Goal: Task Accomplishment & Management: Manage account settings

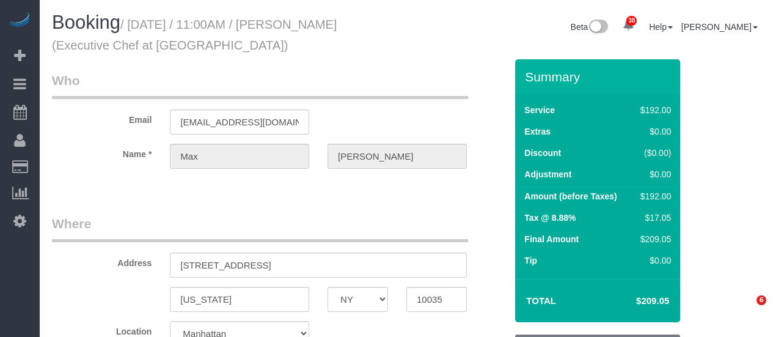
select select "NY"
select select "180"
select select "spot4"
select select "number:58"
select select "number:73"
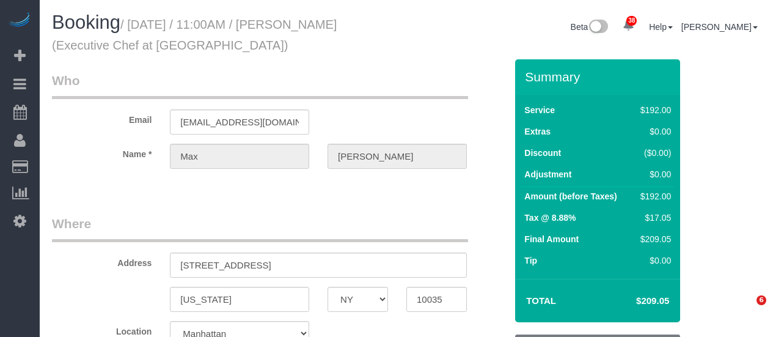
select select "number:15"
select select "number:5"
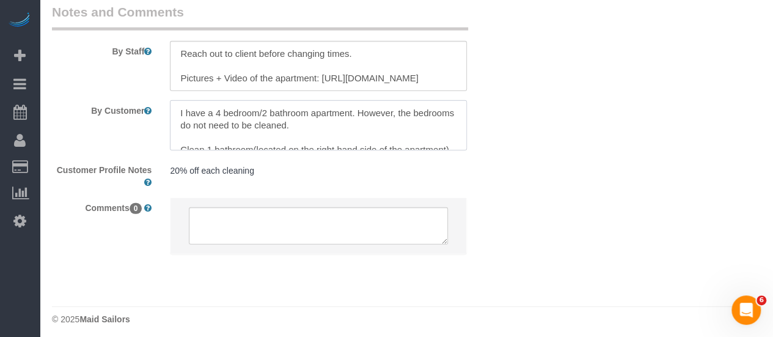
click at [358, 122] on textarea at bounding box center [318, 125] width 297 height 50
click at [346, 120] on textarea at bounding box center [318, 125] width 297 height 50
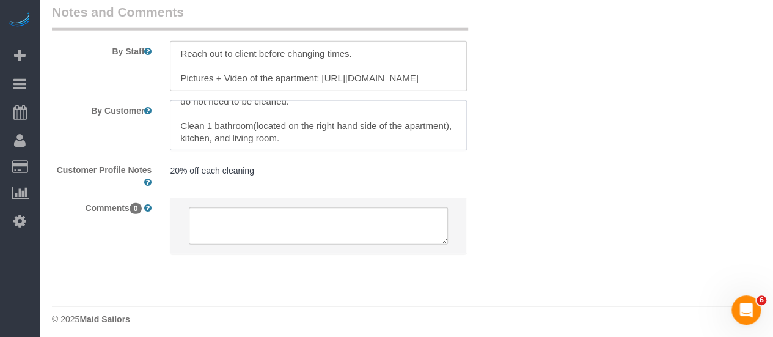
click at [380, 135] on textarea at bounding box center [318, 125] width 297 height 50
paste textarea "Bathrooms and kitchen like normal with the living room done with remaining time"
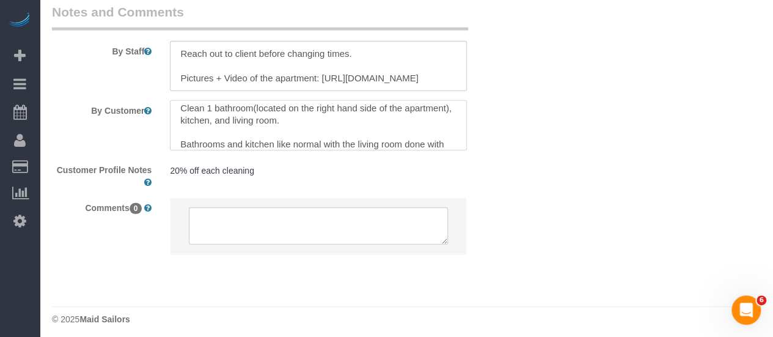
scroll to position [66, 0]
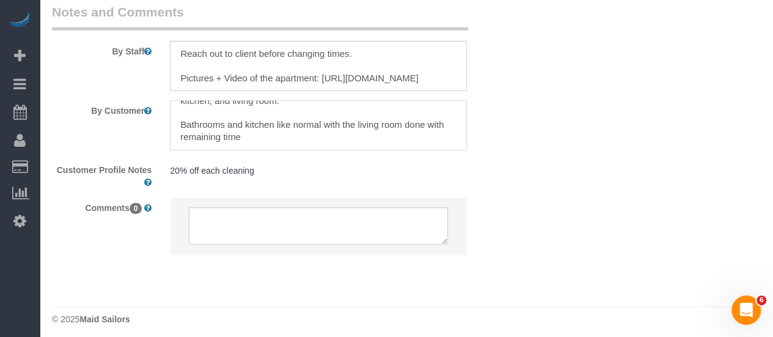
click at [177, 113] on textarea at bounding box center [318, 125] width 297 height 50
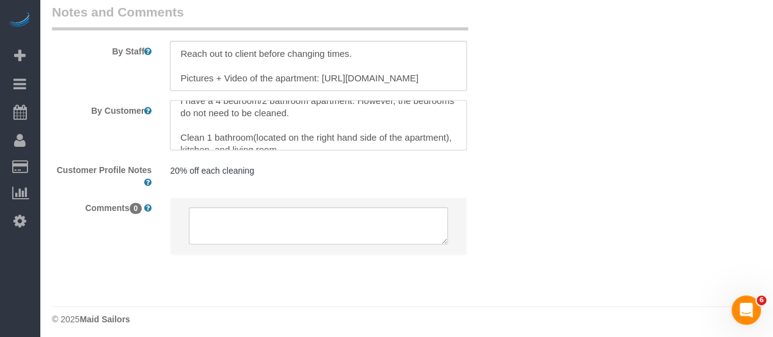
scroll to position [0, 0]
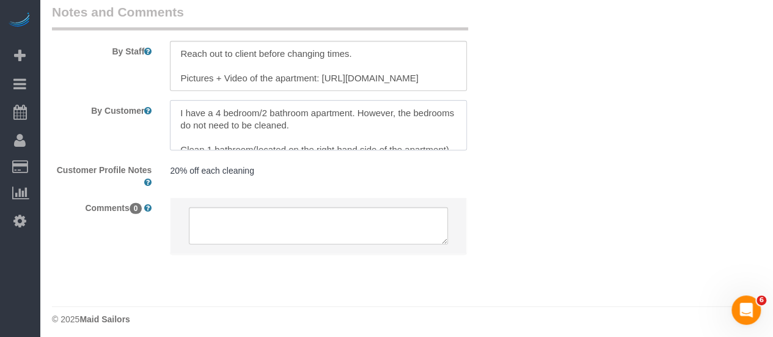
click at [367, 111] on textarea at bounding box center [318, 125] width 297 height 50
click at [375, 117] on textarea at bounding box center [318, 125] width 297 height 50
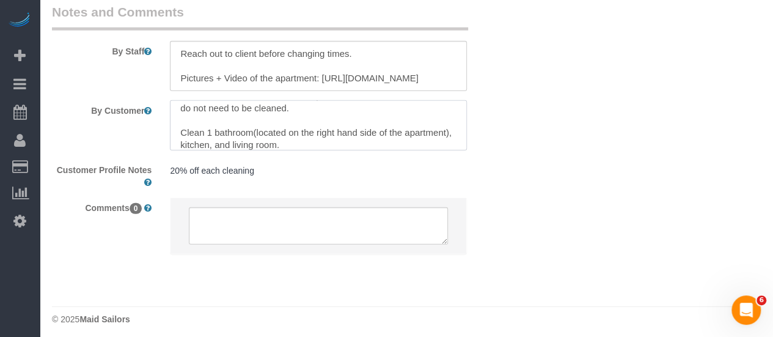
scroll to position [29, 0]
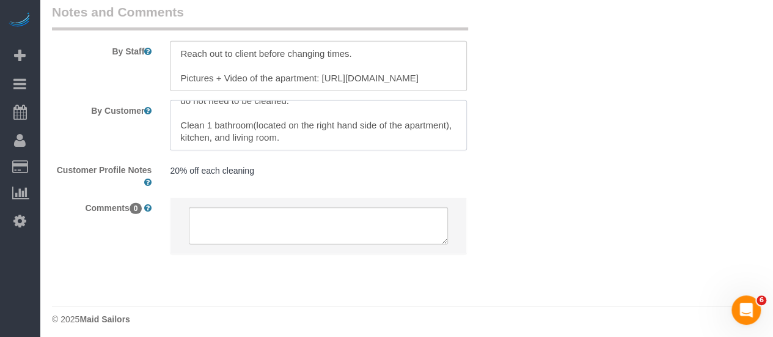
paste textarea "Bathrooms and kitchen like normal with the living room done with remaining time"
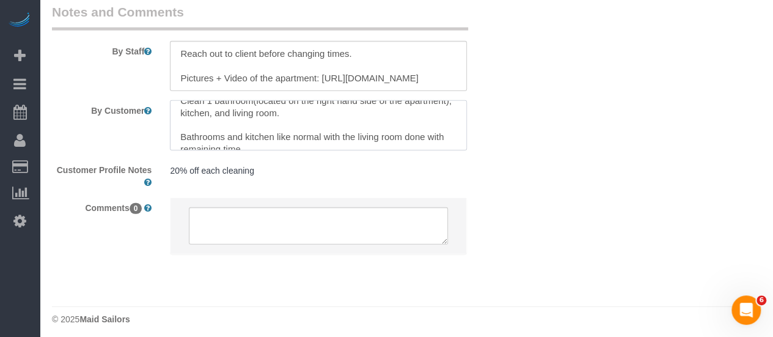
scroll to position [66, 0]
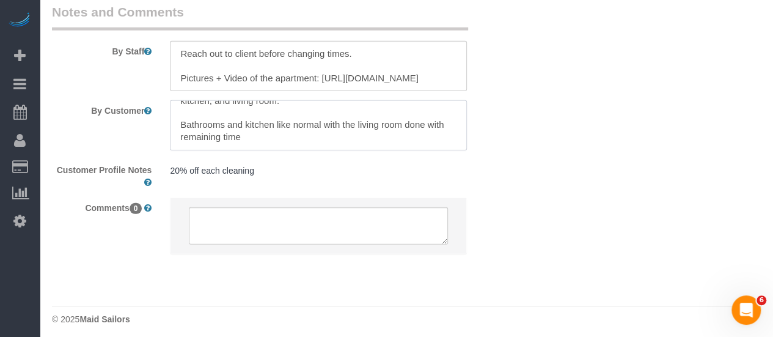
type textarea "I have a 4 bedroom/2 bathroom apartment. However, the bedrooms do not need to b…"
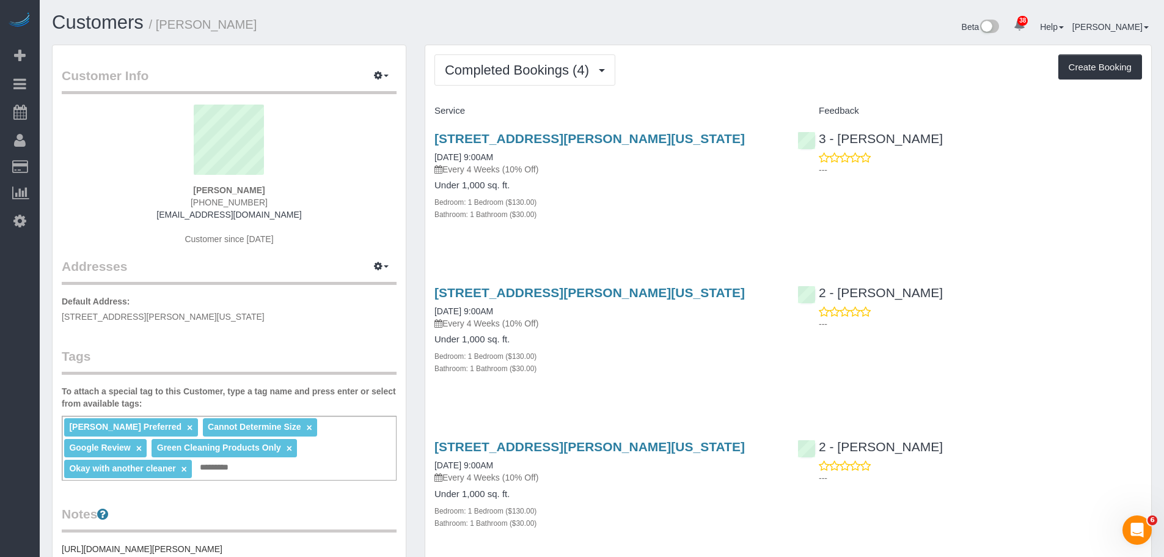
click at [687, 210] on div "Bathroom: 1 Bathroom ($30.00)" at bounding box center [606, 214] width 345 height 12
click at [280, 188] on div "[PERSON_NAME] [PHONE_NUMBER] [EMAIL_ADDRESS][DOMAIN_NAME] Customer since [DATE]" at bounding box center [229, 180] width 335 height 153
copy strong "Sal Marsico"
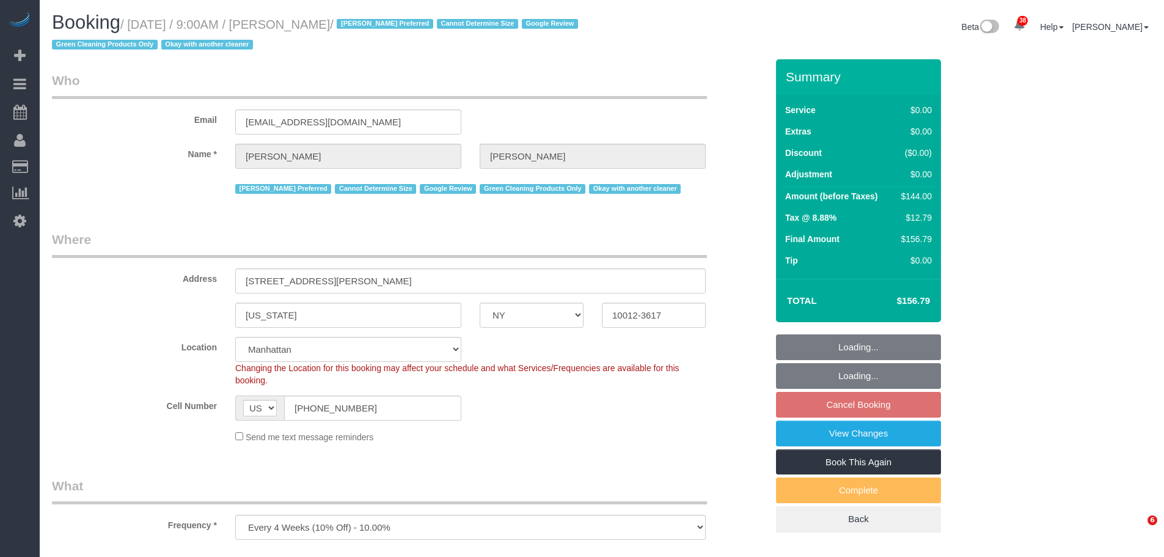
select select "NY"
select select "spot2"
select select "number:57"
select select "number:70"
select select "number:15"
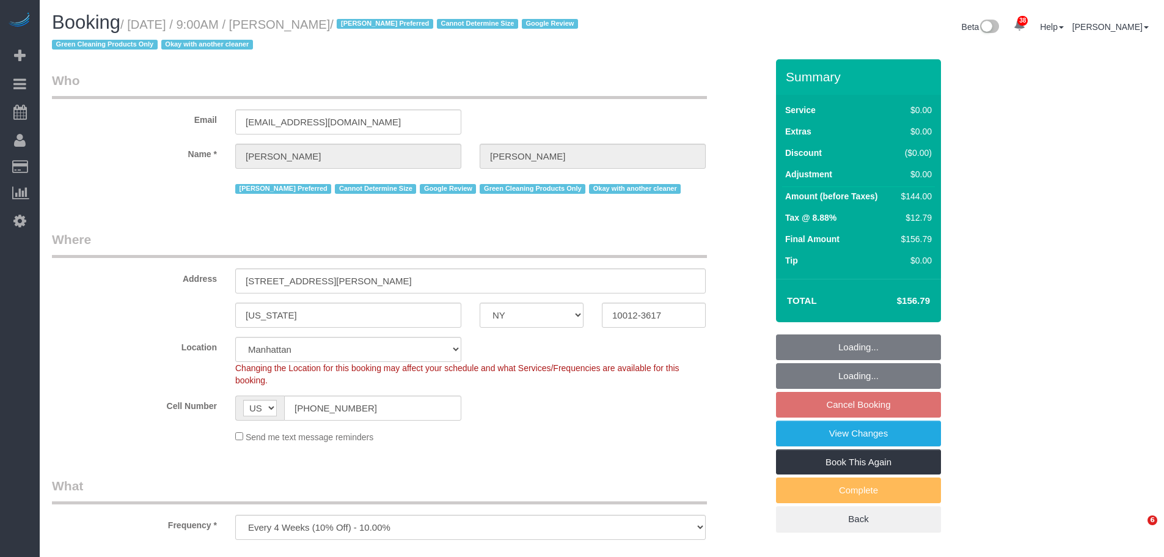
select select "number:5"
select select "1"
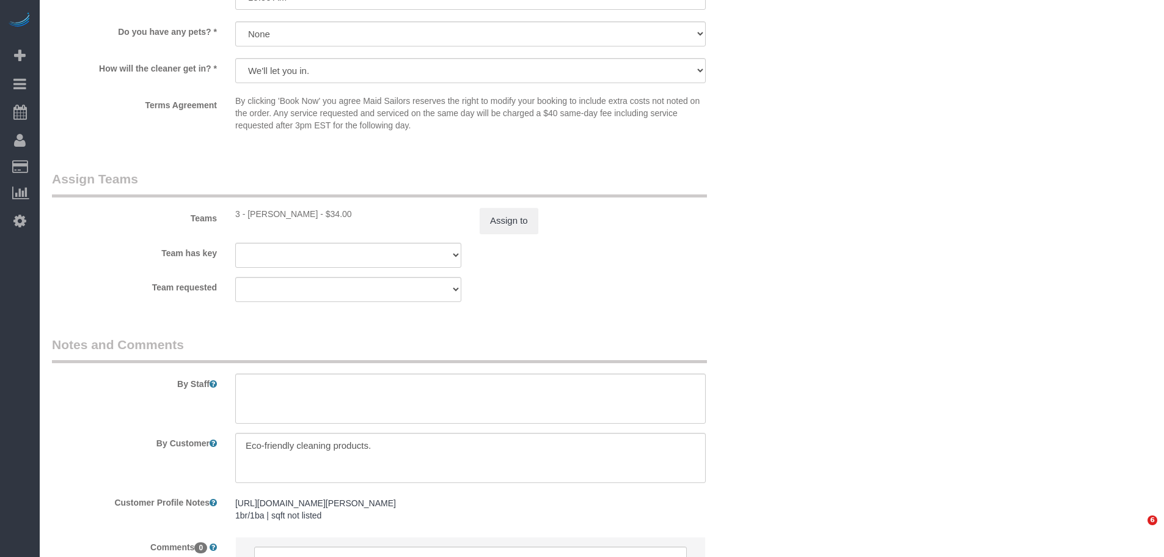
select select "object:1528"
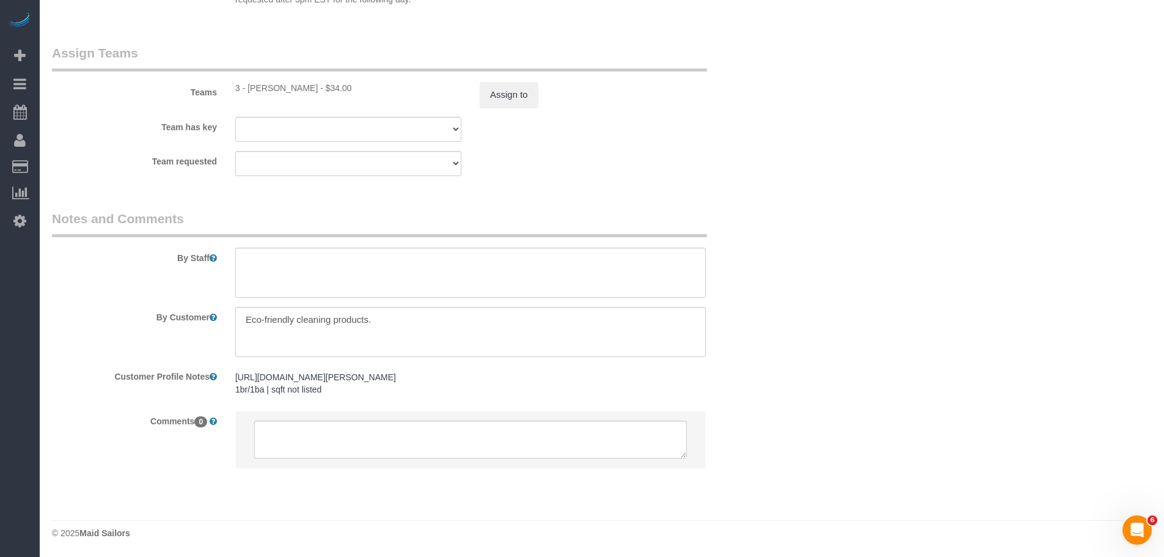
scroll to position [1602, 0]
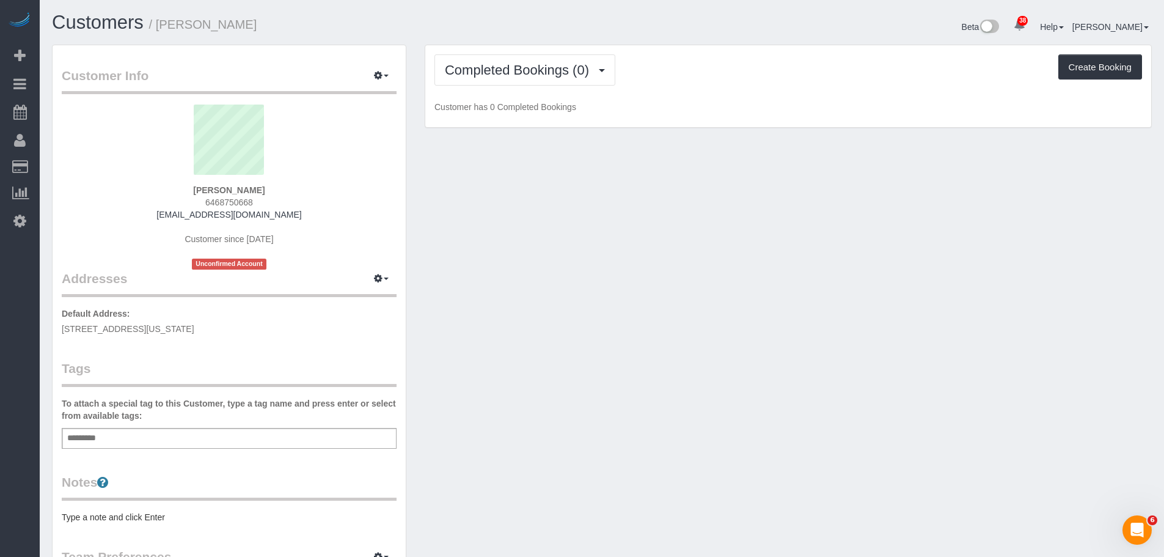
click at [173, 436] on div "Add a tag" at bounding box center [229, 438] width 335 height 21
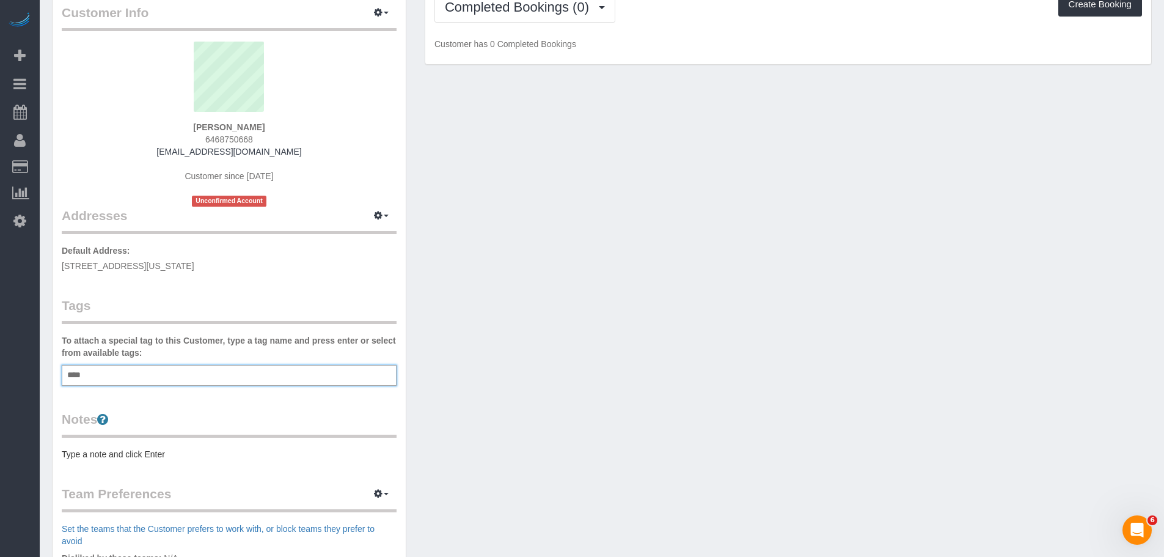
scroll to position [122, 0]
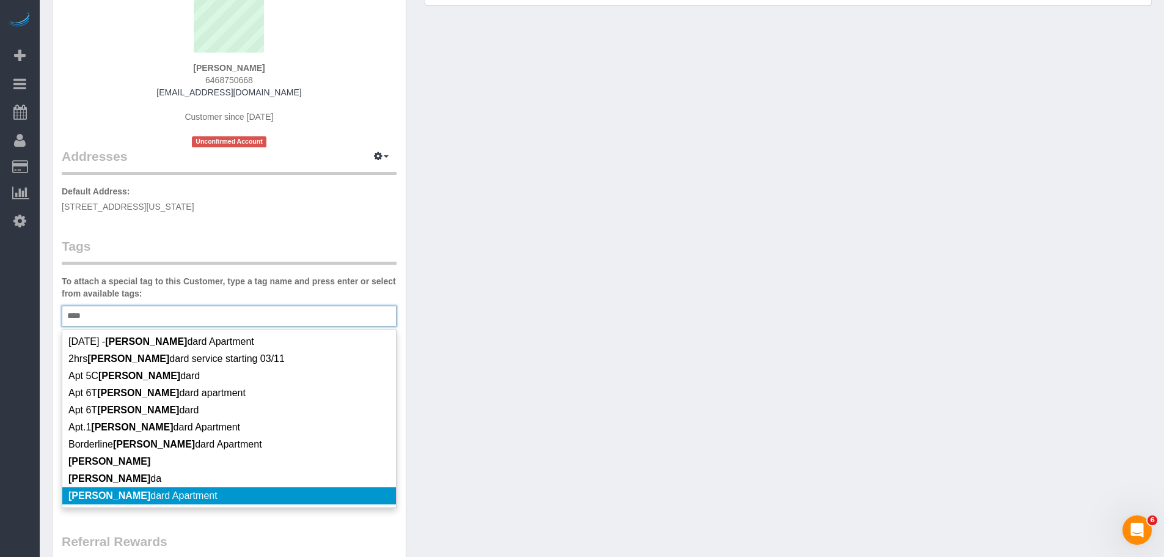
type input "****"
click at [214, 495] on li "Stan dard Apartment" at bounding box center [229, 495] width 334 height 17
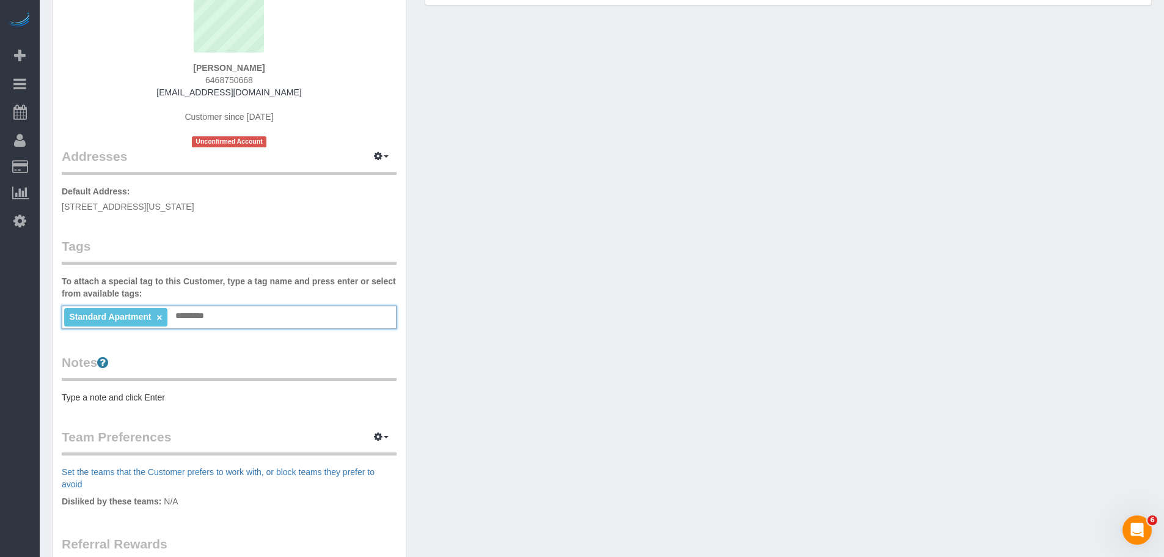
click at [132, 397] on pre "Type a note and click Enter" at bounding box center [229, 397] width 335 height 12
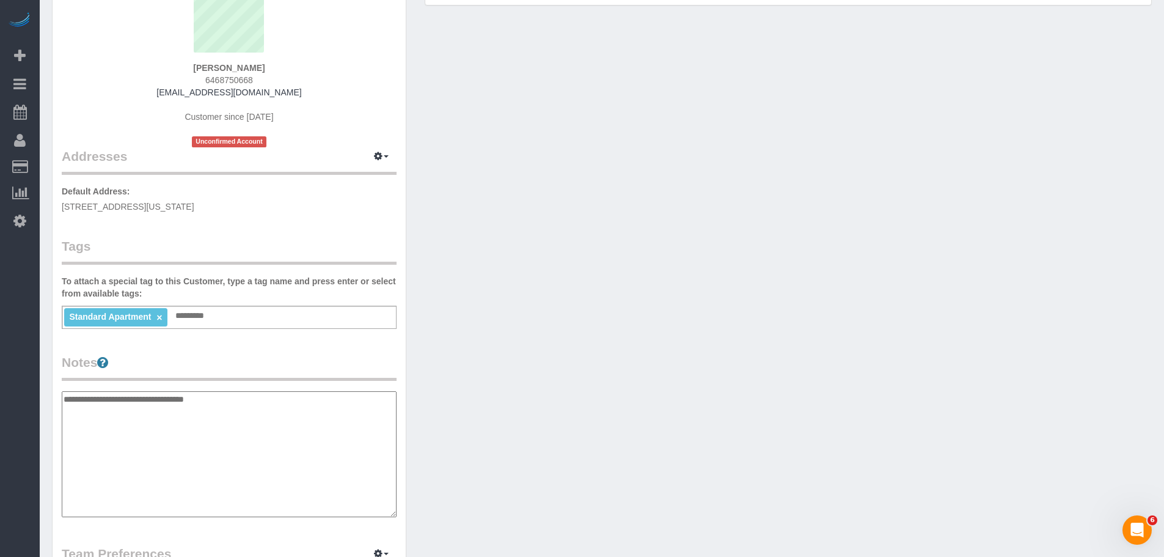
type textarea "**********"
drag, startPoint x: 474, startPoint y: 373, endPoint x: 500, endPoint y: 354, distance: 32.4
click at [475, 373] on div "Customer Info Edit Contact Info Send Message Email Preferences Special Sales Ta…" at bounding box center [602, 391] width 1118 height 938
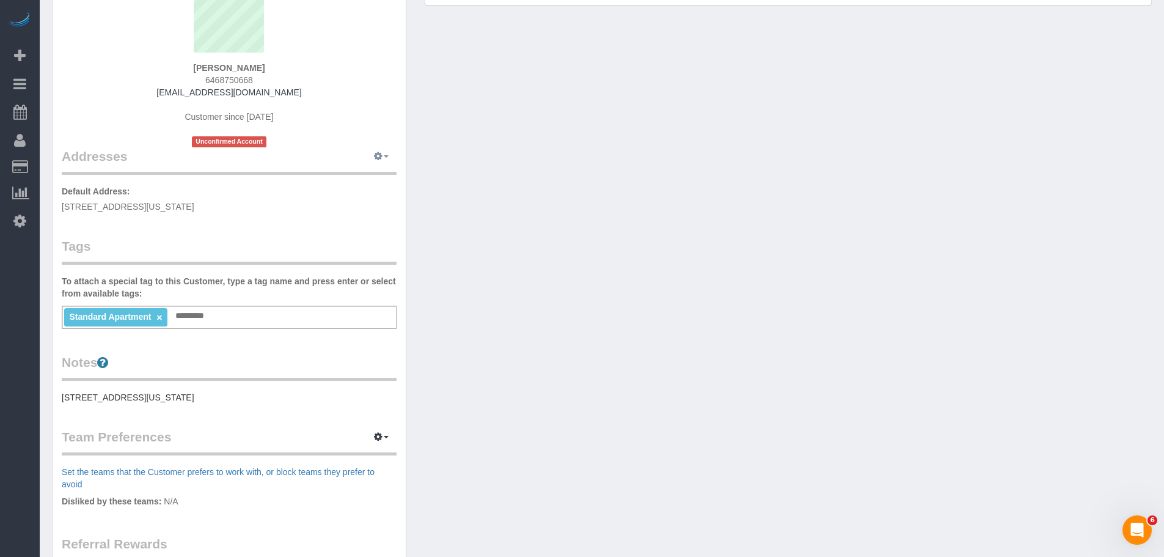
click at [375, 157] on icon "button" at bounding box center [378, 155] width 9 height 7
click at [350, 184] on button "Manage Addresses" at bounding box center [346, 179] width 99 height 17
select select "NY"
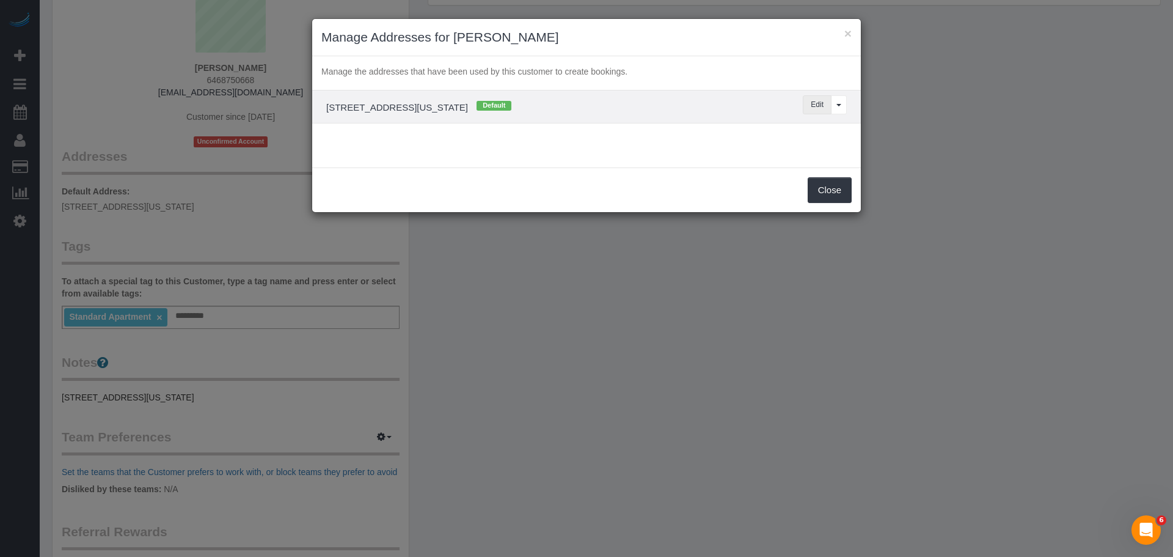
click at [808, 100] on button "Edit" at bounding box center [817, 104] width 29 height 19
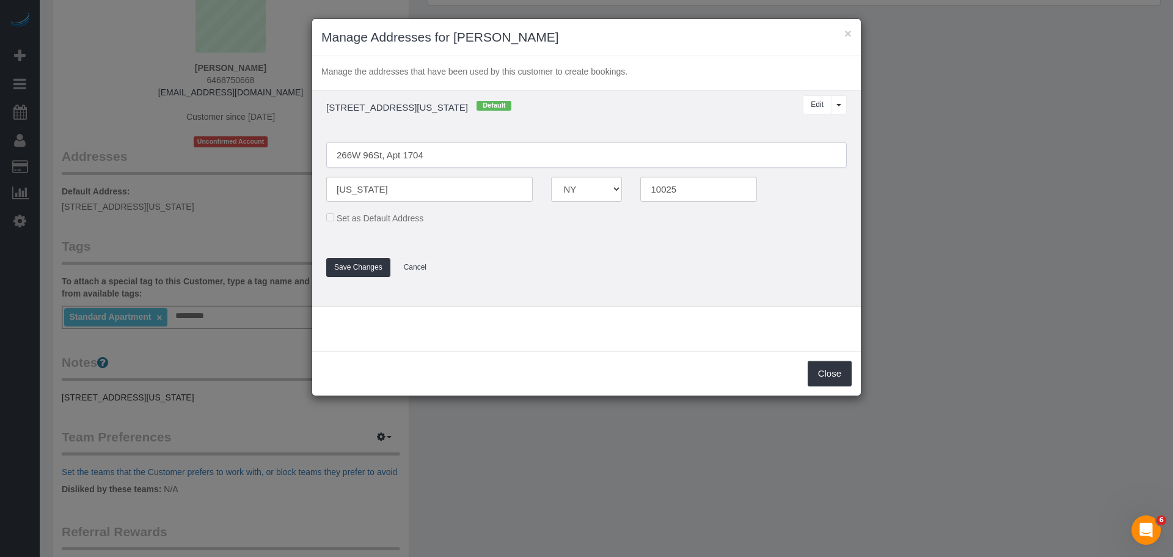
click at [356, 155] on input "266W 96St, Apt 1704" at bounding box center [586, 154] width 521 height 25
type input "266 West 96th Street, Apt. 1704"
click at [352, 268] on button "Save Changes" at bounding box center [358, 267] width 64 height 19
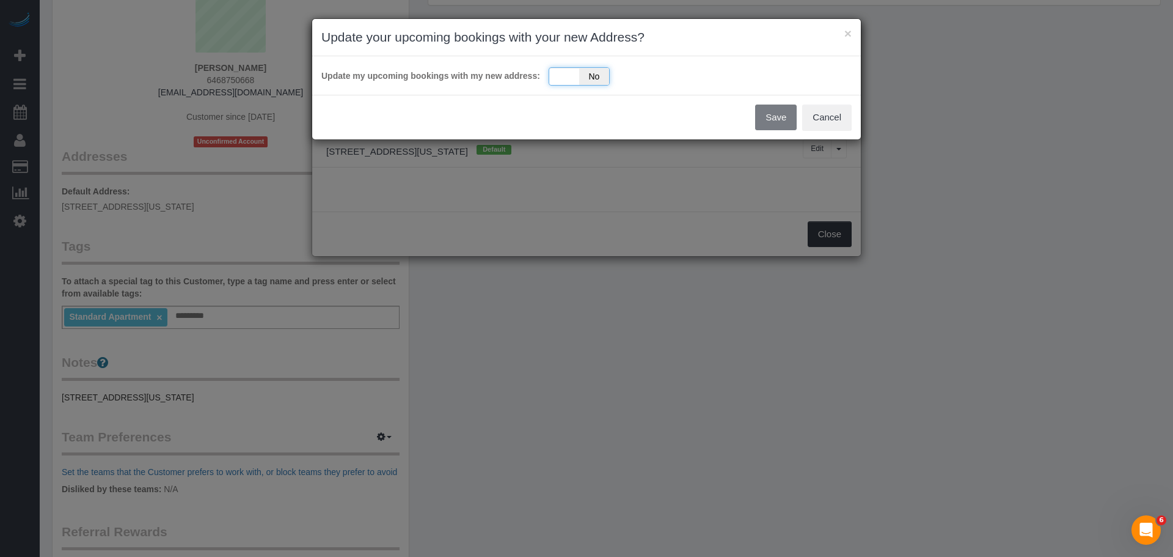
click at [573, 76] on div "Yes No" at bounding box center [579, 76] width 61 height 18
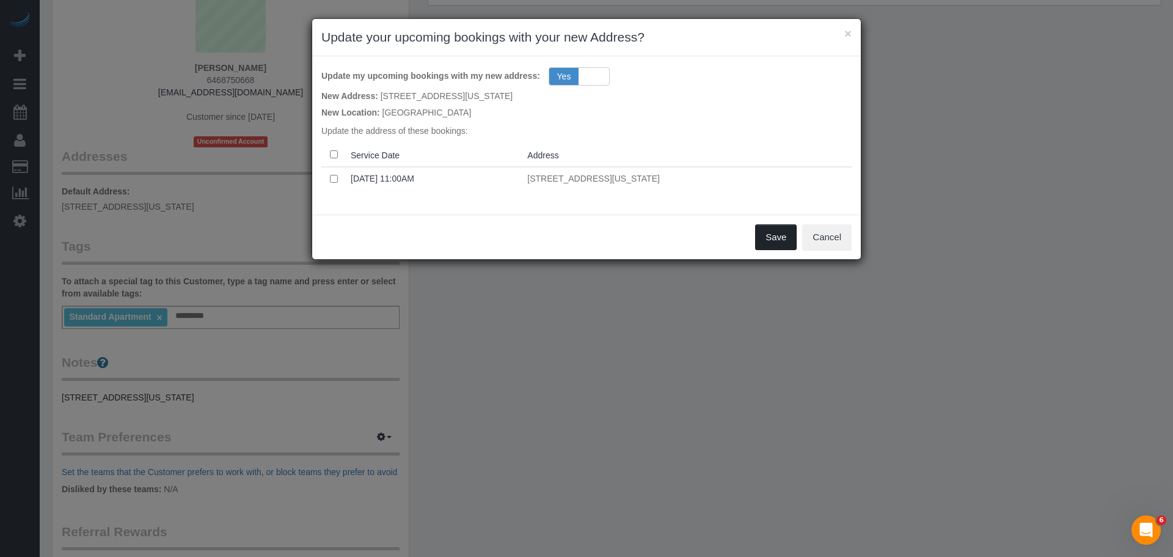
click at [769, 238] on button "Save" at bounding box center [776, 237] width 42 height 26
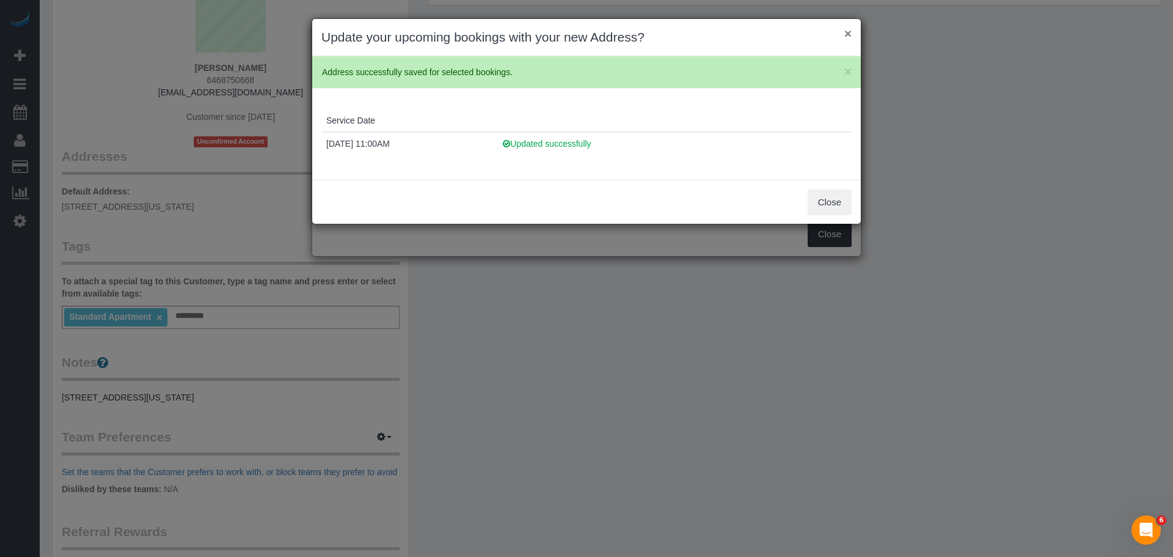
click at [845, 32] on button "×" at bounding box center [847, 33] width 7 height 13
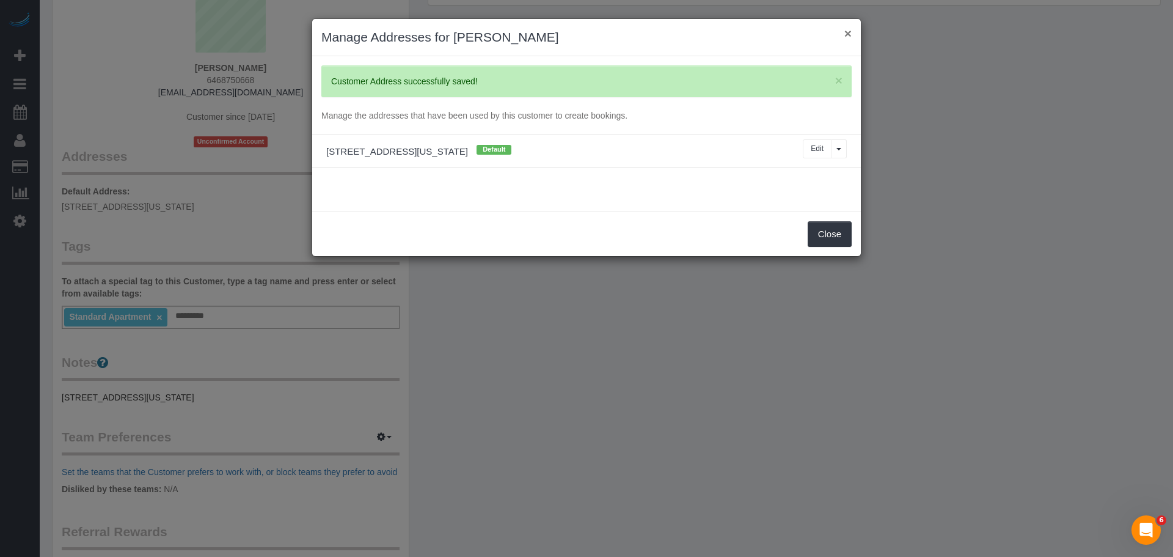
click at [845, 38] on button "×" at bounding box center [847, 33] width 7 height 13
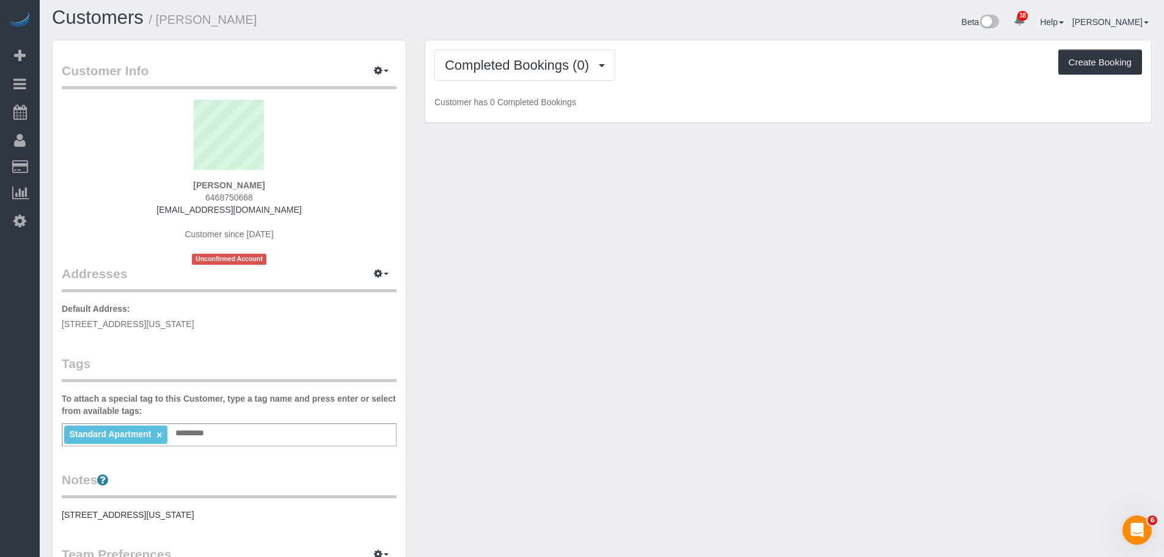
scroll to position [0, 0]
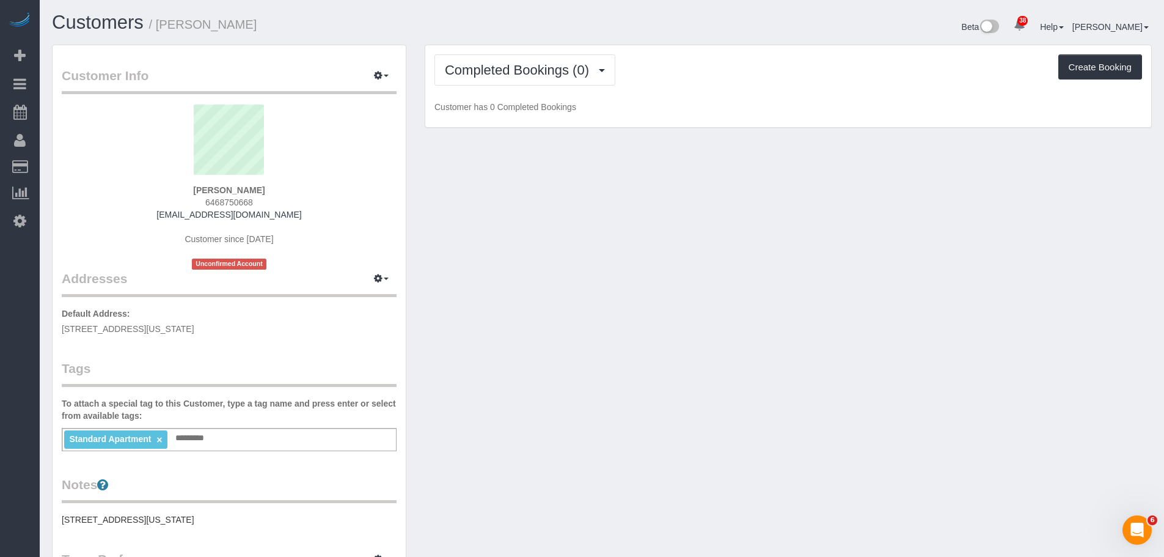
drag, startPoint x: 235, startPoint y: 194, endPoint x: 299, endPoint y: 197, distance: 64.8
click at [298, 195] on div "Likitha Shetty 6468750668 likithashetty@gmail.com Customer since 2025 Unconfirm…" at bounding box center [229, 186] width 335 height 165
copy strong "Likitha Shetty"
click at [578, 236] on div "Customer Info Edit Contact Info Send Message Email Preferences Special Sales Ta…" at bounding box center [602, 455] width 1118 height 821
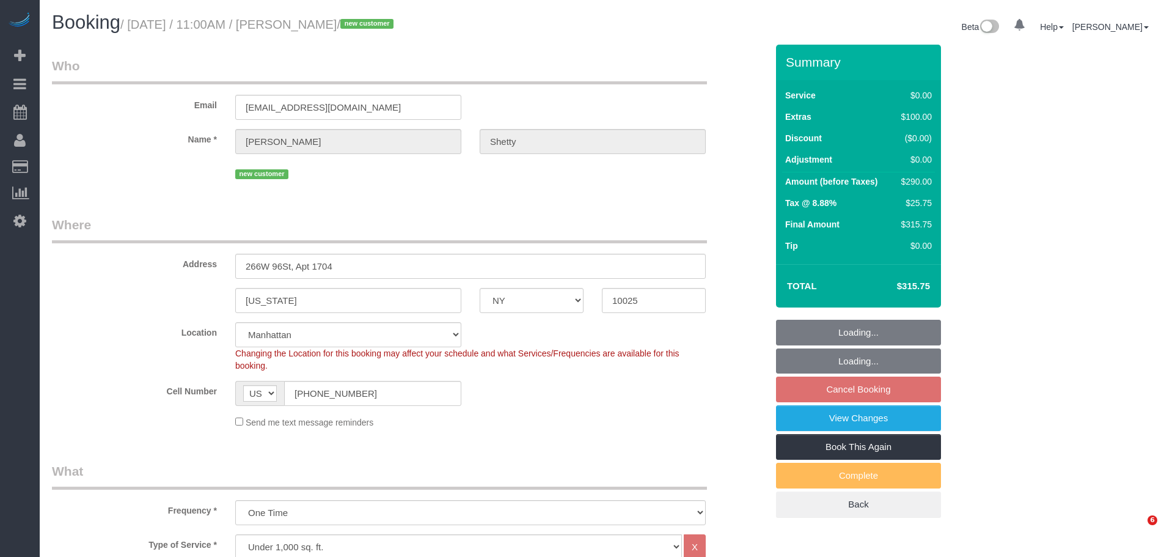
select select "NY"
select select "number:89"
select select "number:90"
select select "number:15"
select select "number:5"
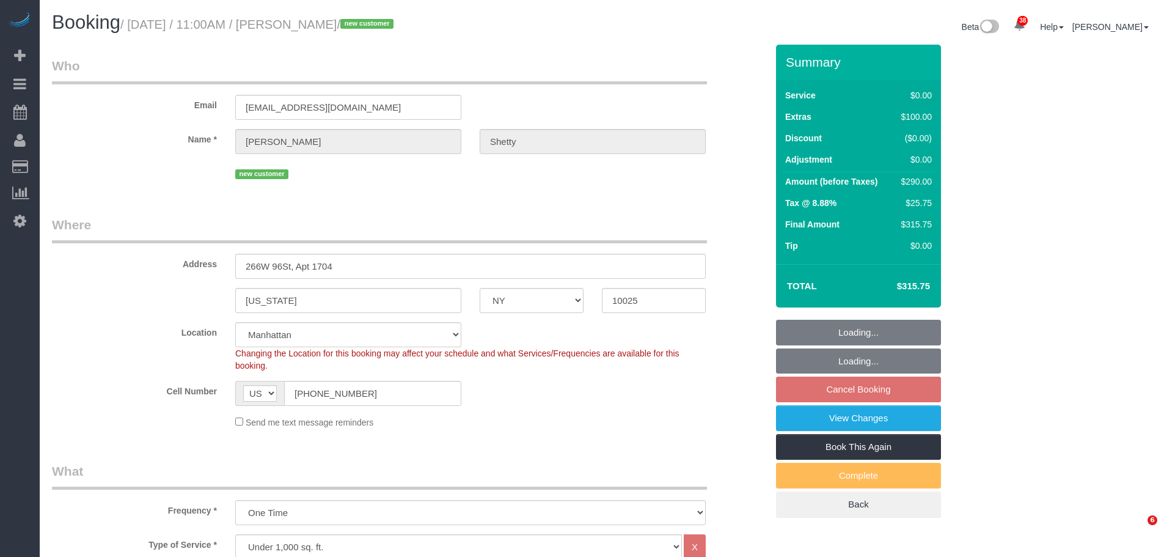
select select "object:1540"
select select "spot4"
select select "2"
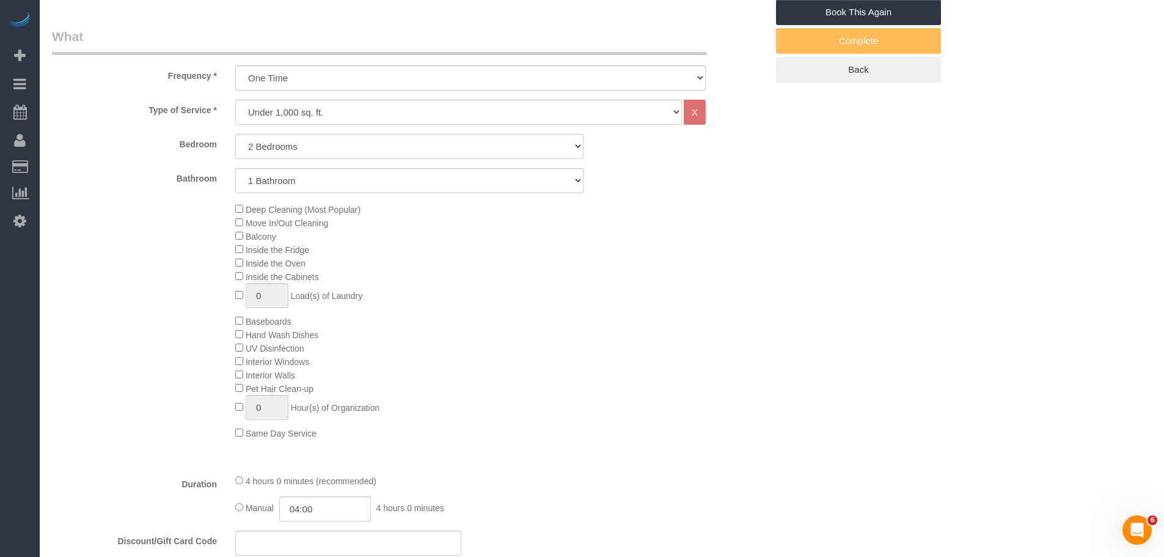
scroll to position [306, 0]
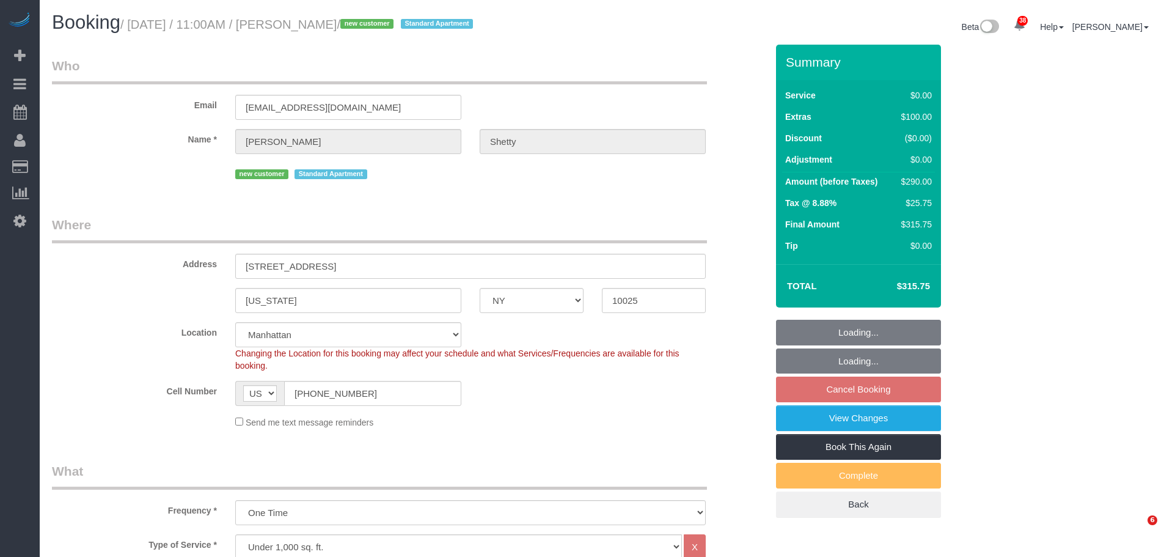
select select "NY"
select select "2"
select select "spot4"
select select "number:89"
select select "number:90"
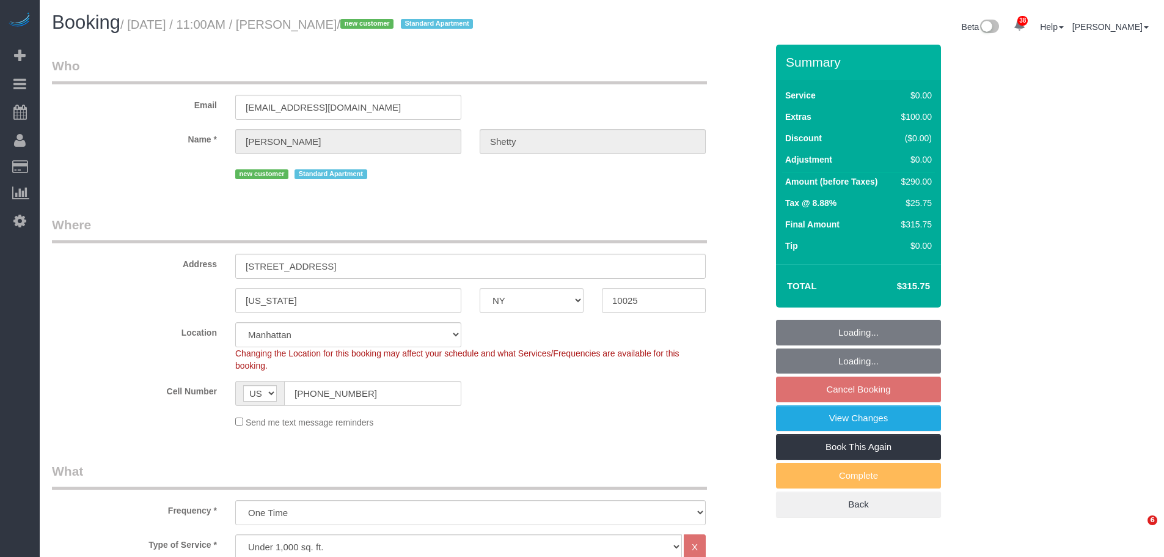
select select "number:15"
select select "number:5"
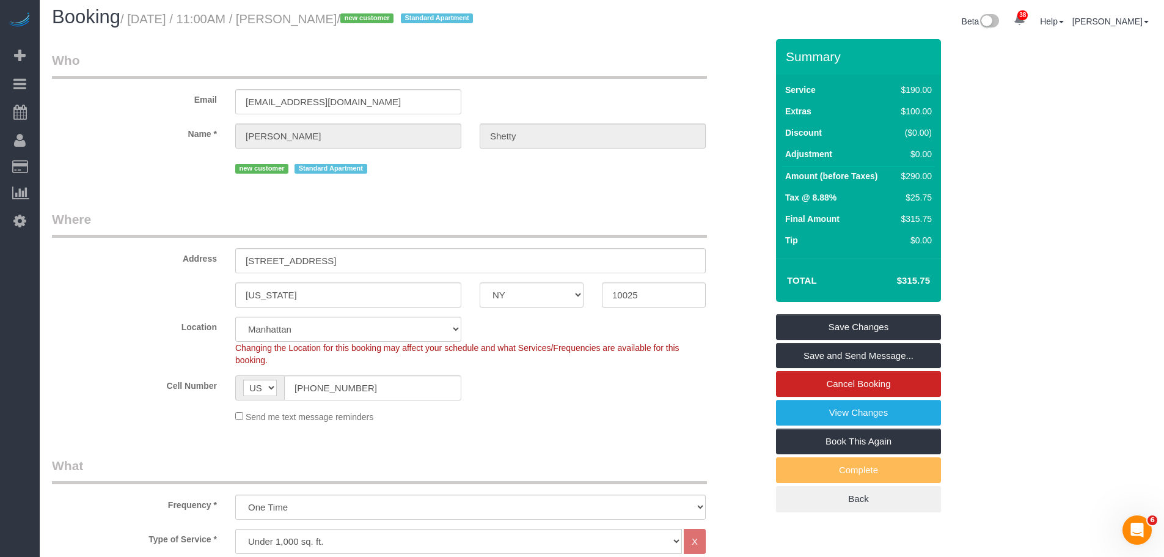
scroll to position [428, 0]
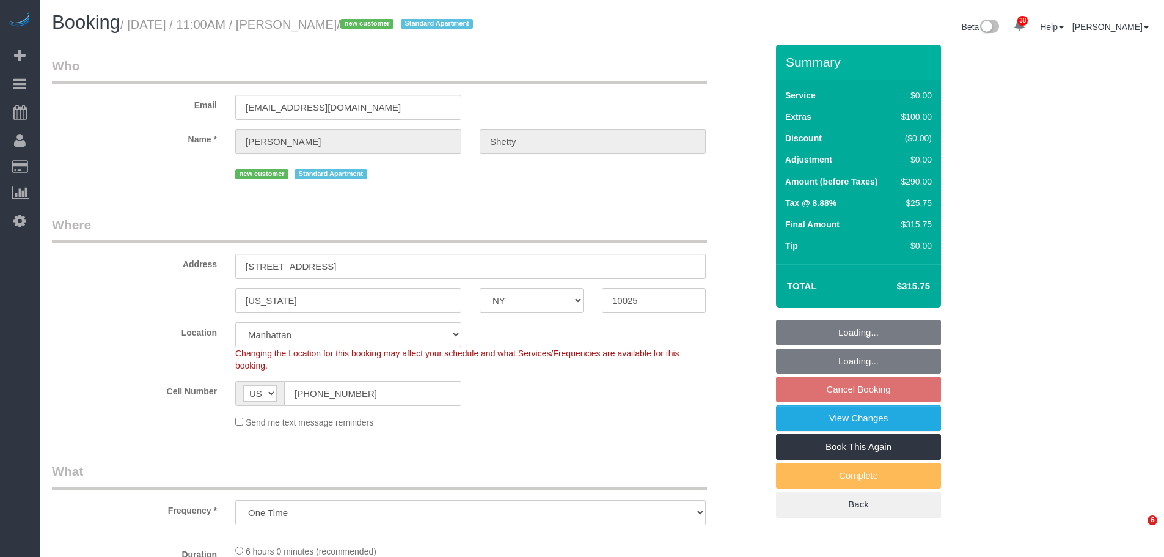
select select "NY"
select select "spot4"
select select "number:89"
select select "number:90"
select select "number:15"
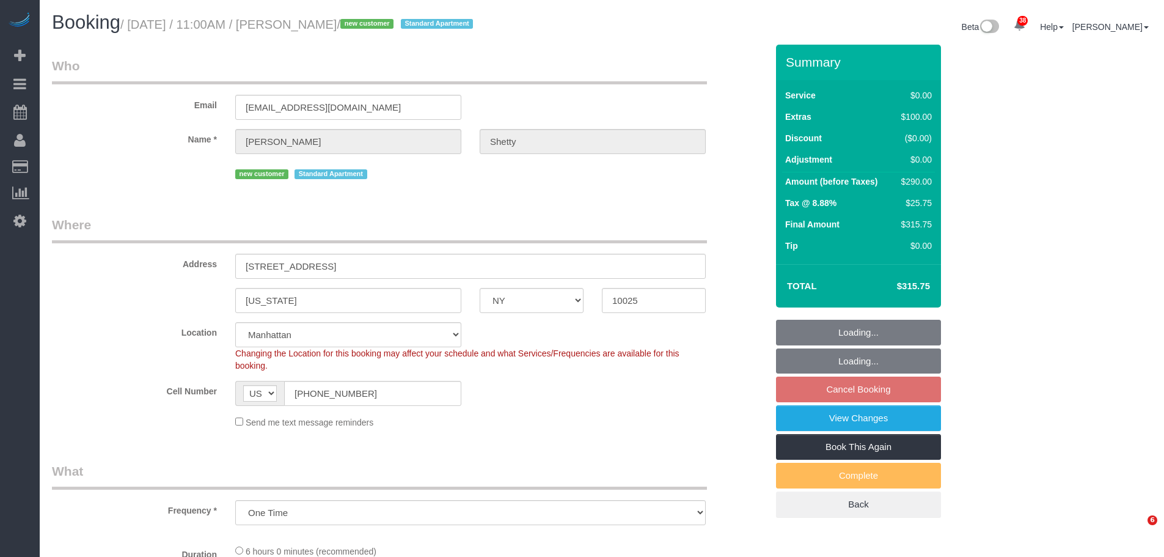
select select "number:5"
select select "object:1508"
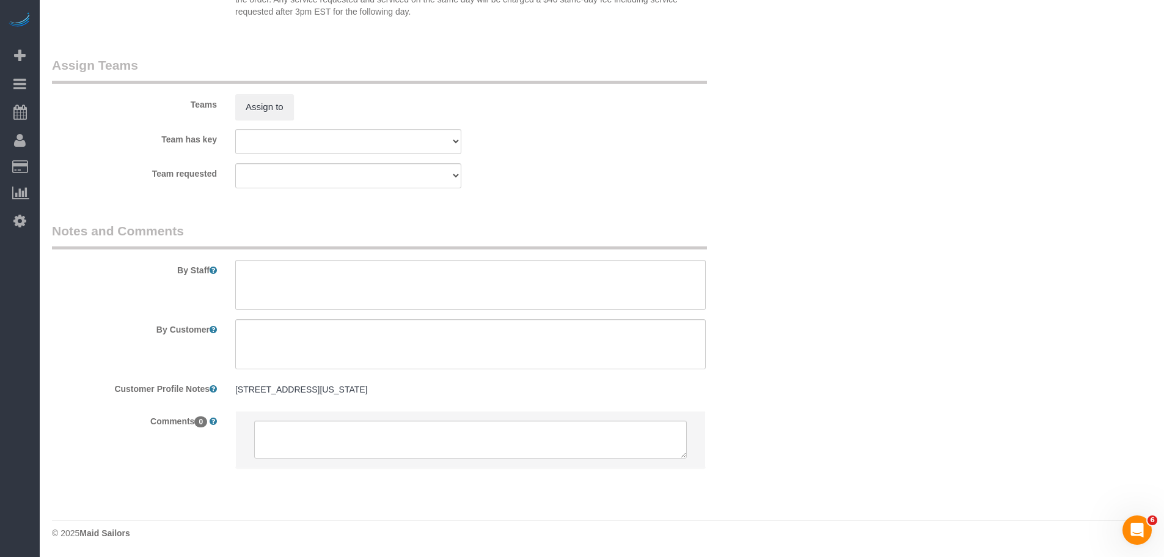
select select "2"
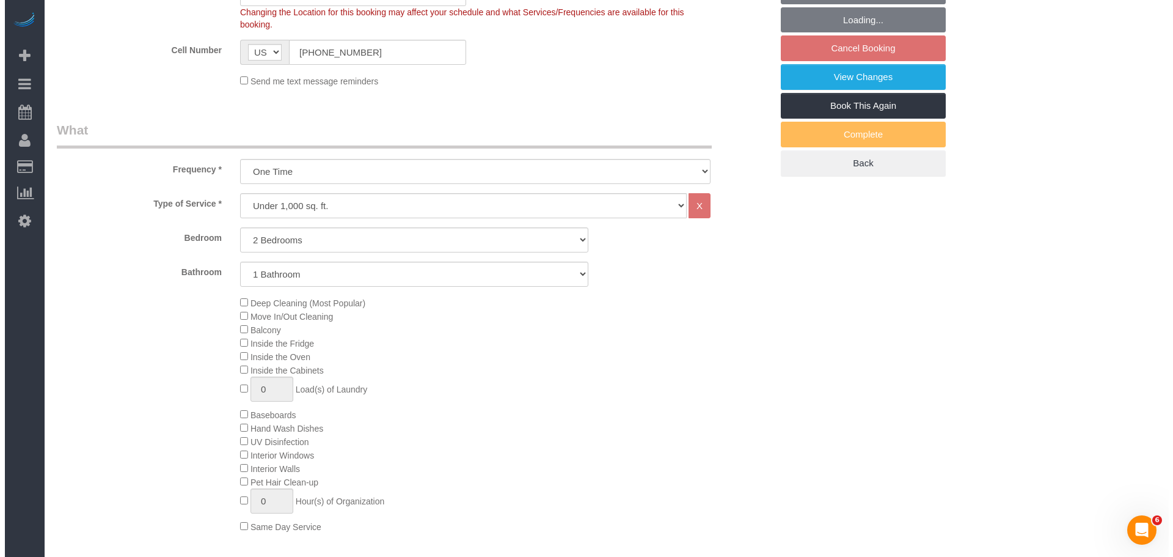
scroll to position [35, 0]
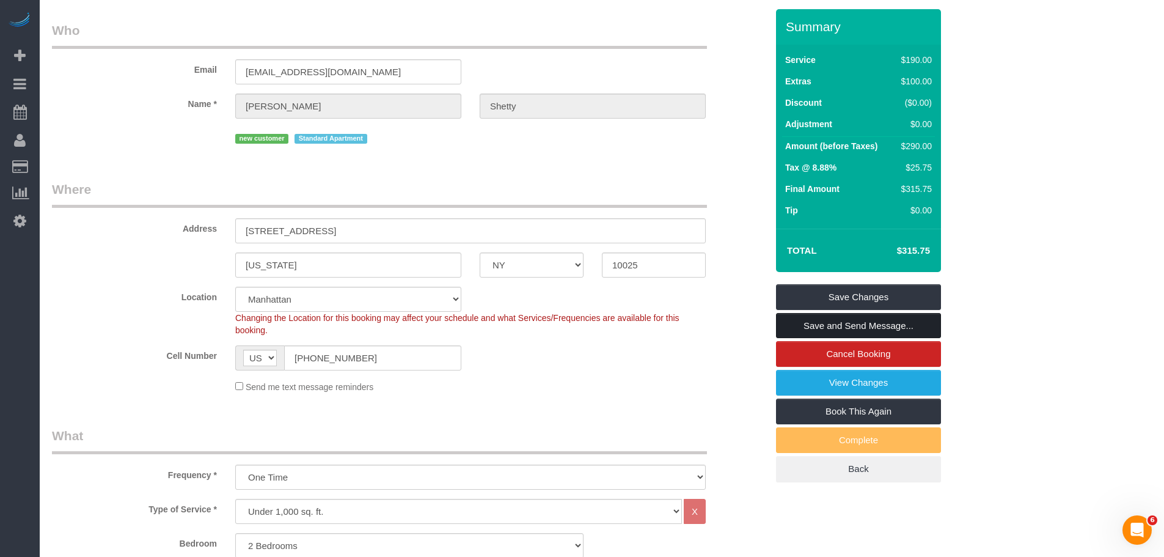
click at [865, 327] on link "Save and Send Message..." at bounding box center [858, 326] width 165 height 26
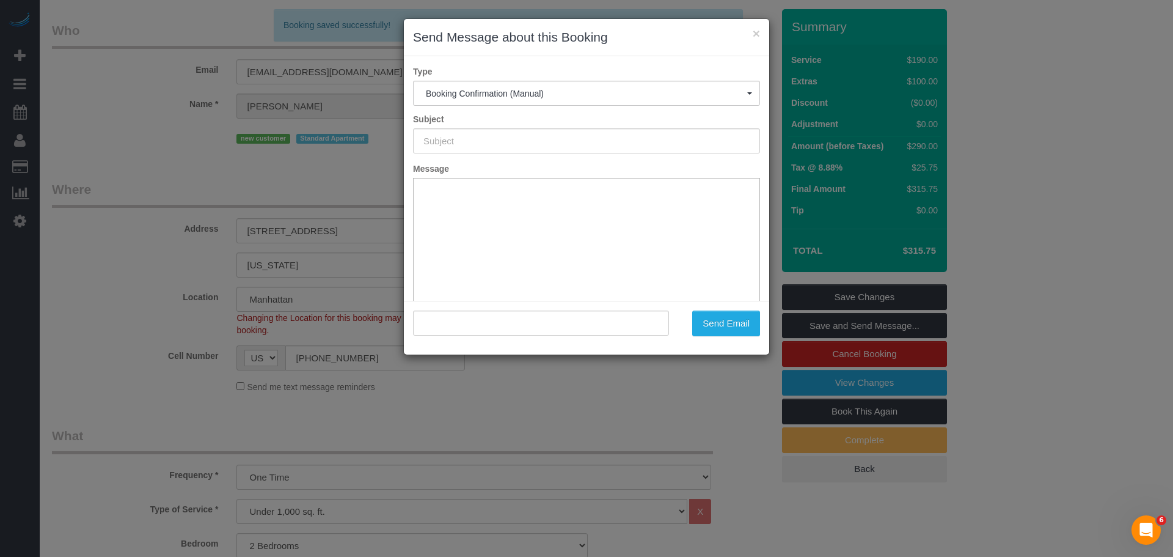
type input "Cleaning Confirmed for 10/16/2025 at 11:00am"
type input ""Likitha Shetty" <likithashetty@gmail.com>"
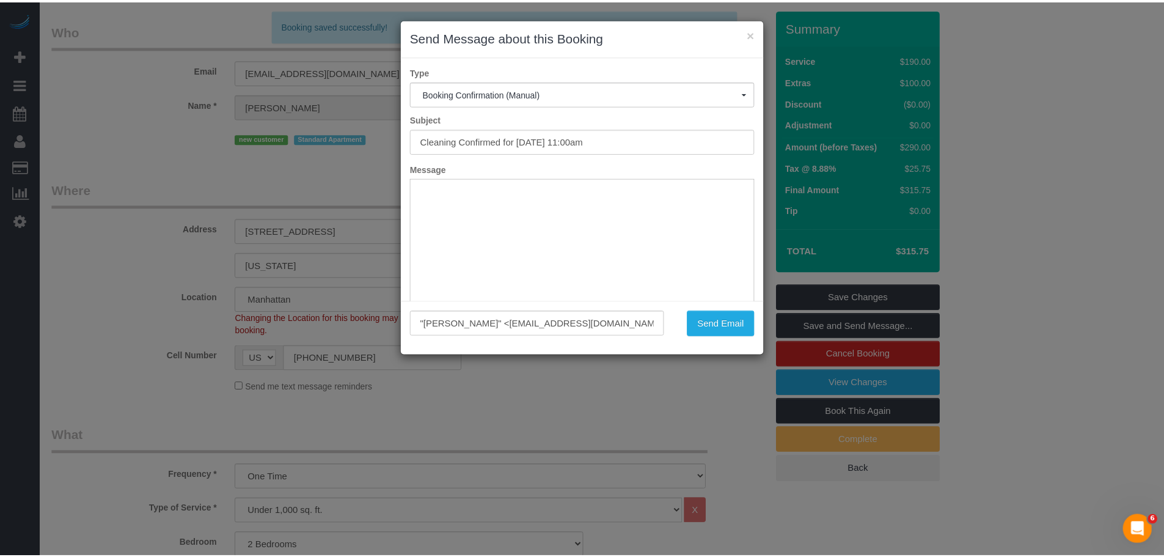
scroll to position [0, 0]
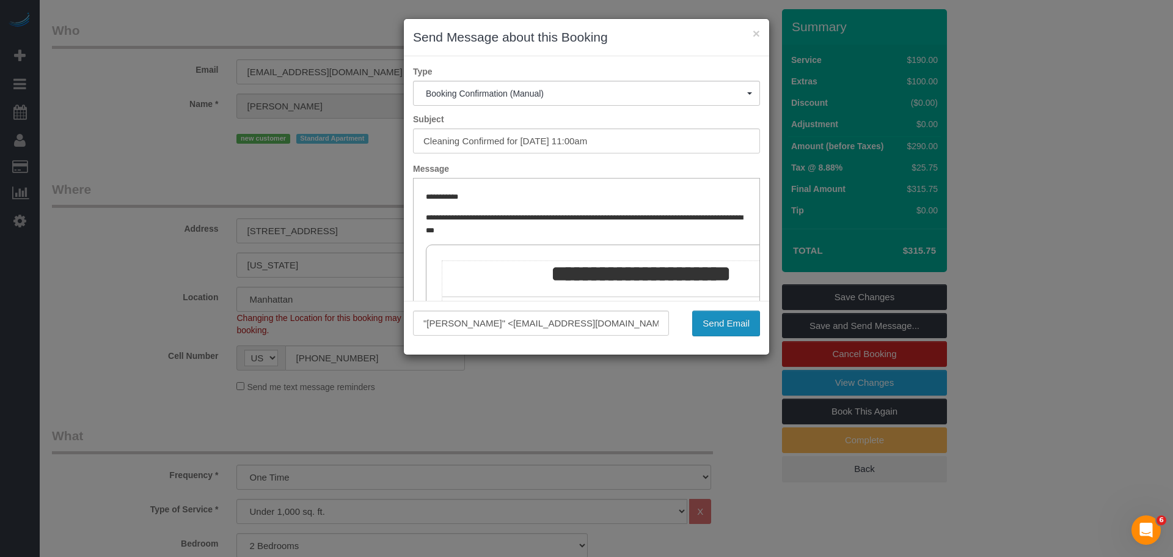
click at [719, 332] on button "Send Email" at bounding box center [726, 323] width 68 height 26
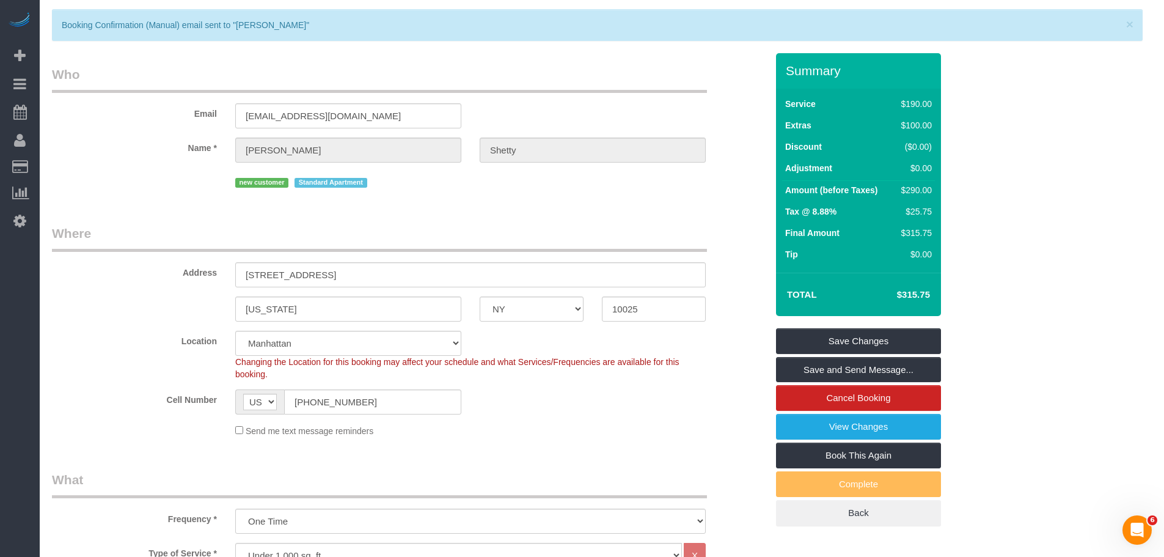
drag, startPoint x: 573, startPoint y: 81, endPoint x: 595, endPoint y: 89, distance: 22.6
click at [574, 81] on legend "Who" at bounding box center [379, 78] width 655 height 27
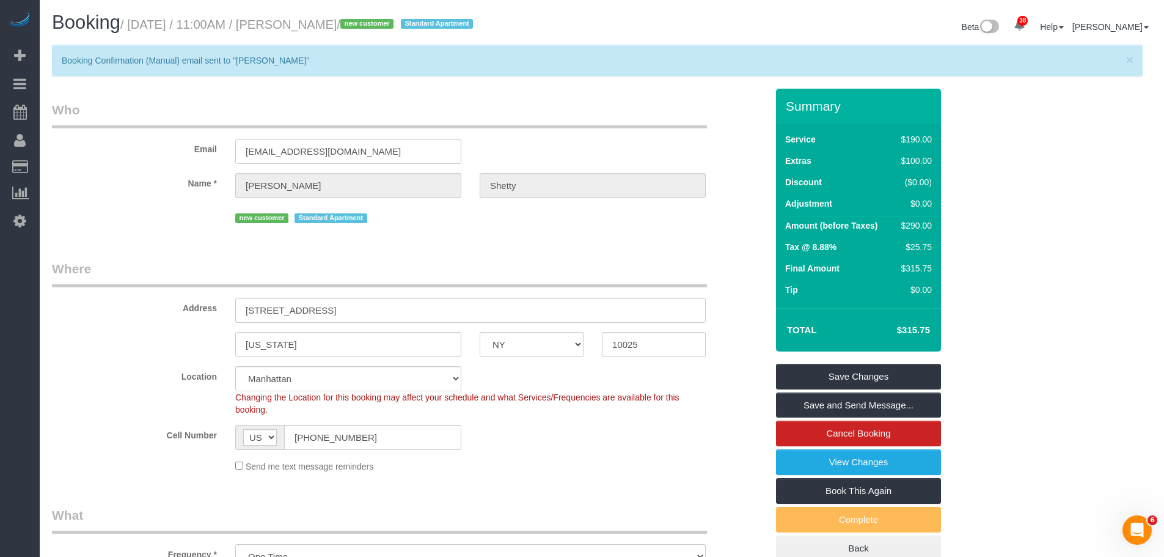
drag, startPoint x: 679, startPoint y: 16, endPoint x: 679, endPoint y: 2, distance: 14.1
click at [680, 16] on div "Beta 38 Your Notifications You have 0 alerts × You have 7 to charge for 10/10/2…" at bounding box center [881, 28] width 559 height 32
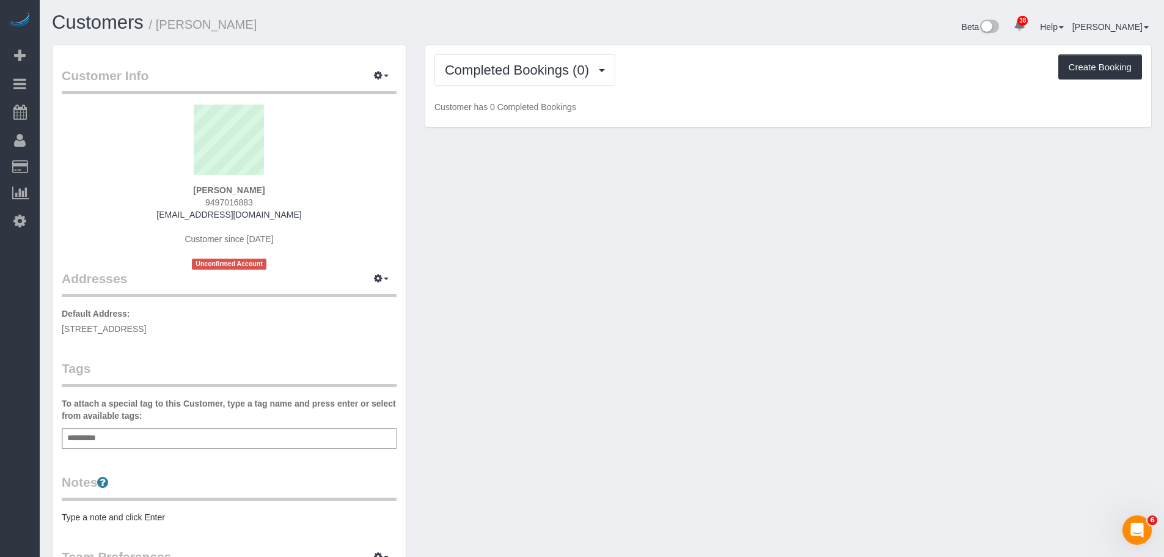
click at [586, 232] on div "Customer Info Edit Contact Info Send Message Email Preferences Special Sales Ta…" at bounding box center [602, 454] width 1118 height 819
drag, startPoint x: 172, startPoint y: 420, endPoint x: 156, endPoint y: 429, distance: 18.0
click at [172, 420] on label "To attach a special tag to this Customer, type a tag name and press enter or se…" at bounding box center [229, 409] width 335 height 24
click at [155, 430] on div "Add a tag" at bounding box center [229, 438] width 335 height 21
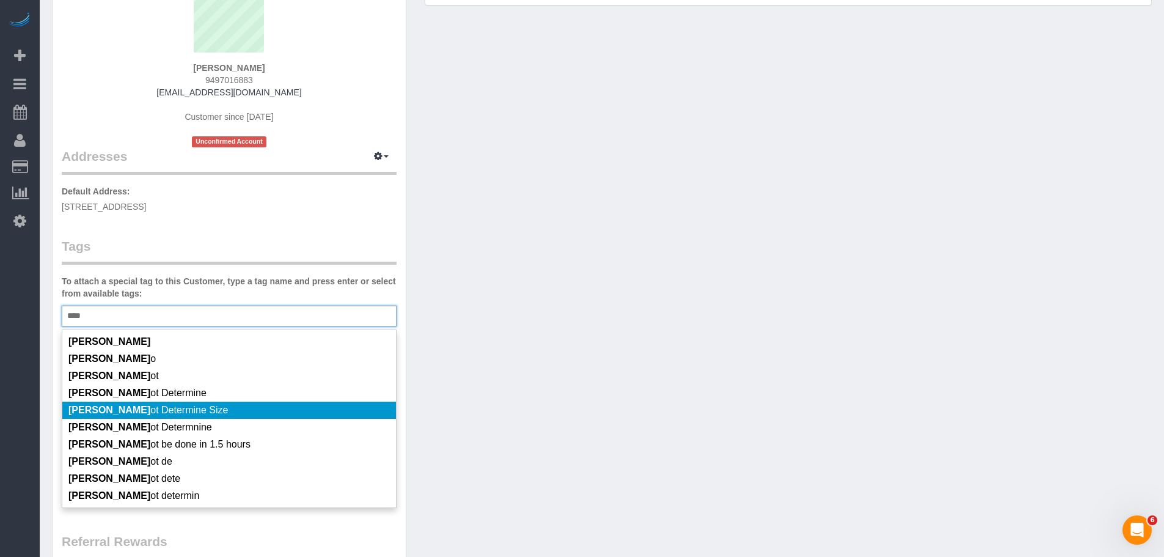
type input "****"
click at [235, 411] on li "Cann ot Determine Size" at bounding box center [229, 409] width 334 height 17
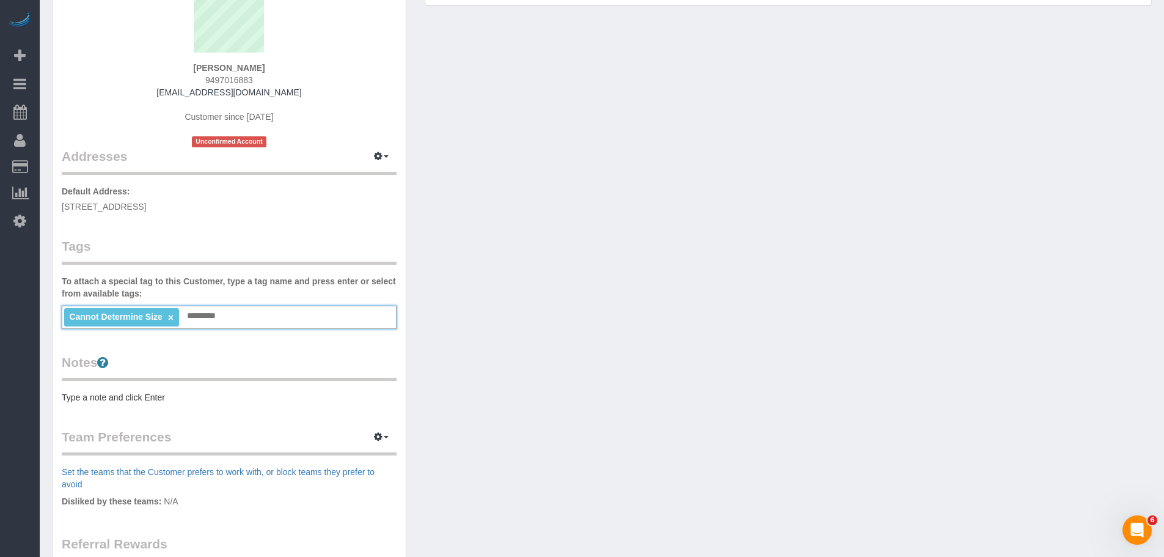
click at [112, 401] on pre "Type a note and click Enter" at bounding box center [229, 397] width 335 height 12
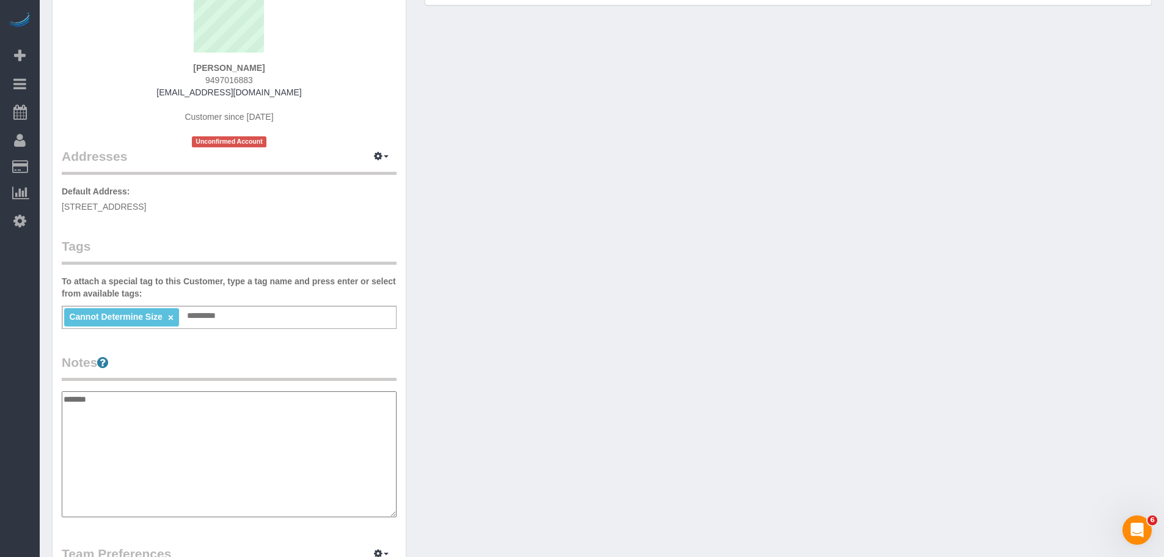
type textarea "********"
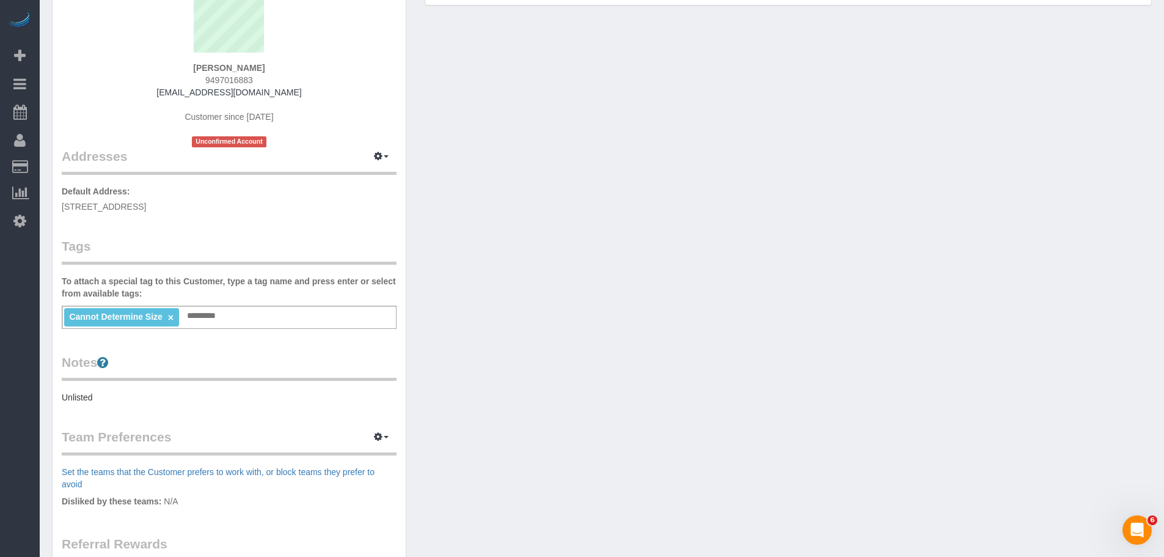
click at [697, 202] on div "Customer Info Edit Contact Info Send Message Email Preferences Special Sales Ta…" at bounding box center [602, 332] width 1118 height 821
click at [373, 157] on button "button" at bounding box center [381, 156] width 31 height 19
click at [364, 177] on button "Manage Addresses" at bounding box center [346, 179] width 99 height 17
click at [607, 182] on div "Customer Info Edit Contact Info Send Message Email Preferences Special Sales Ta…" at bounding box center [602, 332] width 1118 height 821
select select "NY"
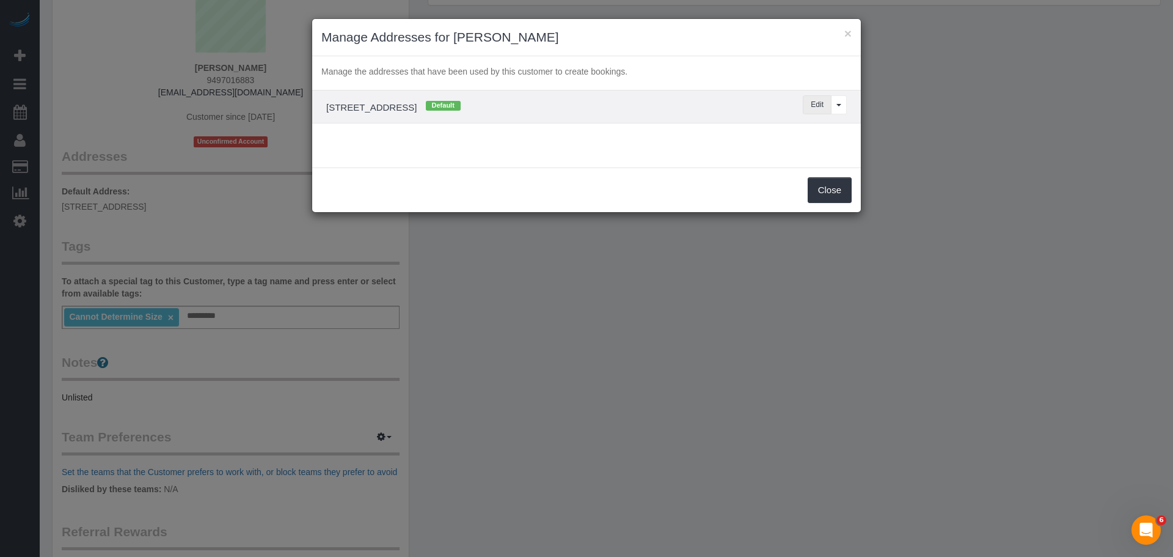
click at [816, 100] on button "Edit" at bounding box center [817, 104] width 29 height 19
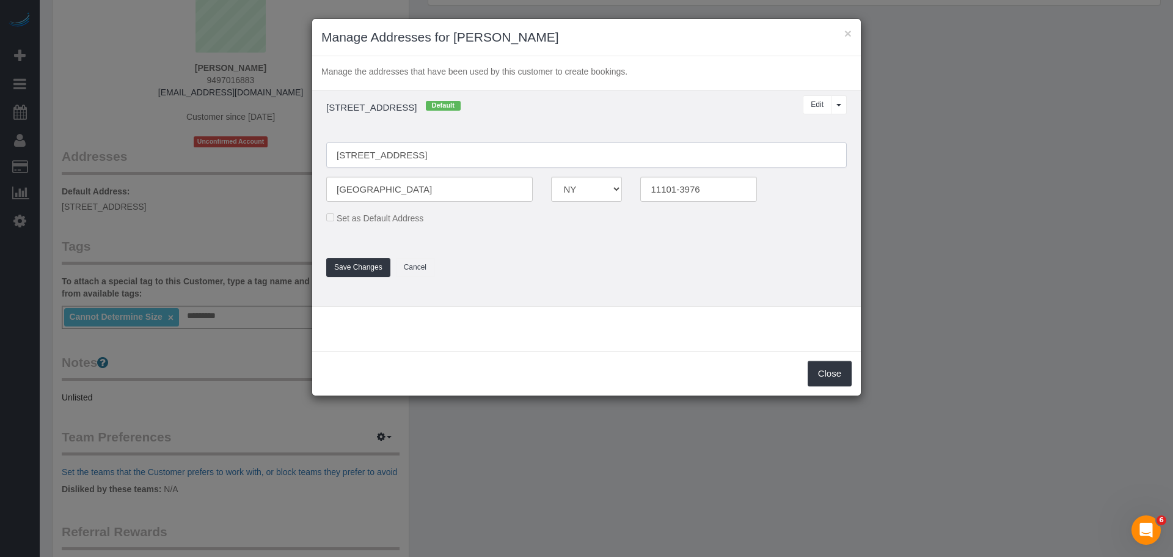
drag, startPoint x: 364, startPoint y: 155, endPoint x: 392, endPoint y: 155, distance: 28.1
click at [365, 155] on input "41-42 24th St, 515" at bounding box center [586, 154] width 521 height 25
type input "41-42 24th Street, Apt. 515"
drag, startPoint x: 360, startPoint y: 271, endPoint x: 367, endPoint y: 270, distance: 7.4
click at [361, 271] on button "Save Changes" at bounding box center [358, 267] width 64 height 19
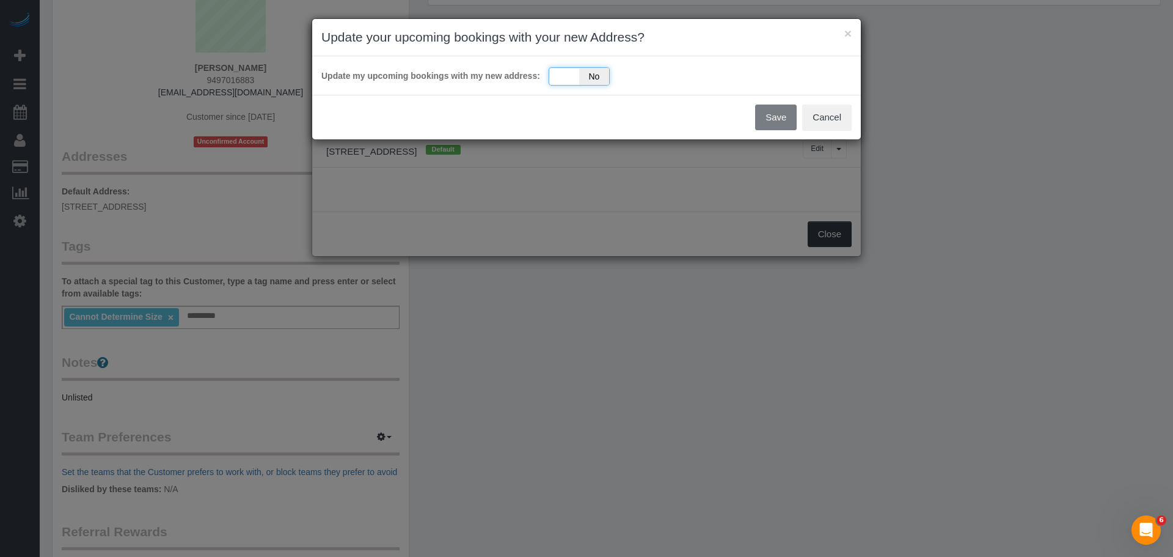
click at [573, 80] on div "Yes No" at bounding box center [579, 76] width 61 height 18
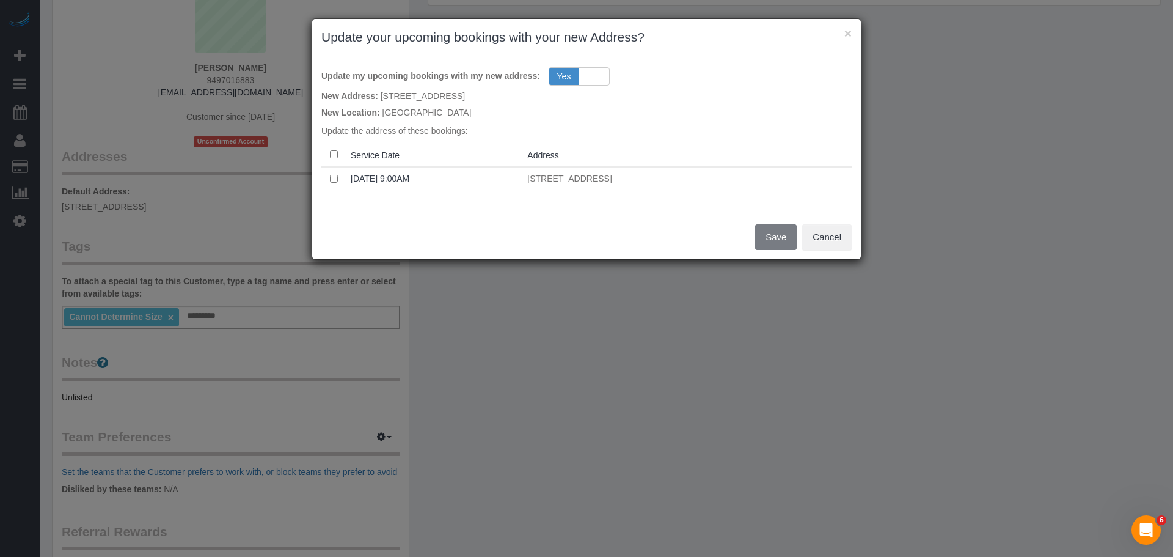
click at [335, 150] on th at bounding box center [333, 155] width 24 height 24
click at [760, 245] on button "Save" at bounding box center [776, 237] width 42 height 26
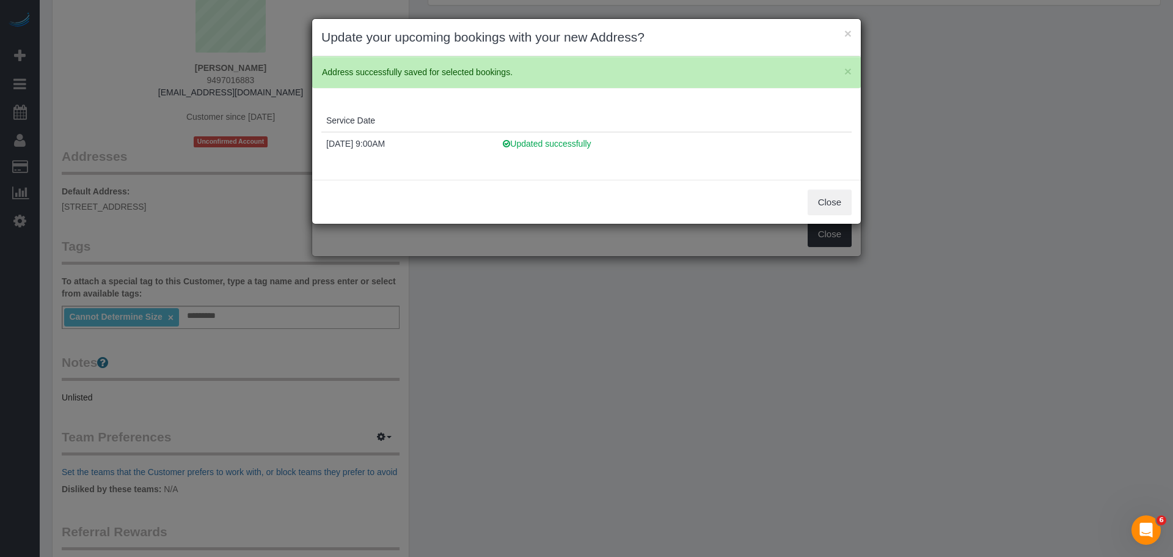
click at [852, 34] on div "× Update your upcoming bookings with your new Address?" at bounding box center [586, 37] width 549 height 37
click at [848, 34] on button "×" at bounding box center [847, 33] width 7 height 13
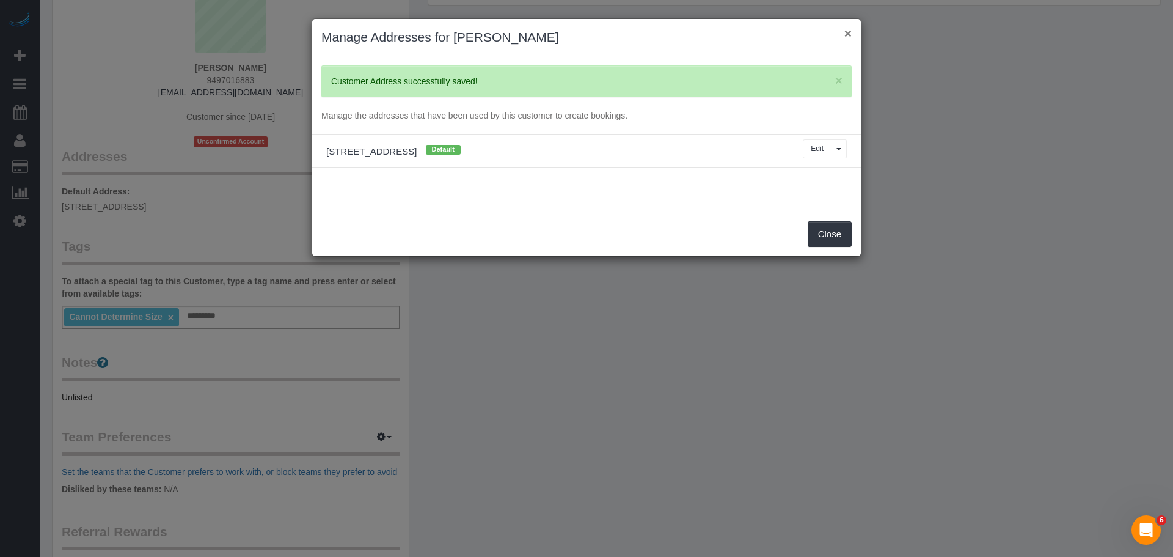
click at [848, 33] on button "×" at bounding box center [847, 33] width 7 height 13
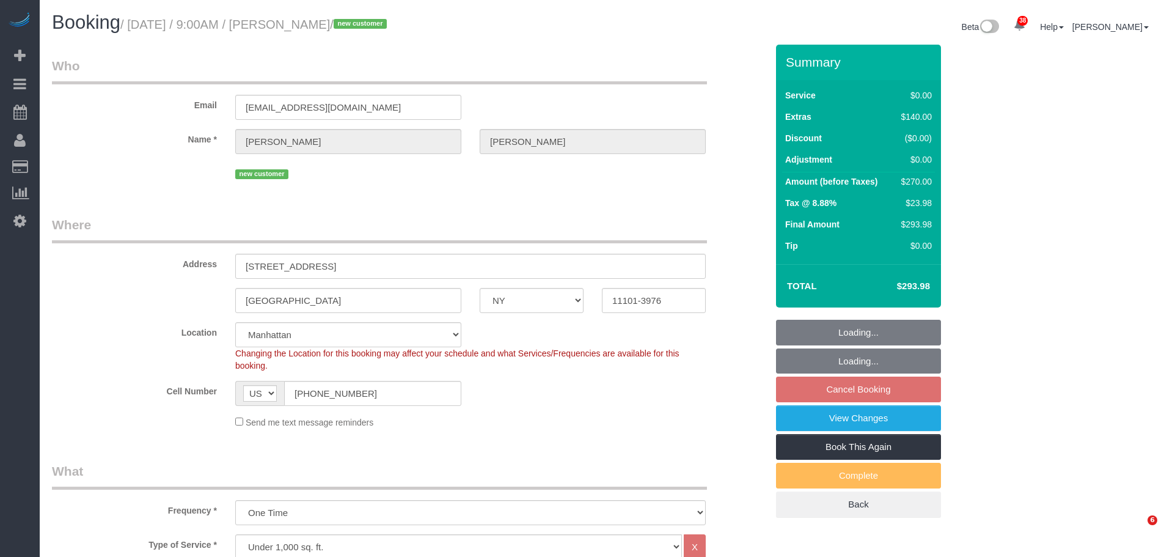
select select "NY"
select select "2"
select select "number:56"
select select "number:79"
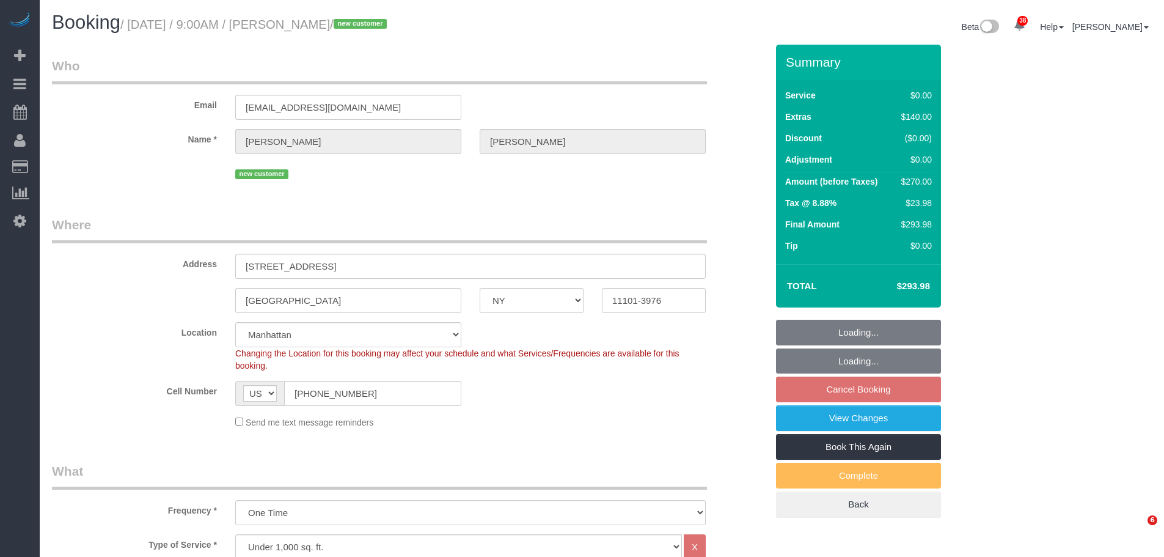
select select "number:15"
select select "number:5"
select select "spot2"
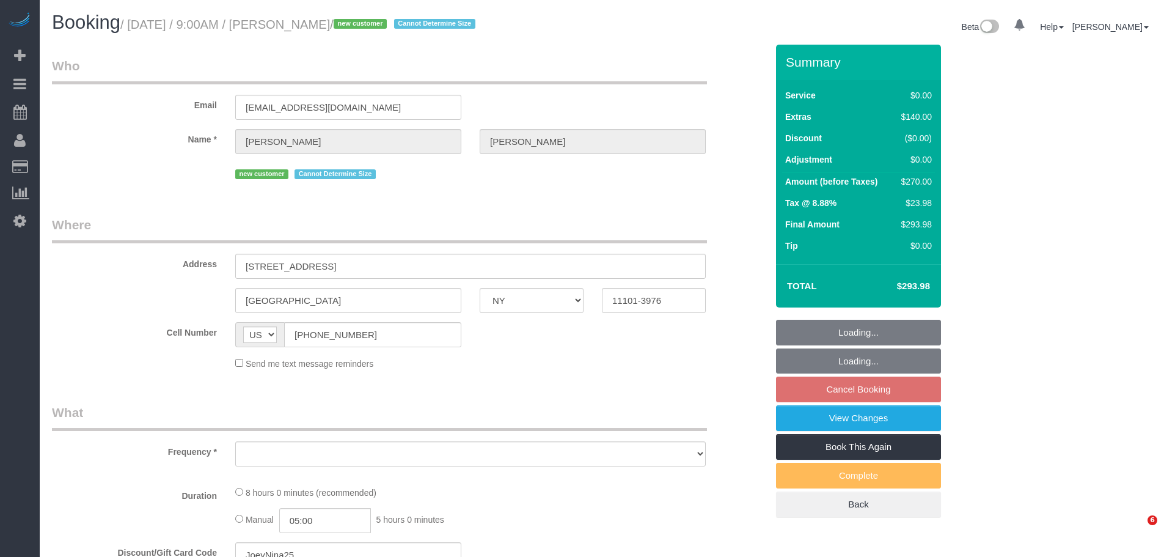
select select "NY"
select select "number:56"
select select "number:79"
select select "number:15"
select select "number:5"
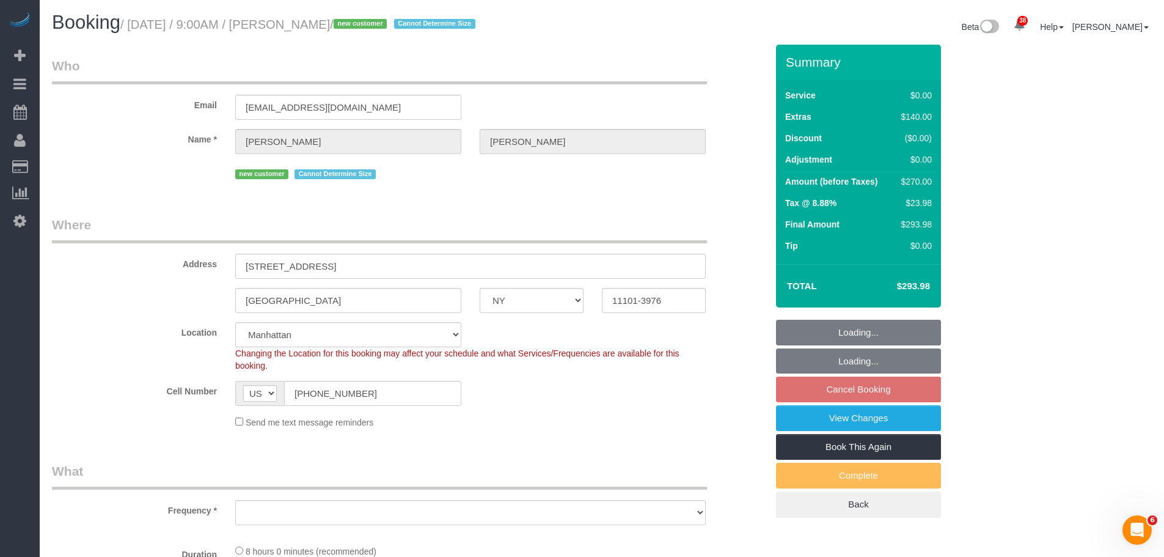
select select "string:stripe-pm_1SHub74VGloSiKo7H0vpVSHz"
select select "object:960"
select select "2"
select select "spot2"
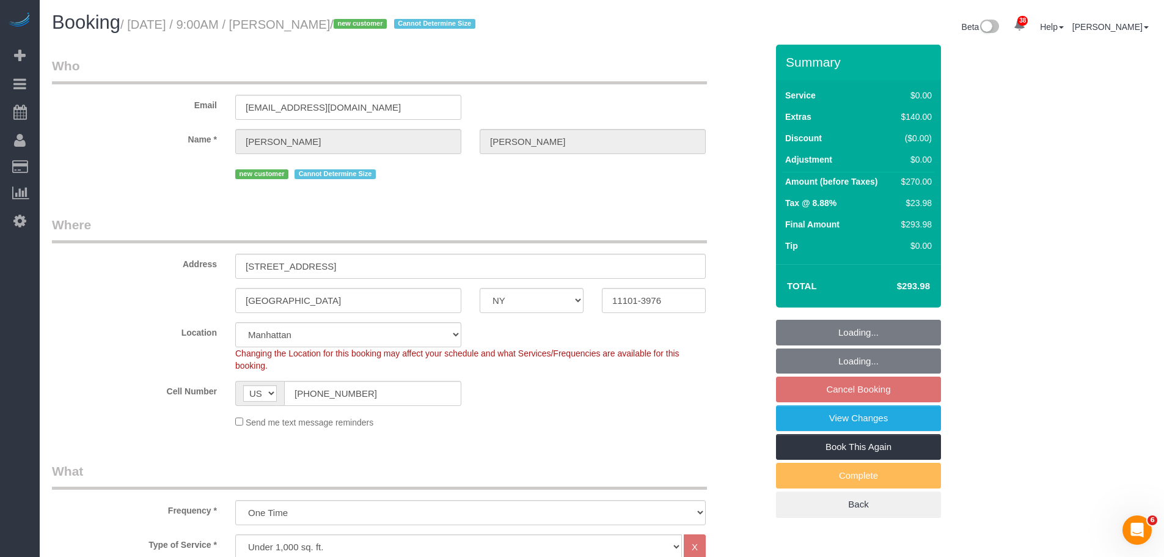
select select "object:1508"
select select "2"
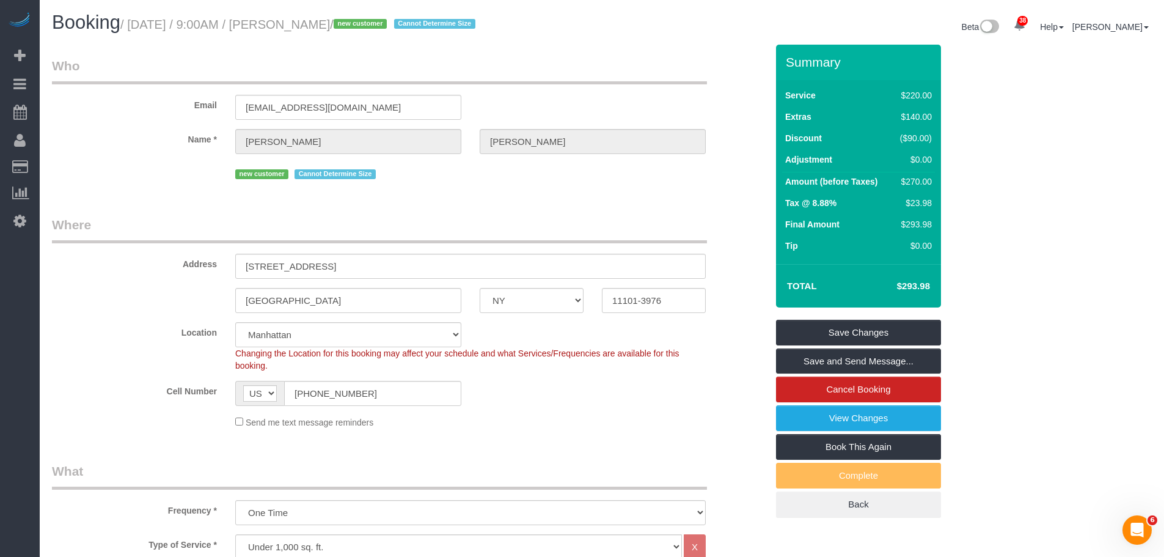
click at [510, 225] on legend "Where" at bounding box center [379, 229] width 655 height 27
click at [580, 91] on div "Email [EMAIL_ADDRESS][DOMAIN_NAME]" at bounding box center [409, 88] width 733 height 63
click at [75, 112] on div "Email jeremylfchen@gmail.com" at bounding box center [409, 88] width 733 height 63
click at [551, 80] on legend "Who" at bounding box center [379, 70] width 655 height 27
click at [522, 218] on legend "Where" at bounding box center [379, 229] width 655 height 27
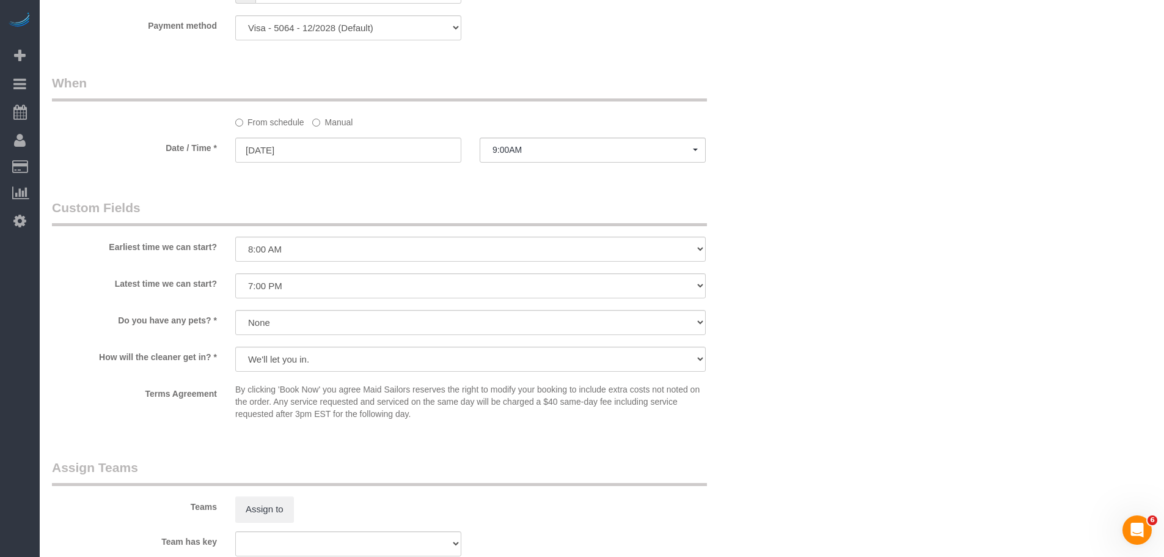
scroll to position [1528, 0]
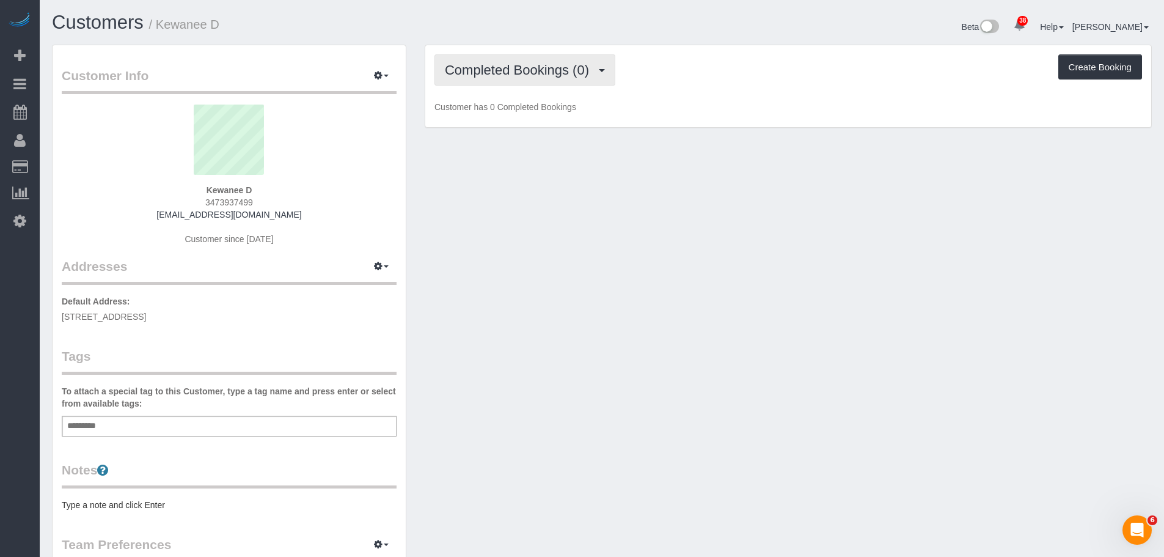
click at [563, 67] on span "Completed Bookings (0)" at bounding box center [520, 69] width 150 height 15
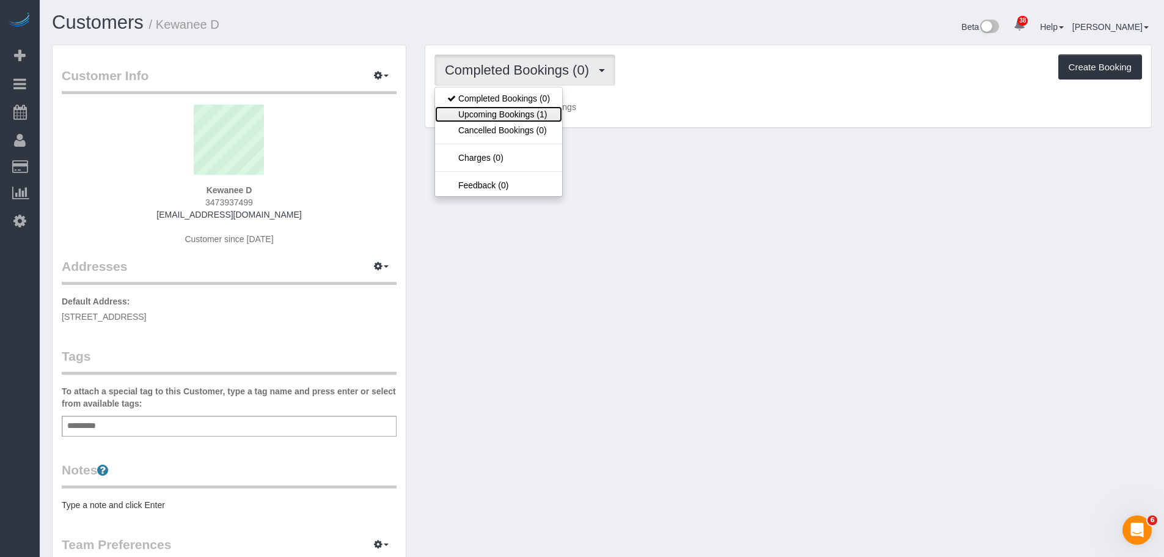
click at [533, 114] on link "Upcoming Bookings (1)" at bounding box center [498, 114] width 127 height 16
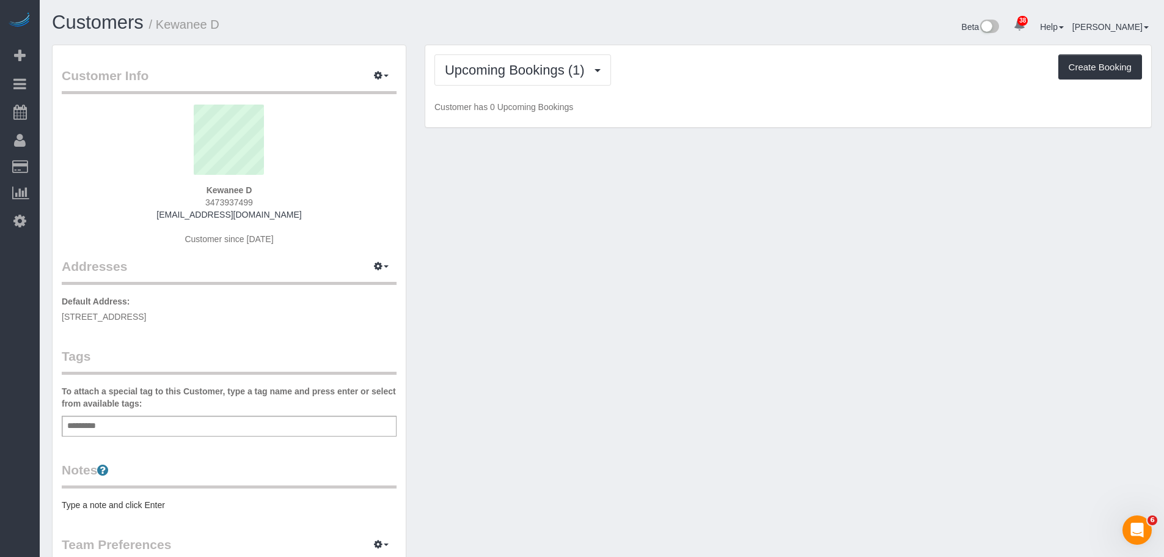
click at [763, 108] on p "Customer has 0 Upcoming Bookings" at bounding box center [788, 107] width 708 height 12
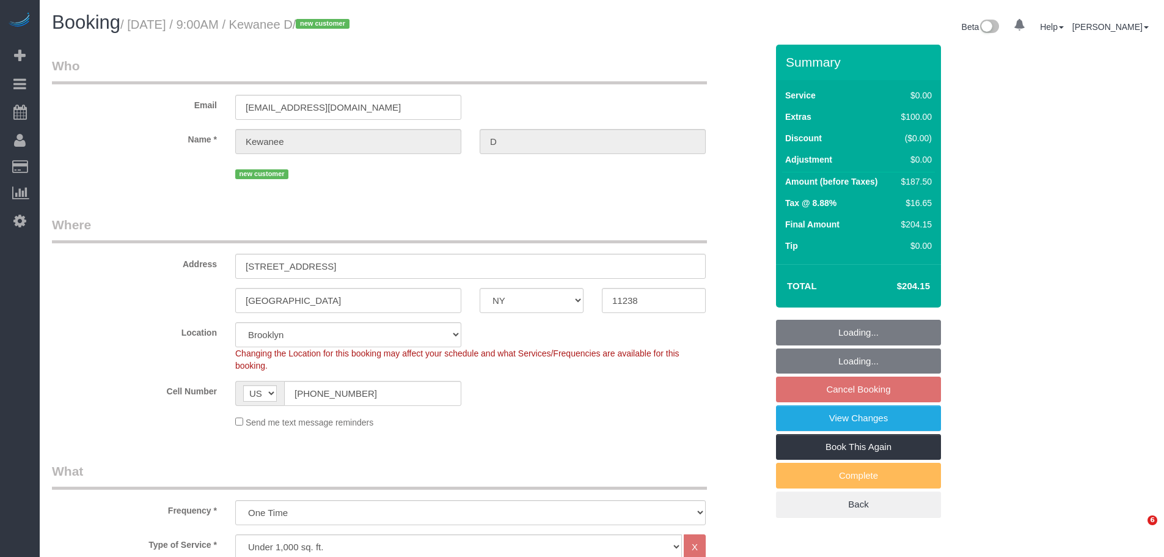
select select "NY"
select select "number:57"
select select "number:70"
select select "number:15"
select select "number:5"
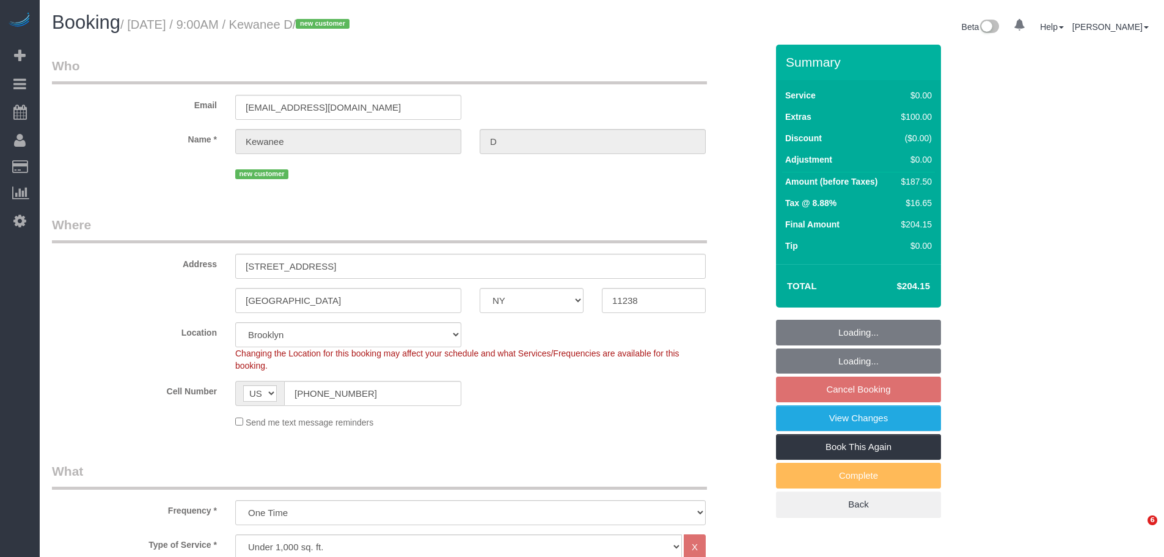
select select "spot2"
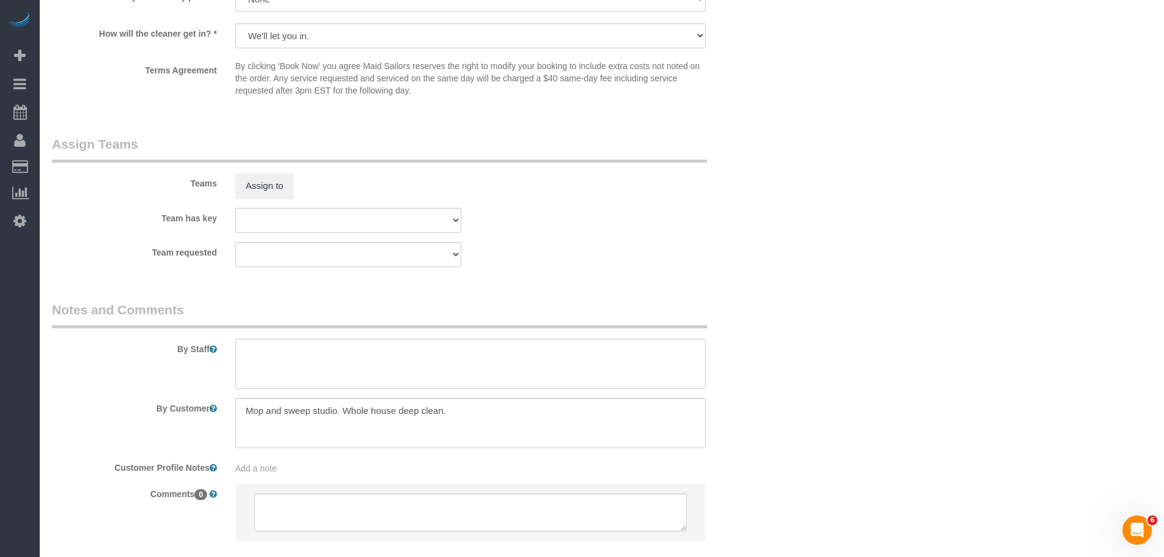
scroll to position [1557, 0]
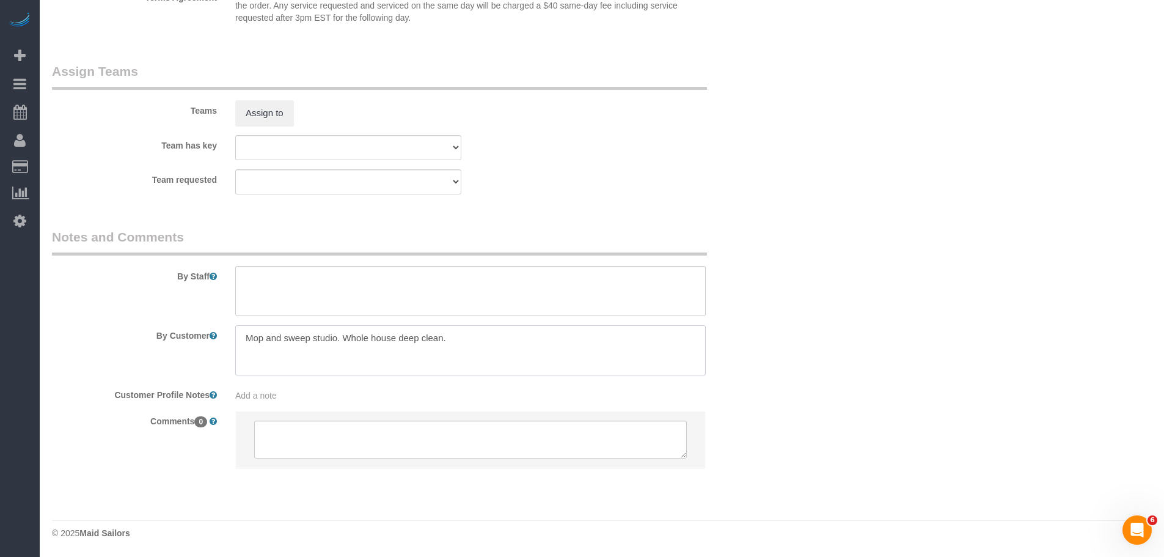
click at [383, 340] on textarea at bounding box center [470, 350] width 471 height 50
drag, startPoint x: 958, startPoint y: 337, endPoint x: 950, endPoint y: 332, distance: 9.3
click at [439, 339] on textarea at bounding box center [470, 350] width 471 height 50
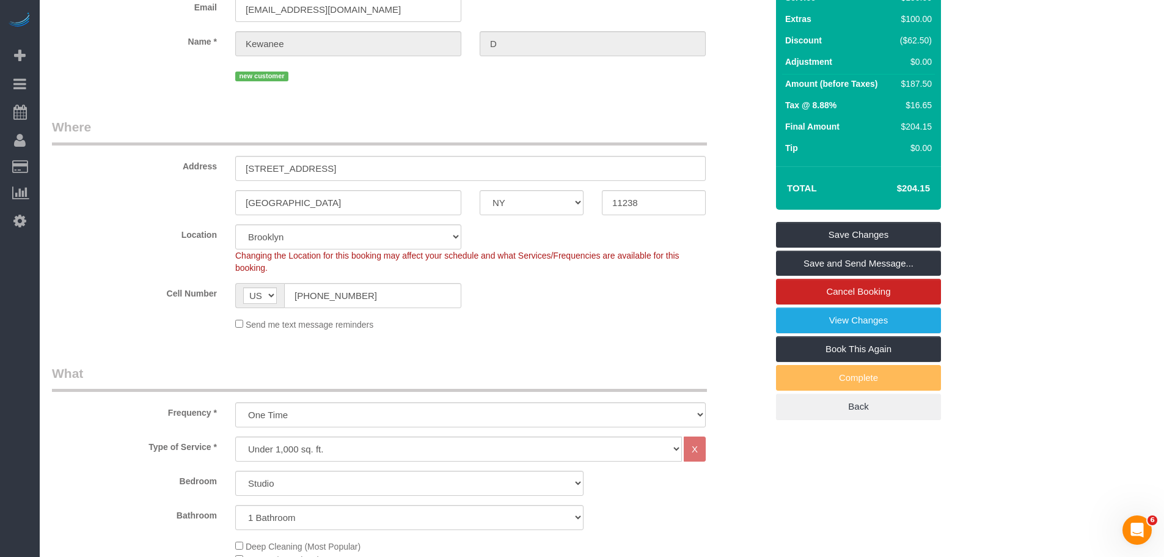
scroll to position [0, 0]
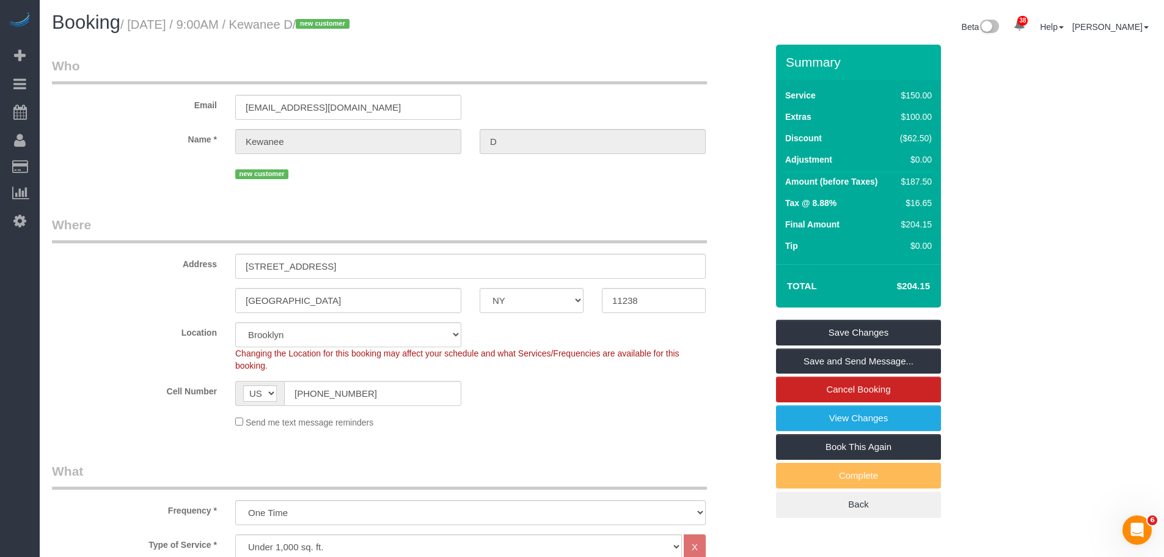
click at [587, 187] on fieldset "Who Email kemillionare@gmail.com Name * Kewanee D new customer" at bounding box center [409, 124] width 715 height 134
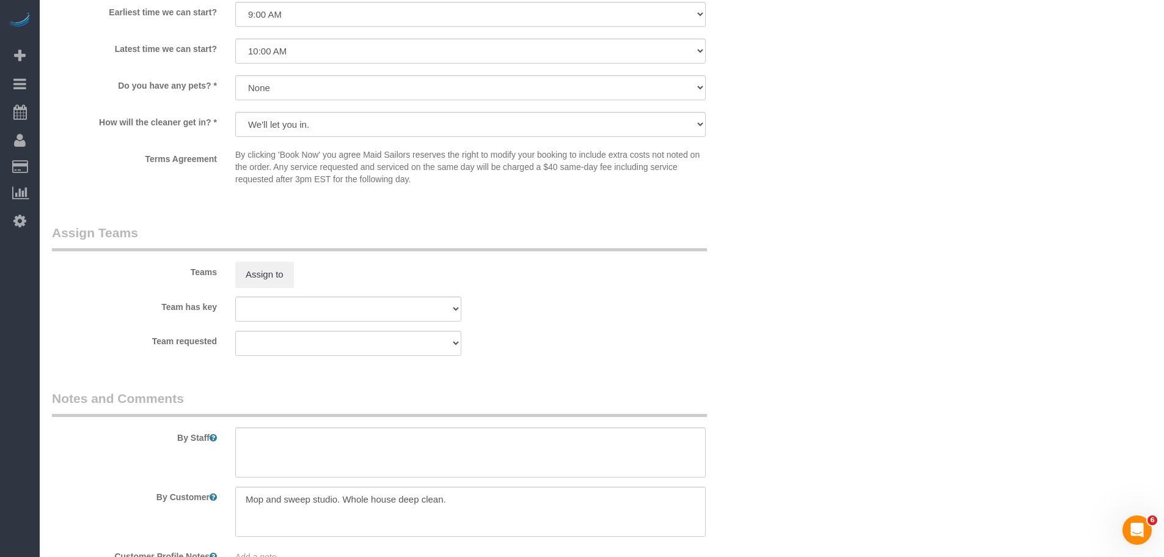
scroll to position [1528, 0]
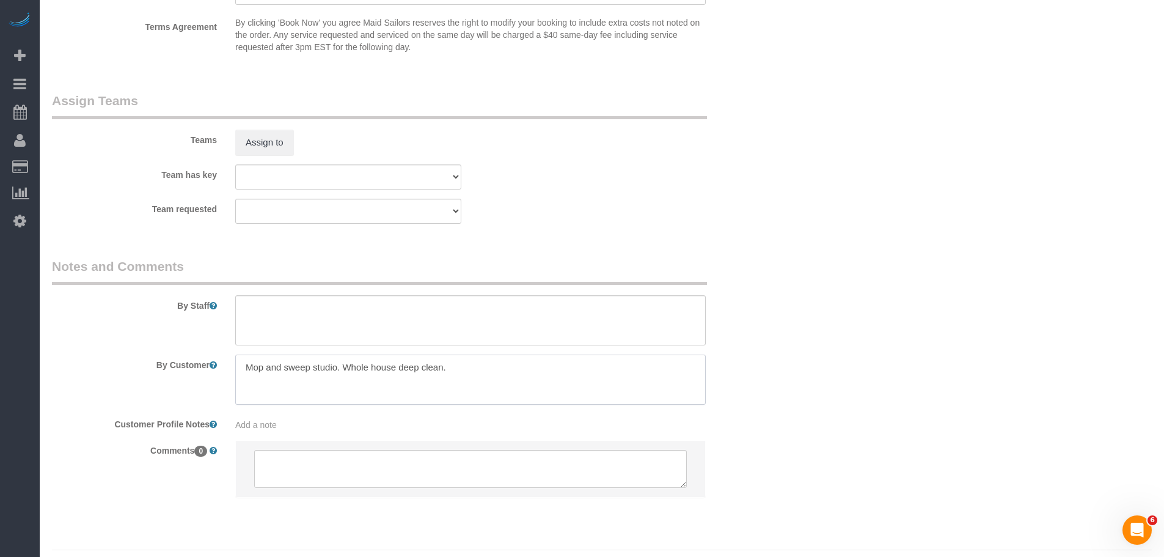
click at [310, 361] on textarea at bounding box center [470, 379] width 471 height 50
click at [308, 364] on textarea at bounding box center [470, 379] width 471 height 50
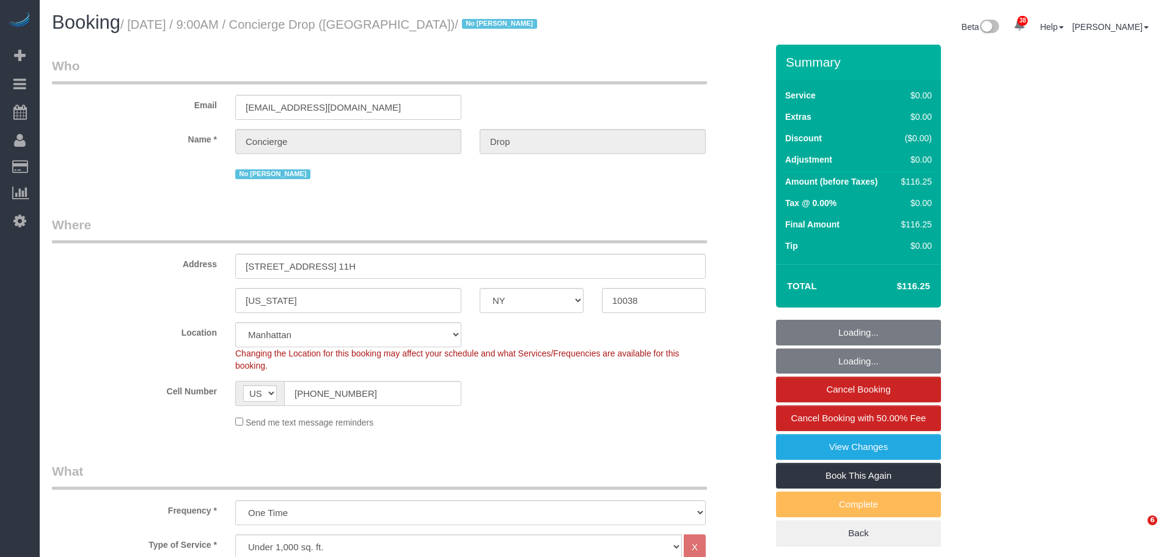
select select "NY"
select select "number:89"
select select "number:90"
select select "number:15"
select select "number:5"
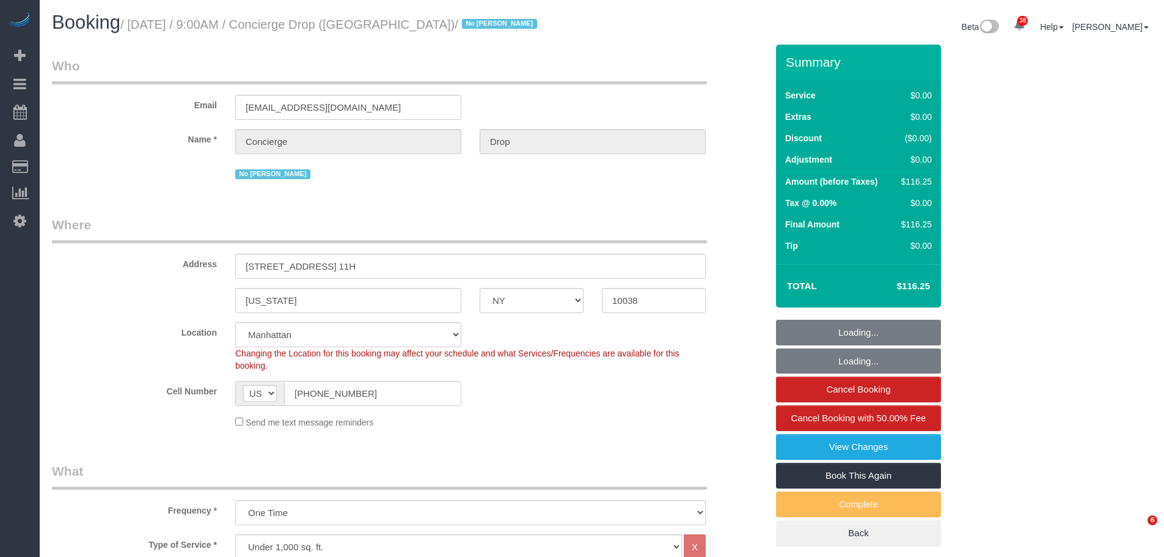
select select "object:1552"
select select "spot1"
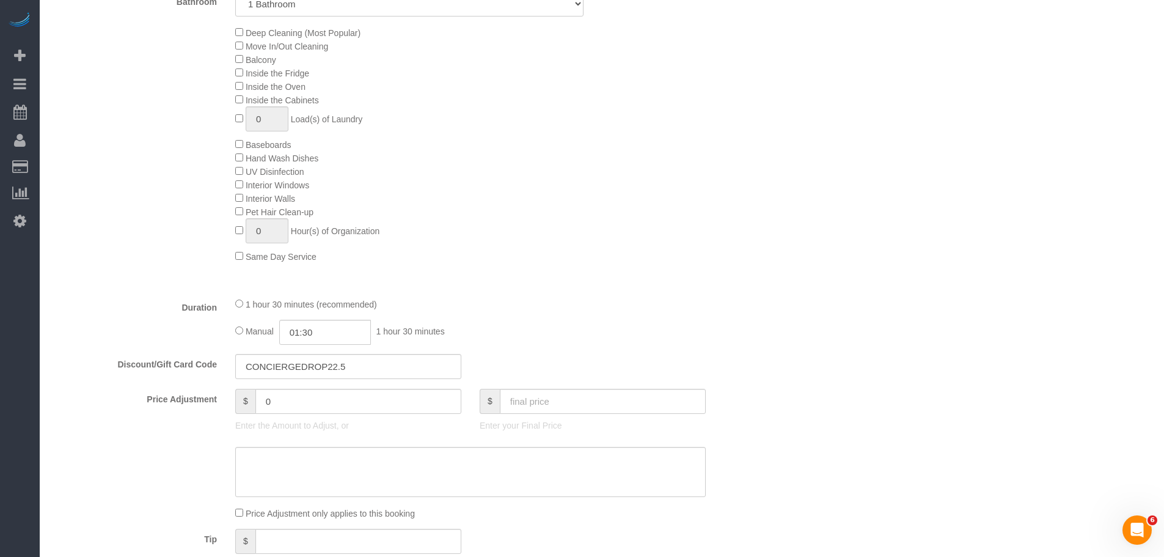
scroll to position [306, 0]
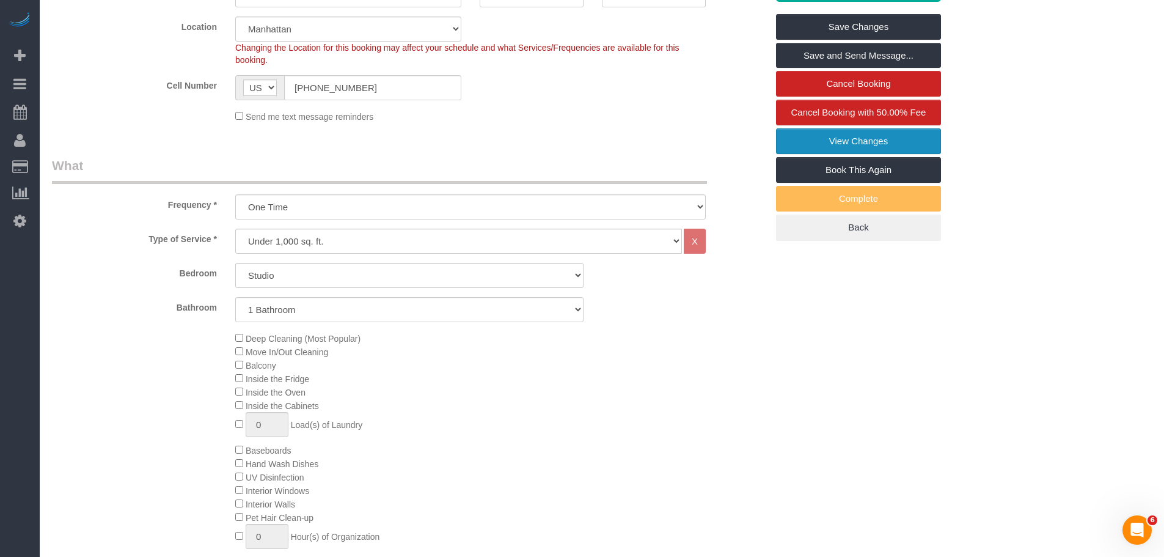
drag, startPoint x: 863, startPoint y: 142, endPoint x: 843, endPoint y: 146, distance: 20.0
click at [863, 141] on link "View Changes" at bounding box center [858, 141] width 165 height 26
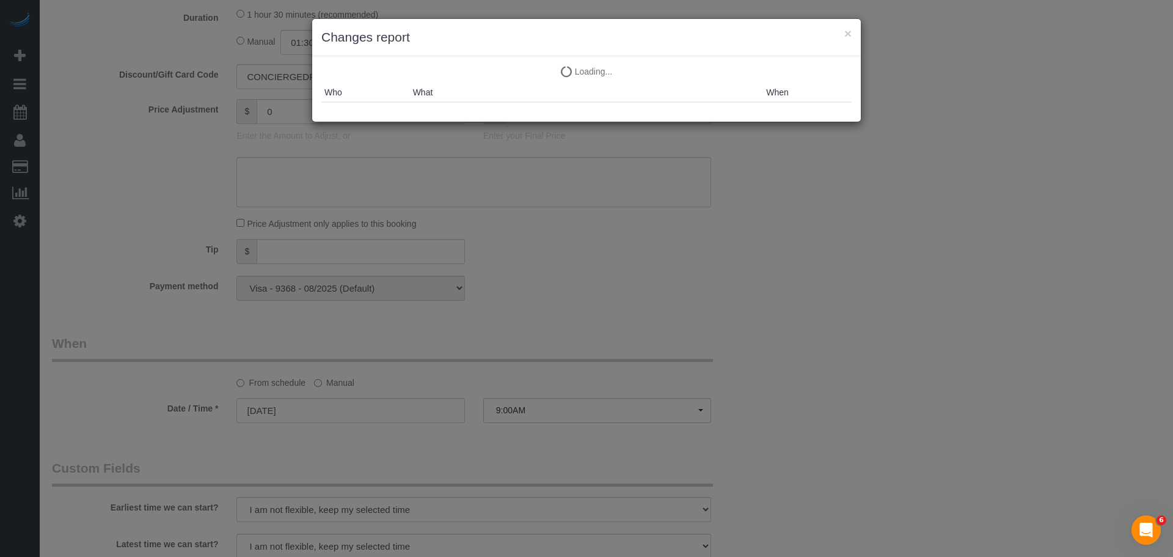
scroll to position [917, 0]
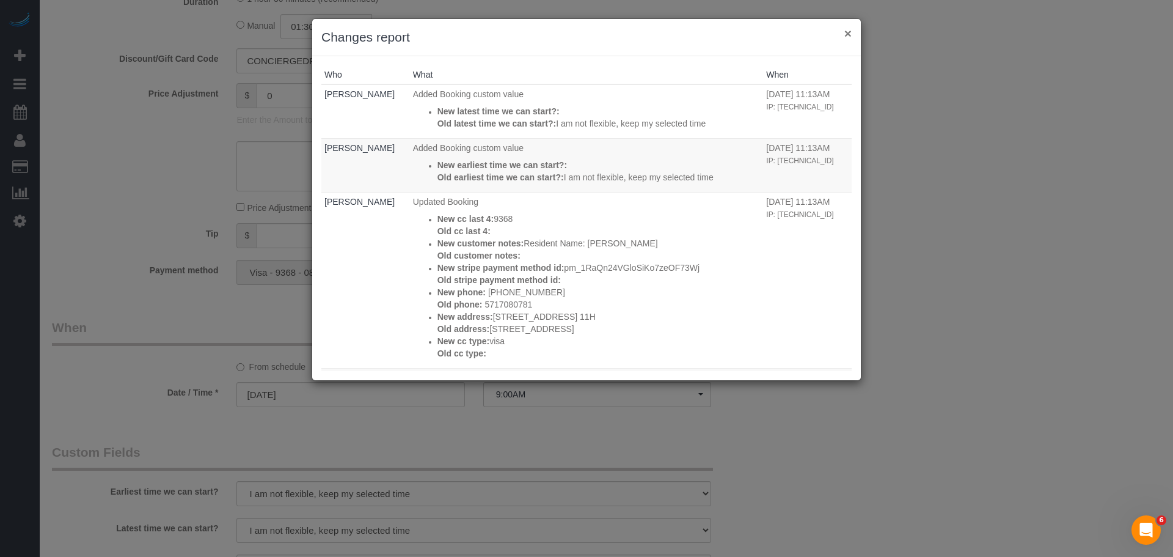
click at [850, 38] on button "×" at bounding box center [847, 33] width 7 height 13
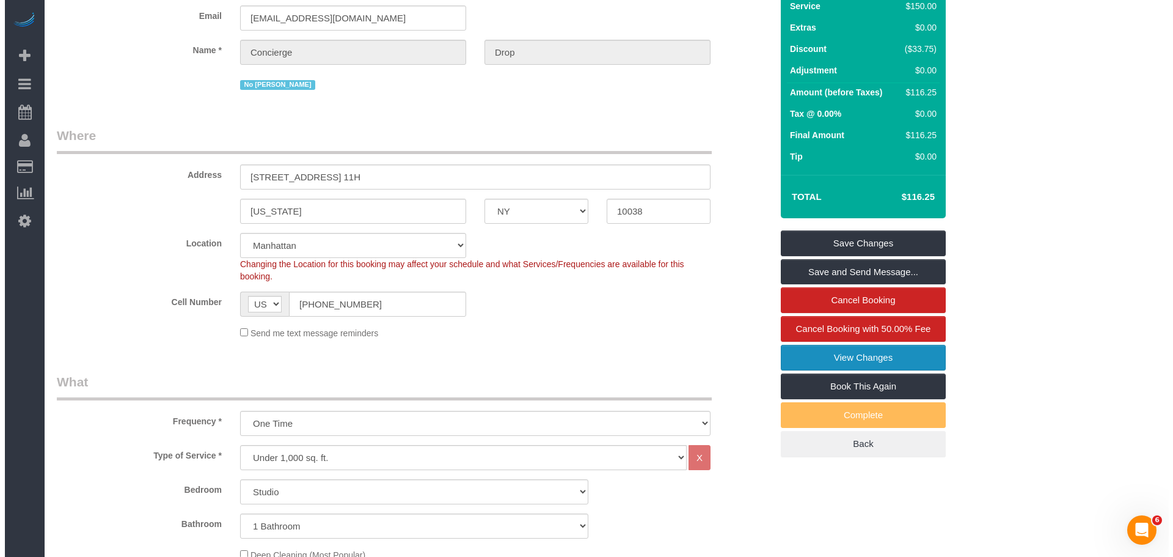
scroll to position [0, 0]
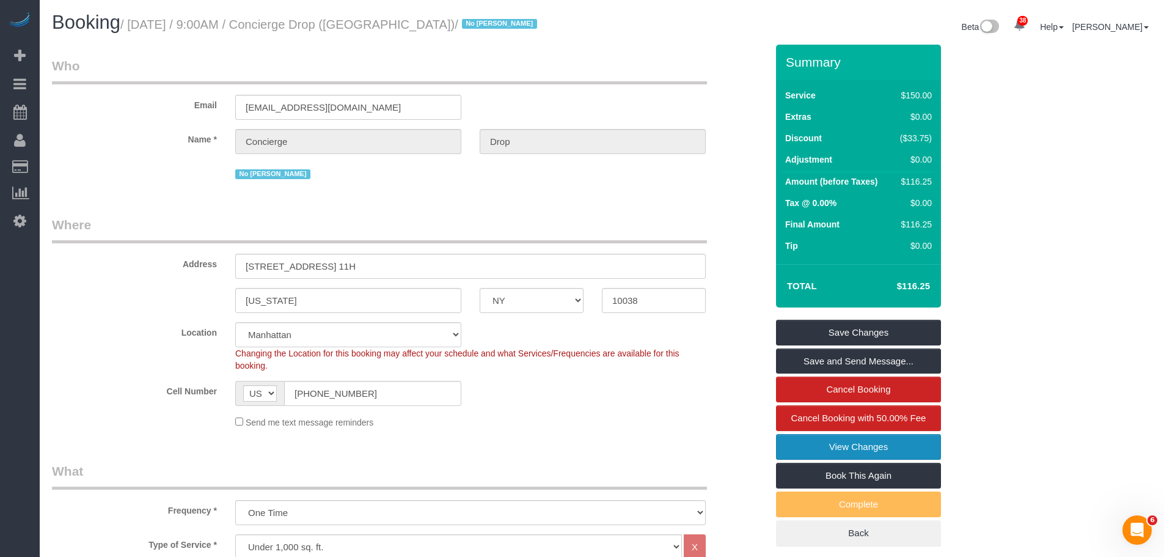
click at [857, 446] on link "View Changes" at bounding box center [858, 447] width 165 height 26
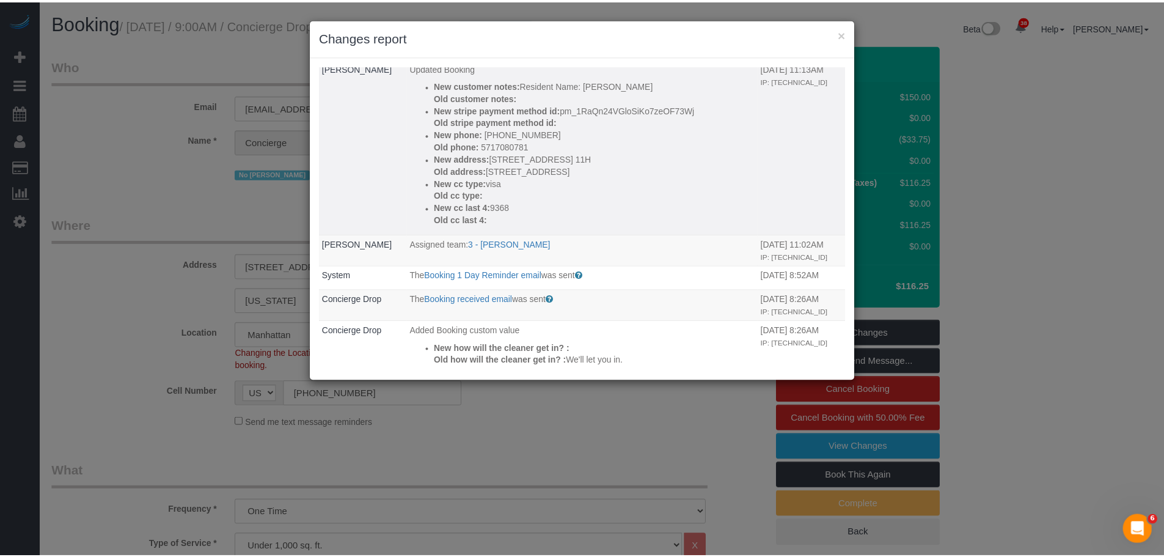
scroll to position [64, 0]
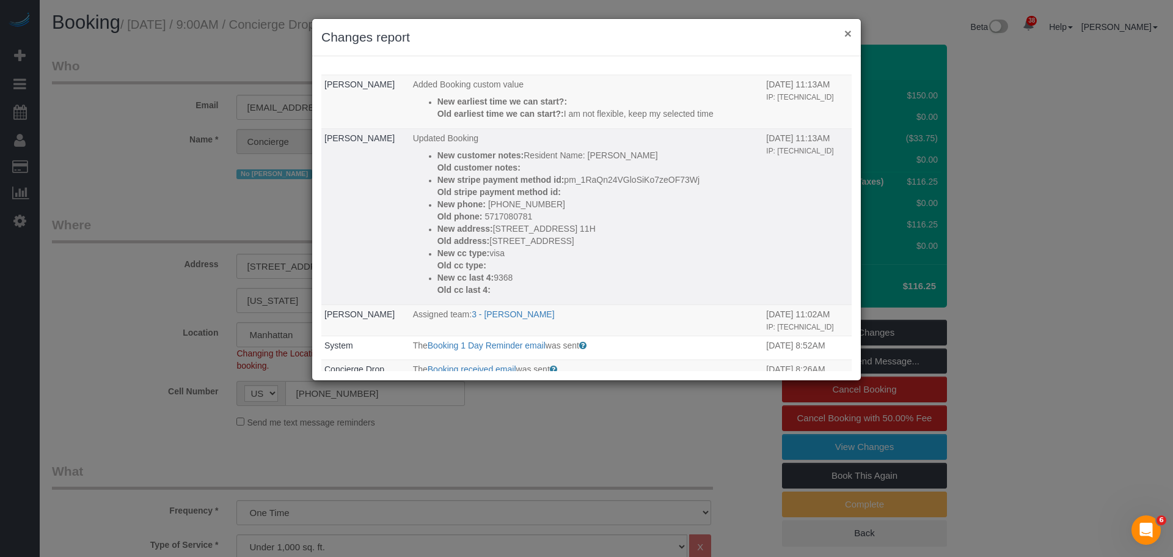
drag, startPoint x: 844, startPoint y: 38, endPoint x: 742, endPoint y: 169, distance: 166.3
click at [844, 38] on button "×" at bounding box center [847, 33] width 7 height 13
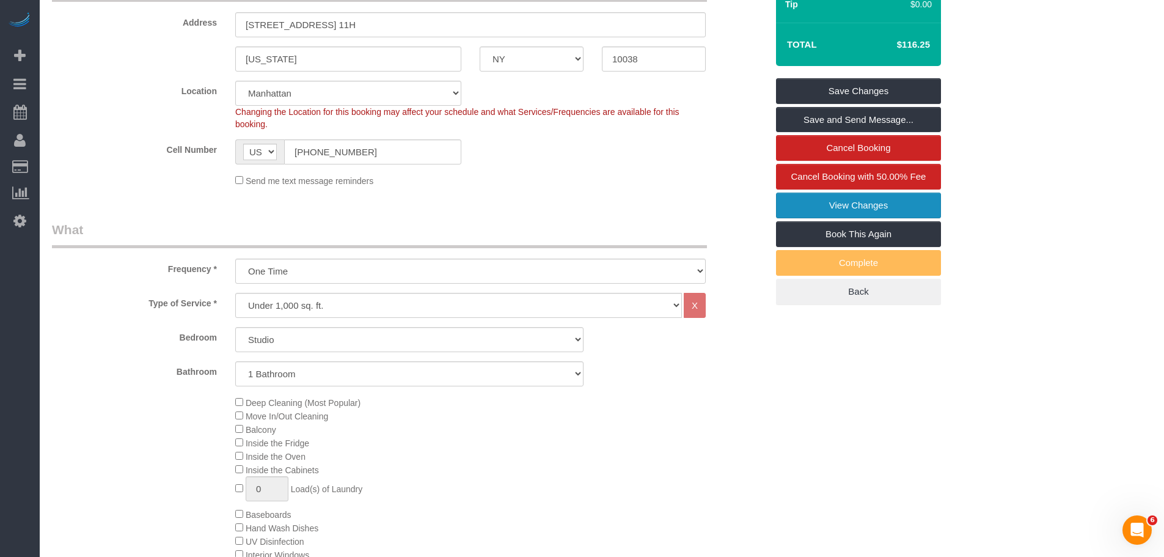
scroll to position [122, 0]
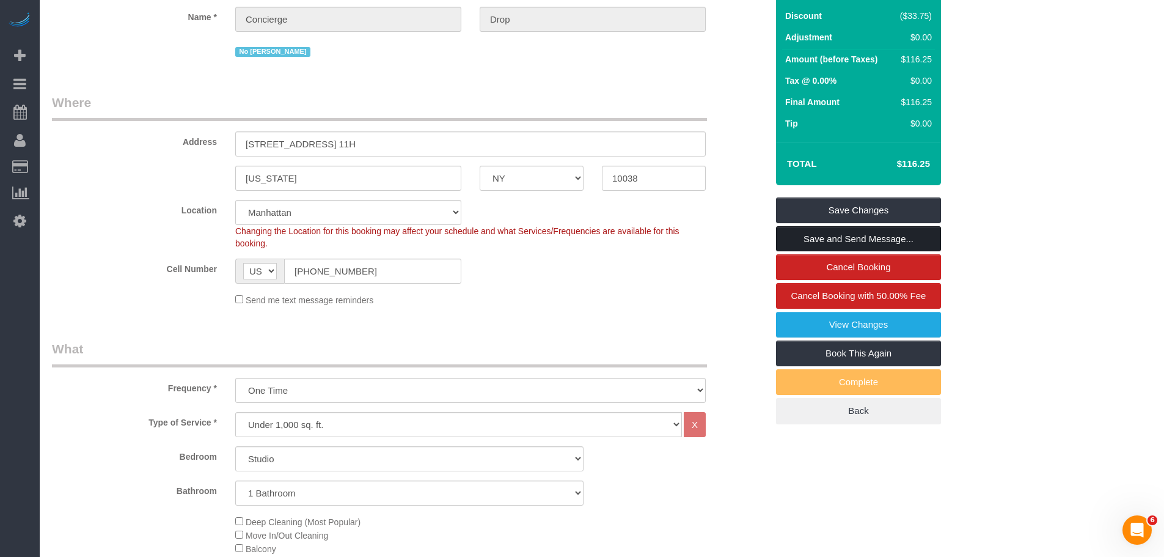
click at [873, 238] on link "Save and Send Message..." at bounding box center [858, 239] width 165 height 26
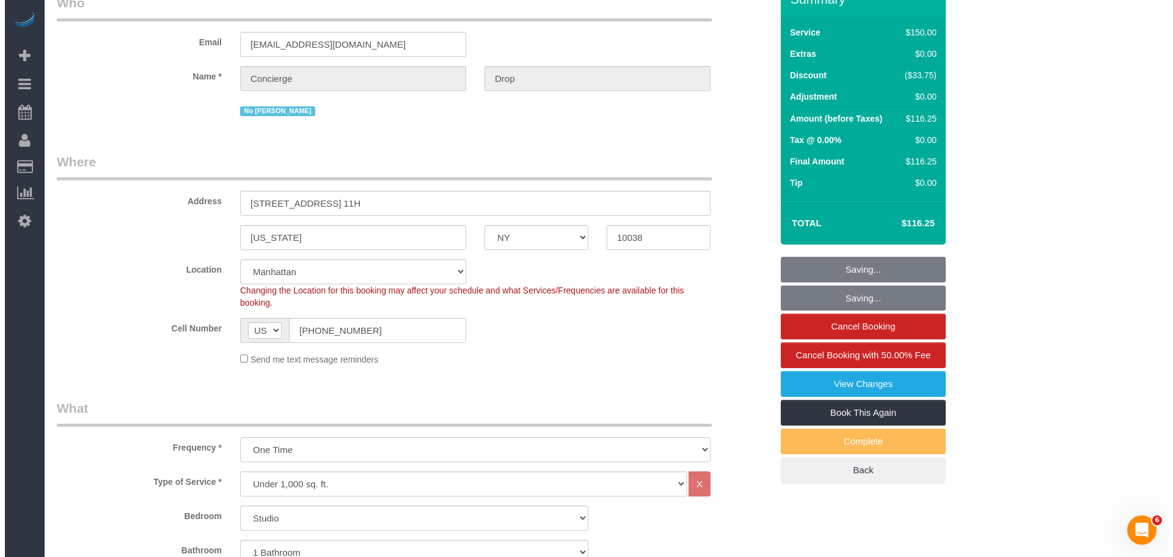
scroll to position [0, 0]
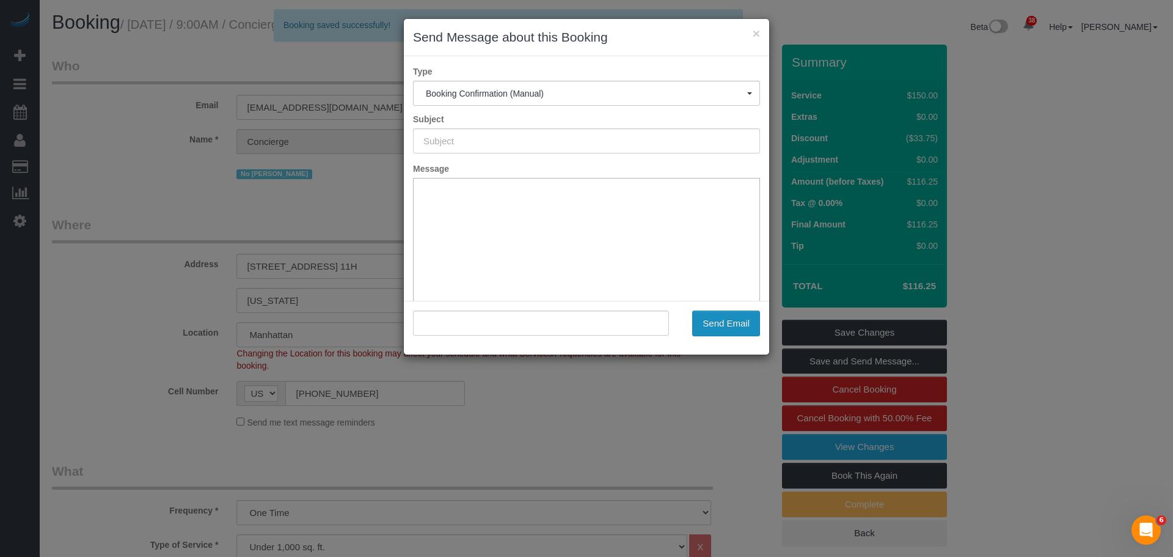
click at [729, 317] on button "Send Email" at bounding box center [726, 323] width 68 height 26
type input "Cleaning Confirmed for 10/14/2025 at 9:00am"
type input ""Concierge Drop" <support@conciergedrop.com>"
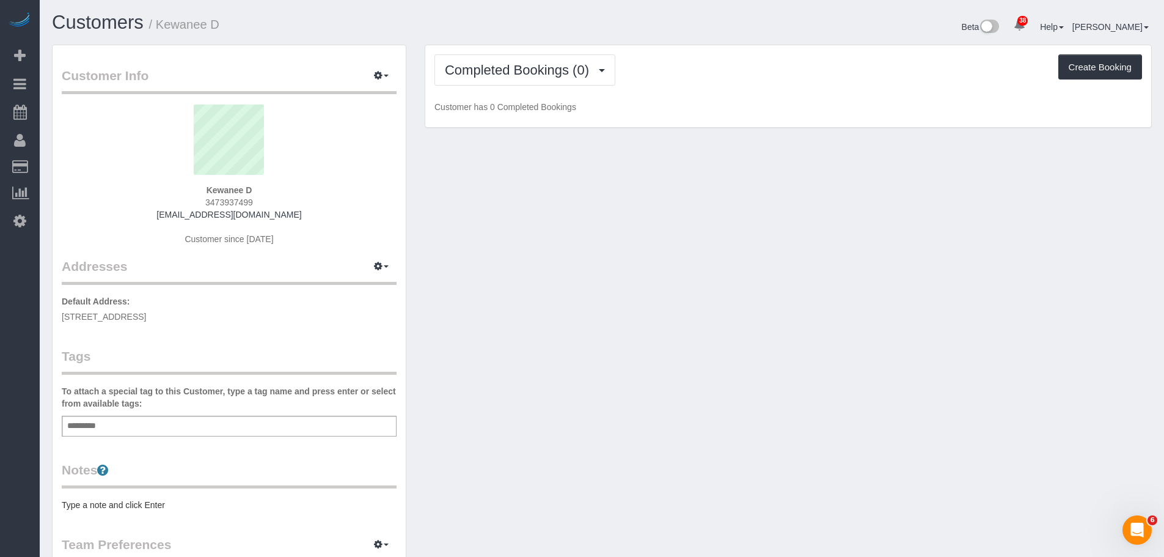
click at [722, 51] on div "Completed Bookings (0) Completed Bookings (0) Upcoming Bookings (1) Cancelled B…" at bounding box center [788, 86] width 726 height 82
click at [517, 79] on button "Completed Bookings (0)" at bounding box center [524, 69] width 181 height 31
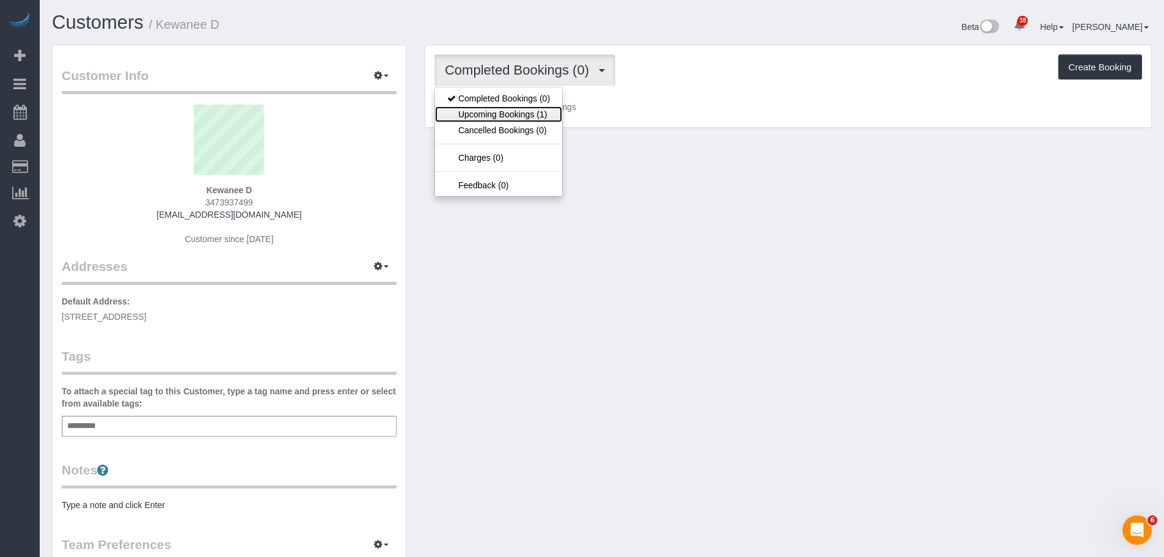
drag, startPoint x: 522, startPoint y: 114, endPoint x: 591, endPoint y: 105, distance: 69.0
click at [522, 114] on link "Upcoming Bookings (1)" at bounding box center [498, 114] width 127 height 16
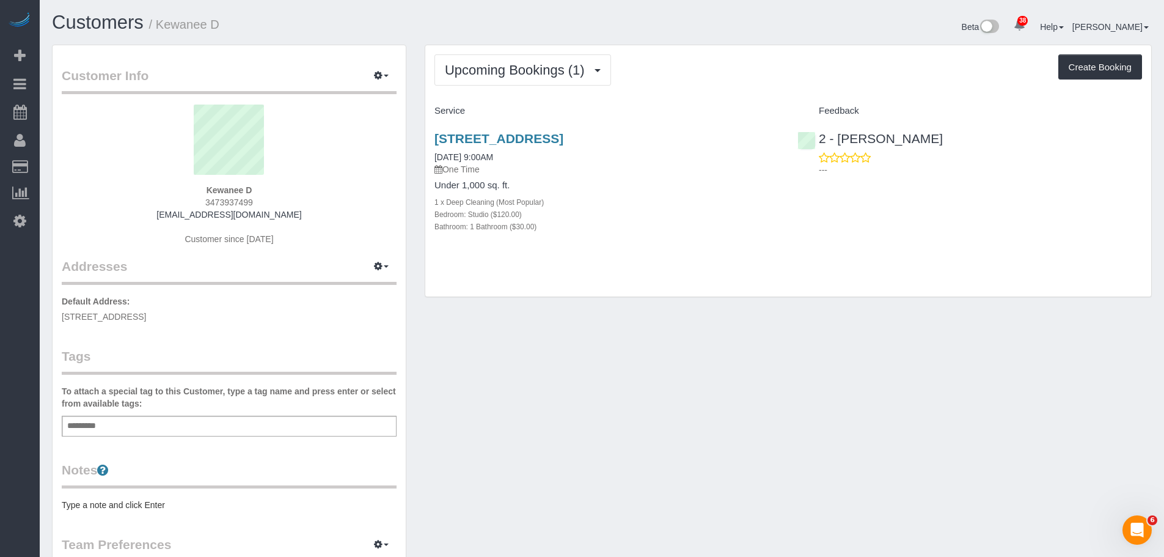
click at [711, 78] on div "Upcoming Bookings (1) Completed Bookings (0) Upcoming Bookings (1) Cancelled Bo…" at bounding box center [788, 69] width 708 height 31
click at [379, 266] on icon "button" at bounding box center [378, 265] width 9 height 7
click at [359, 292] on button "Manage Addresses" at bounding box center [346, 289] width 99 height 17
select select "NY"
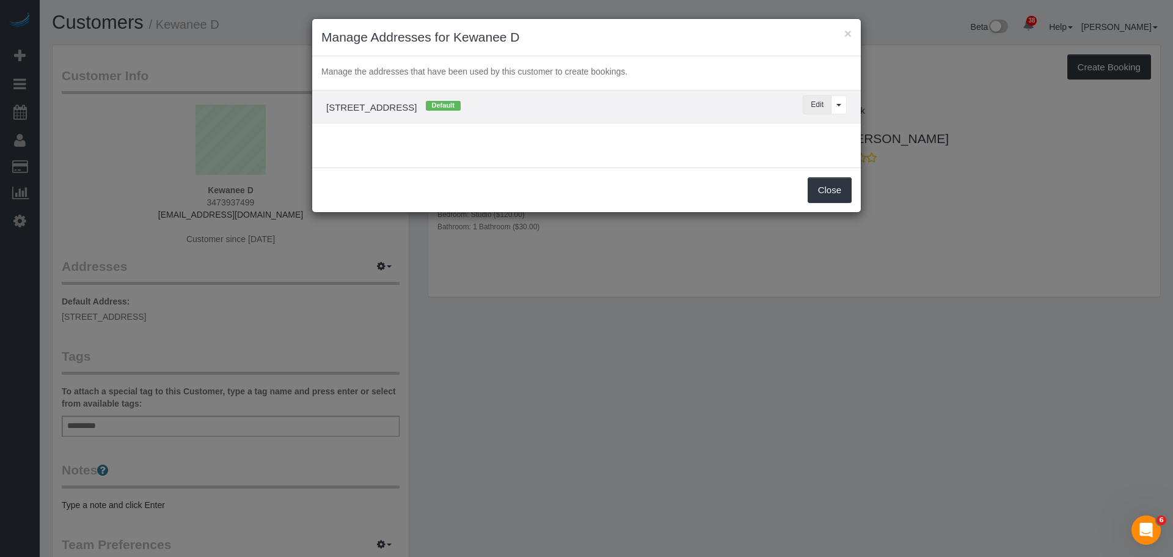
click at [808, 104] on button "Edit" at bounding box center [817, 104] width 29 height 19
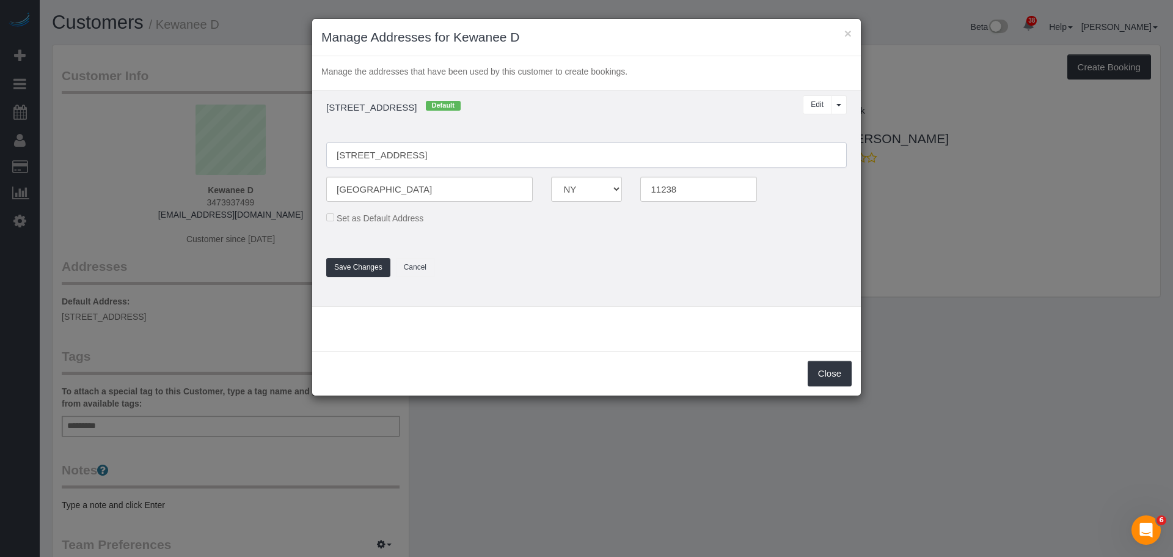
click at [441, 158] on input "451 Clinton Avenue" at bounding box center [586, 154] width 521 height 25
type input "451 Clinton Avenue, Apt. 2D"
click at [367, 266] on button "Save Changes" at bounding box center [358, 267] width 64 height 19
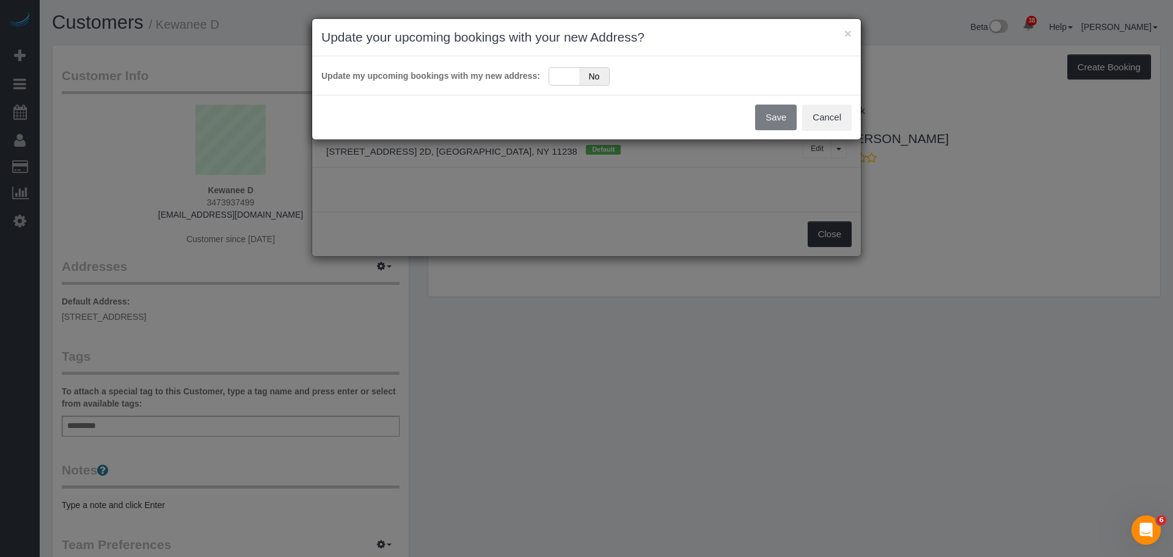
drag, startPoint x: 546, startPoint y: 70, endPoint x: 554, endPoint y: 76, distance: 10.4
click at [547, 70] on div "Update my upcoming bookings with my new address: Yes No" at bounding box center [586, 75] width 530 height 20
click at [576, 79] on div "Yes No" at bounding box center [579, 76] width 61 height 18
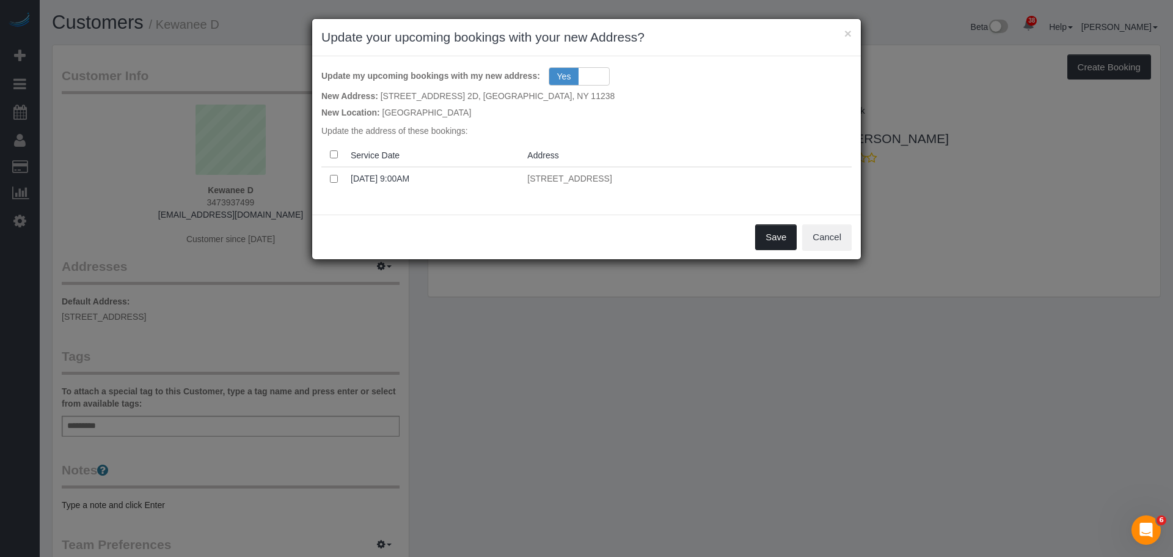
click at [771, 237] on button "Save" at bounding box center [776, 237] width 42 height 26
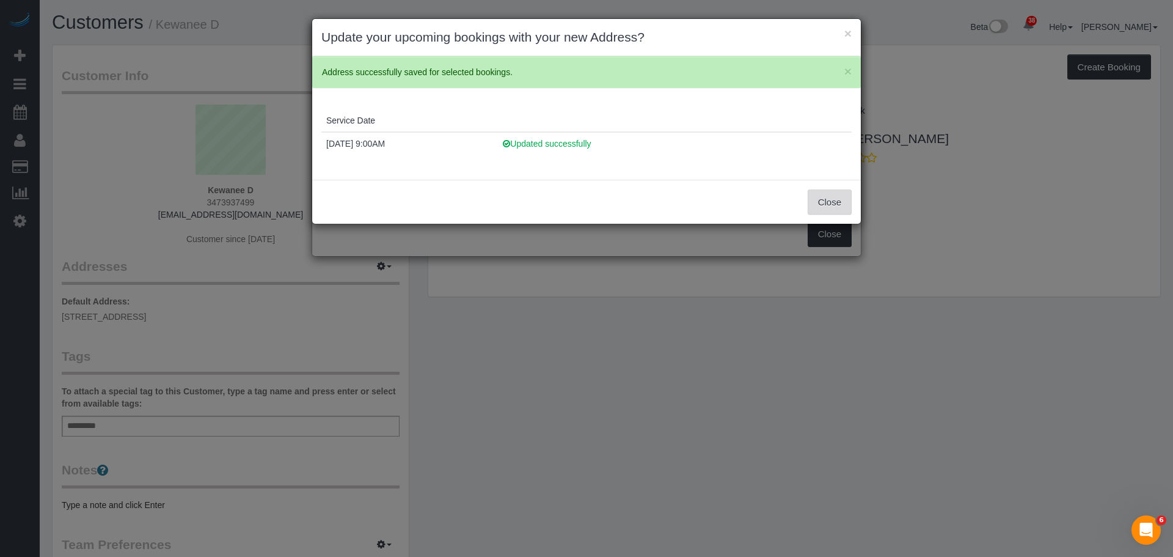
drag, startPoint x: 841, startPoint y: 202, endPoint x: 834, endPoint y: 202, distance: 6.7
click at [841, 202] on button "Close" at bounding box center [830, 202] width 44 height 26
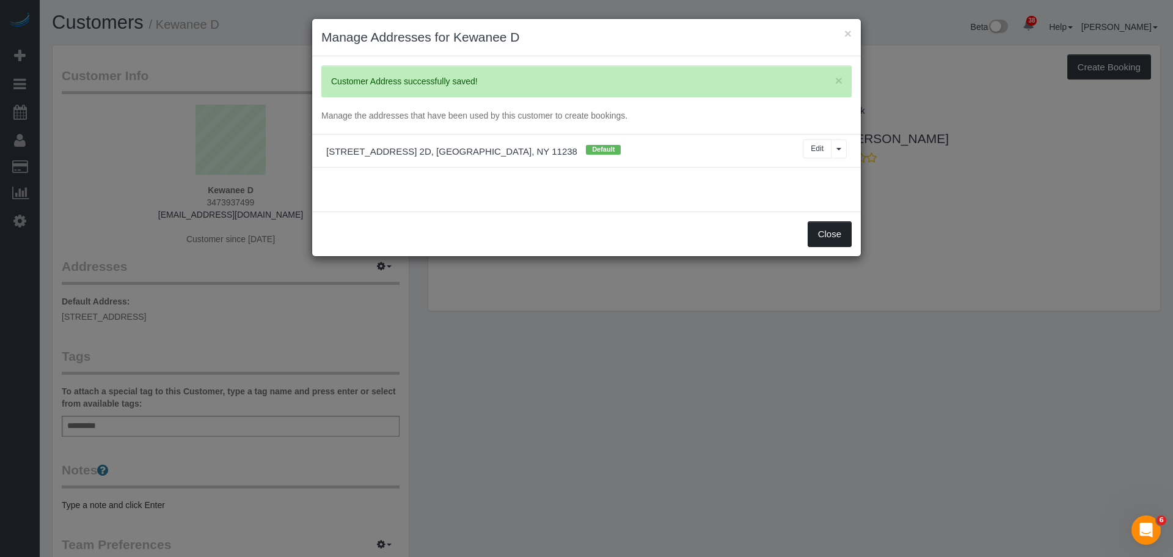
click at [831, 237] on button "Close" at bounding box center [830, 234] width 44 height 26
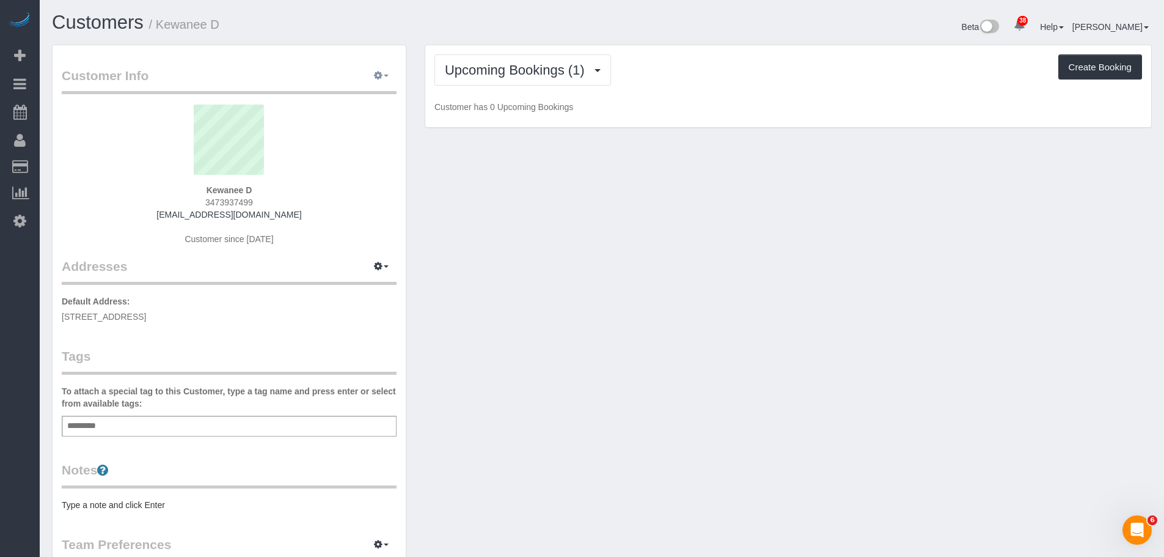
click at [387, 69] on button "button" at bounding box center [381, 76] width 31 height 19
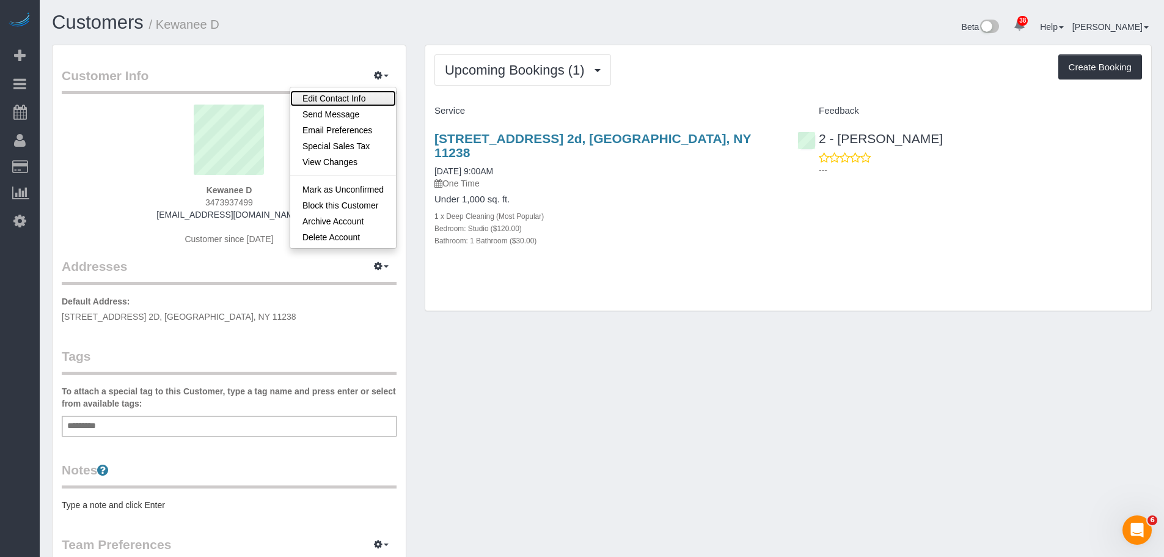
click at [357, 98] on link "Edit Contact Info" at bounding box center [343, 98] width 106 height 16
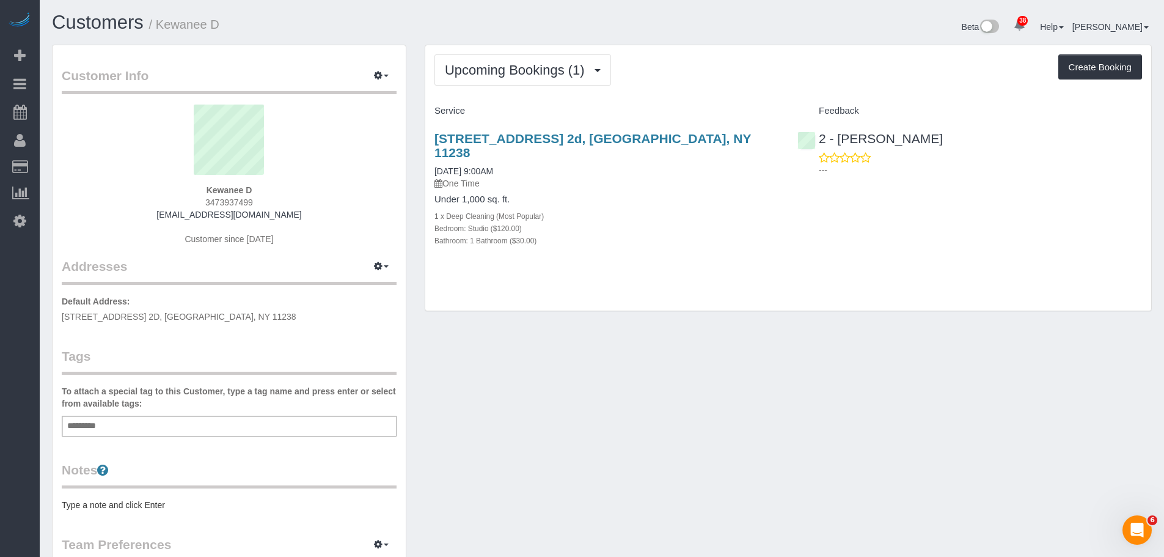
select select "NY"
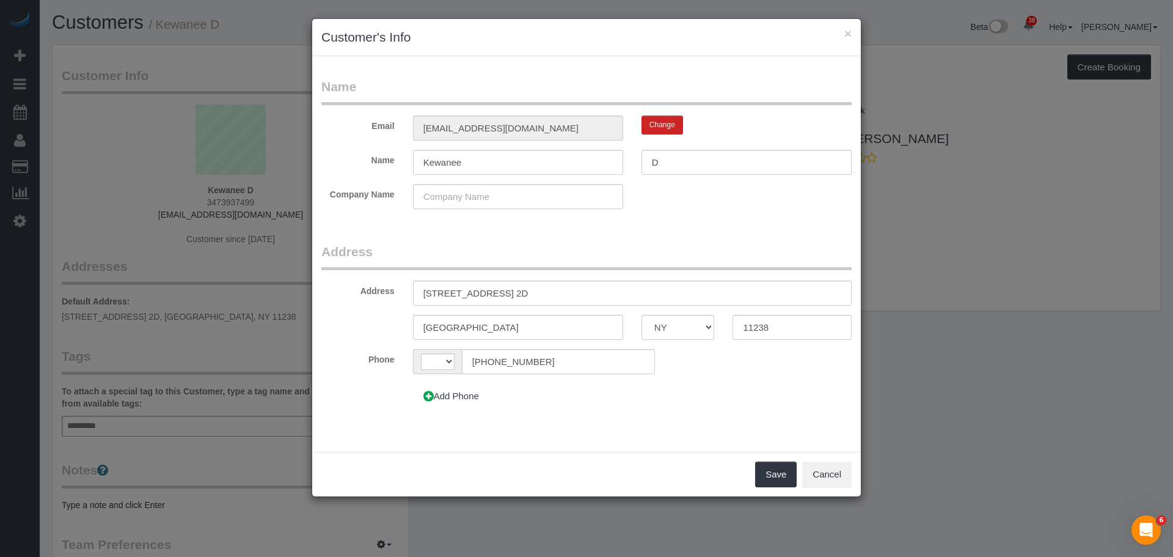
select select "string:US"
drag, startPoint x: 644, startPoint y: 163, endPoint x: 518, endPoint y: 181, distance: 127.7
click at [518, 181] on fieldset "Name Email kemillionare@gmail.com Change Name Kewanee D Company Name" at bounding box center [586, 148] width 530 height 141
paste input "rumwright"
paste input "Drumwright"
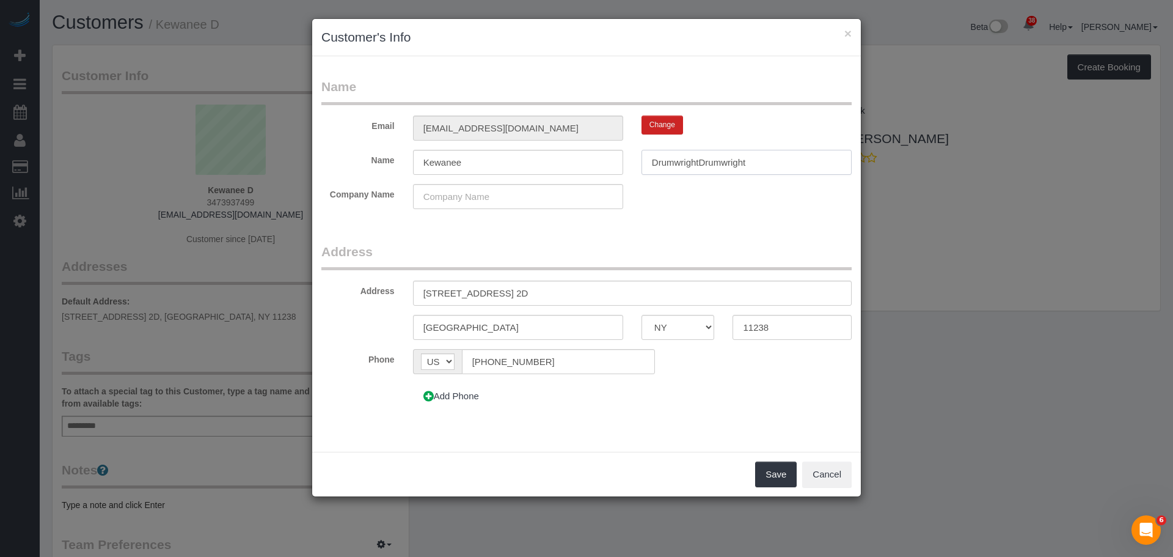
drag, startPoint x: 698, startPoint y: 164, endPoint x: 604, endPoint y: 173, distance: 95.2
click at [604, 173] on div "Name Kewanee DrumwrightDrumwright" at bounding box center [586, 162] width 549 height 25
type input "Drumwright"
drag, startPoint x: 727, startPoint y: 129, endPoint x: 730, endPoint y: 137, distance: 8.7
click at [727, 129] on div "Change" at bounding box center [746, 124] width 229 height 19
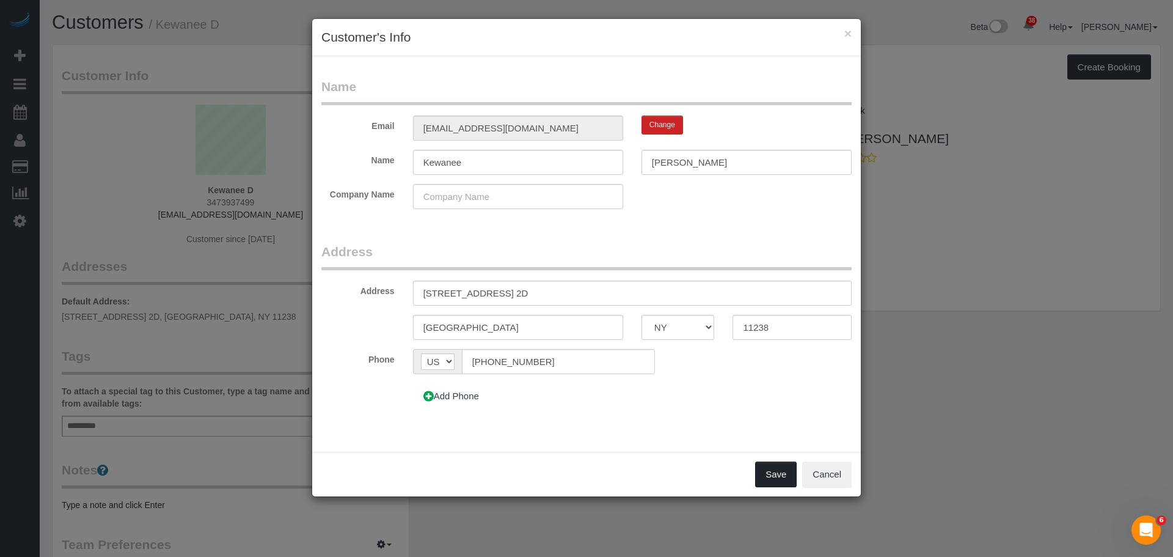
click at [763, 463] on button "Save" at bounding box center [776, 474] width 42 height 26
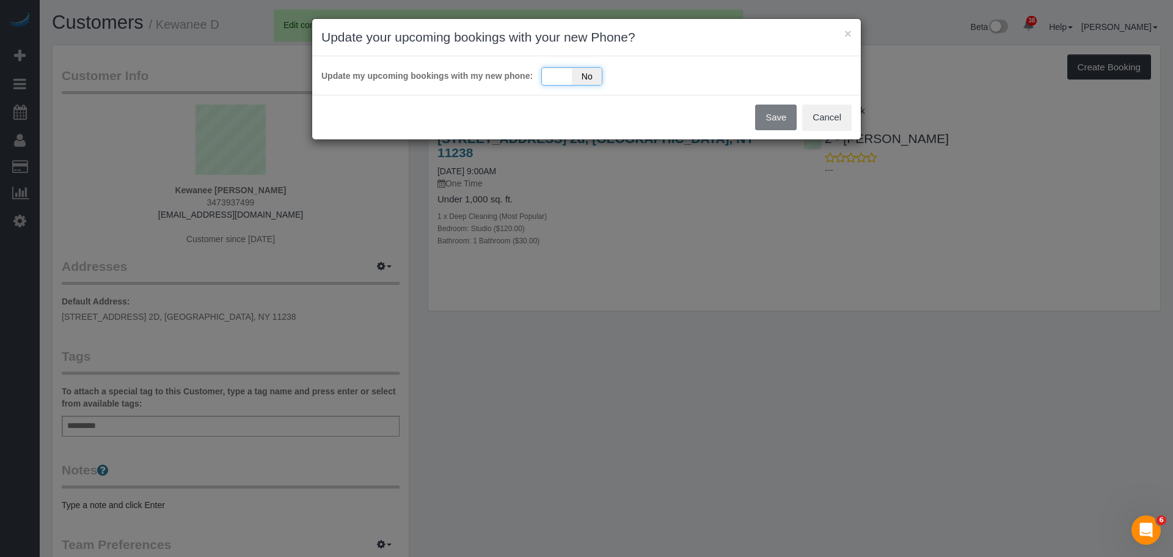
click at [549, 76] on div "Yes No" at bounding box center [571, 76] width 61 height 18
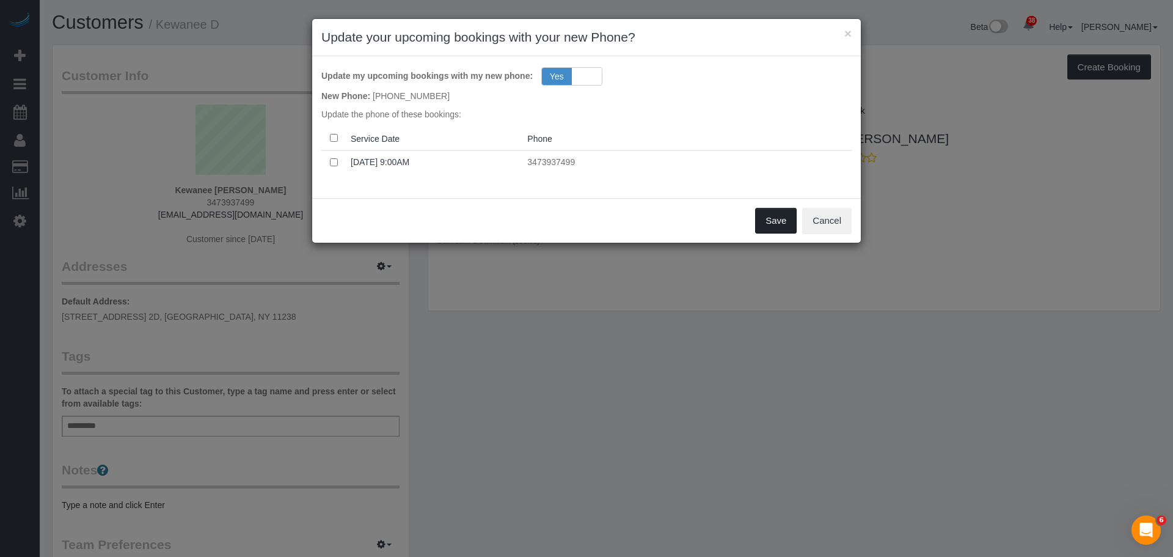
drag, startPoint x: 760, startPoint y: 218, endPoint x: 754, endPoint y: 221, distance: 6.6
click at [761, 218] on button "Save" at bounding box center [776, 221] width 42 height 26
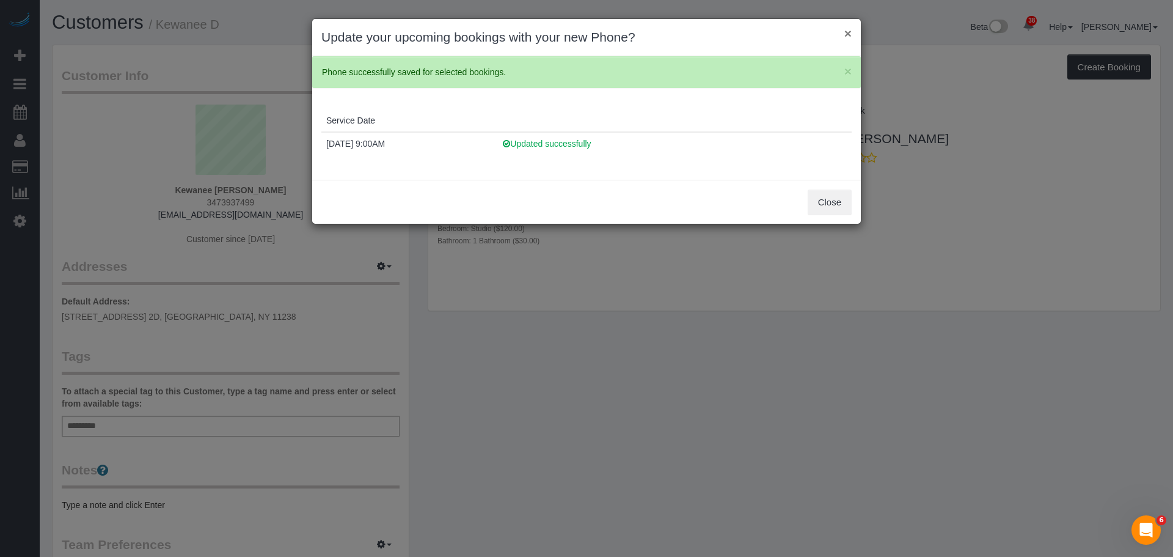
click at [849, 32] on button "×" at bounding box center [847, 33] width 7 height 13
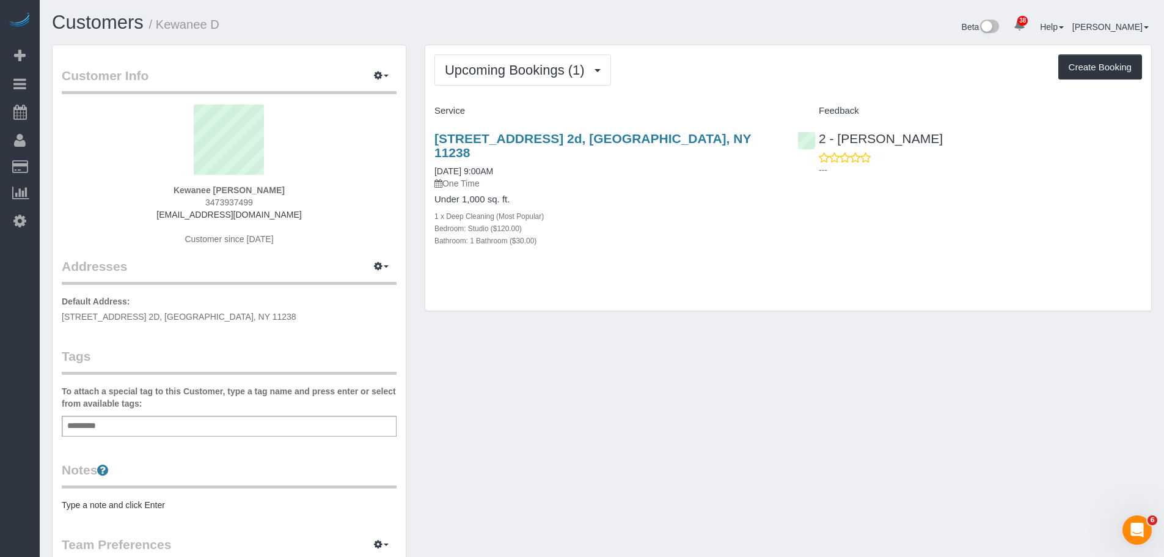
click at [187, 318] on span "451 Clinton Avenue, Apt. 2D, Brooklyn, NY 11238" at bounding box center [179, 317] width 235 height 10
copy div "451 Clinton Avenue, Apt. 2D, Brooklyn, NY 11238"
click at [140, 422] on div "Add a tag" at bounding box center [229, 426] width 335 height 21
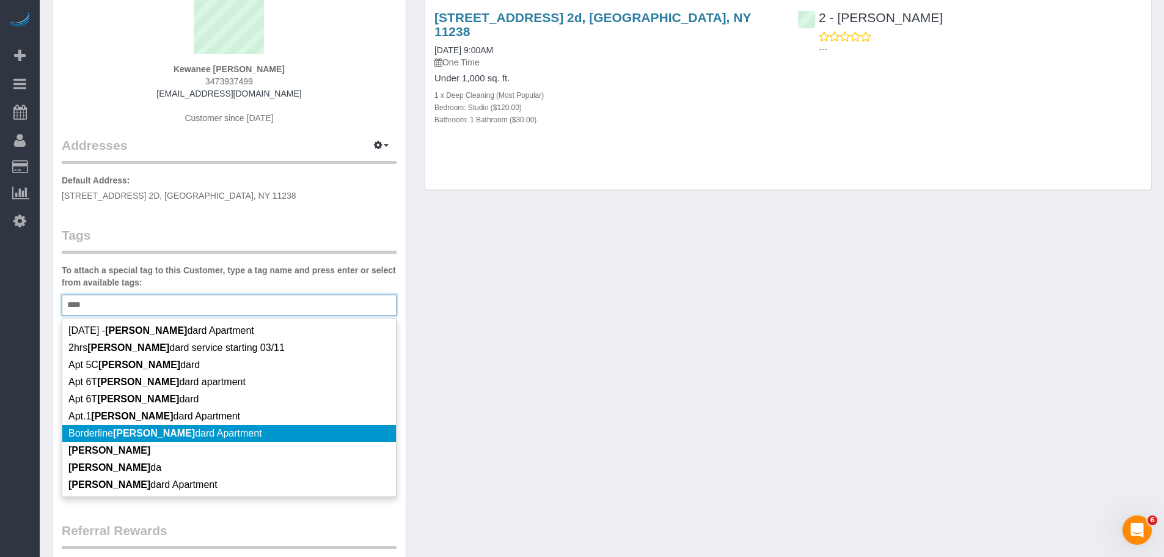
scroll to position [122, 0]
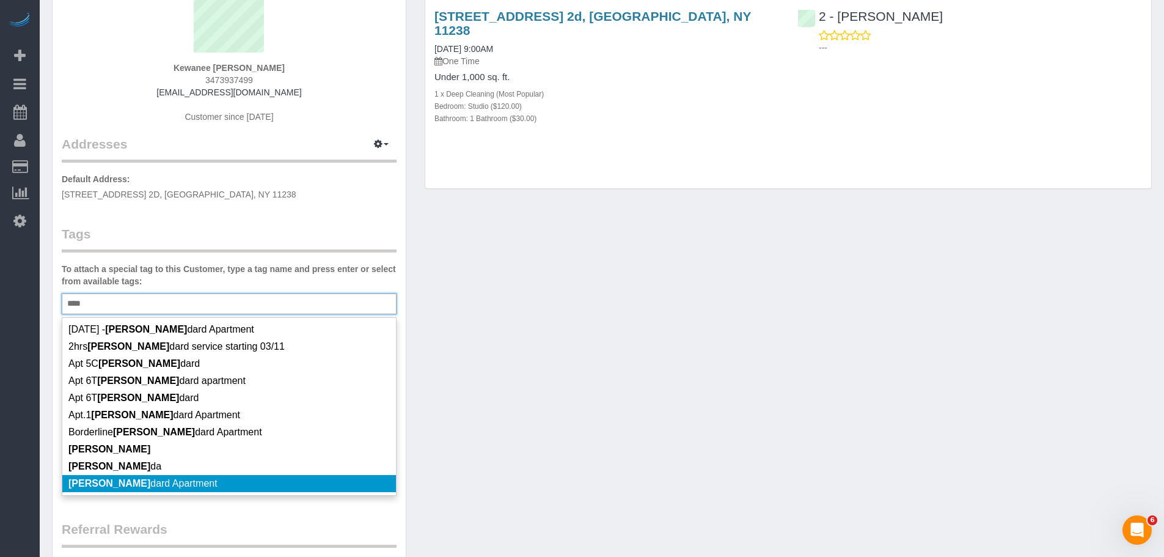
type input "****"
click at [221, 479] on li "Stan dard Apartment" at bounding box center [229, 483] width 334 height 17
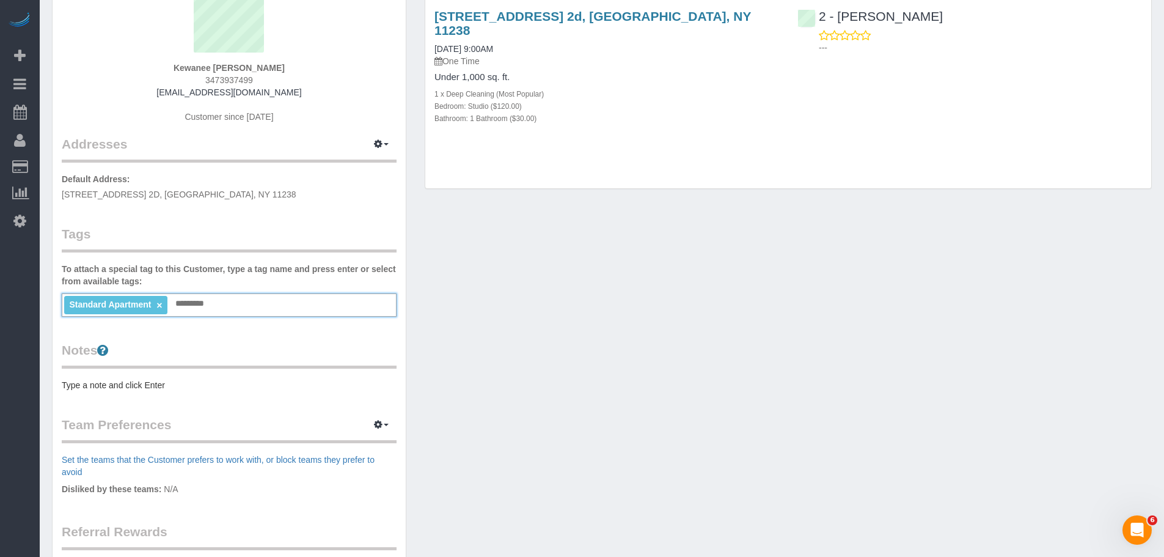
click at [133, 383] on pre "Type a note and click Enter" at bounding box center [229, 385] width 335 height 12
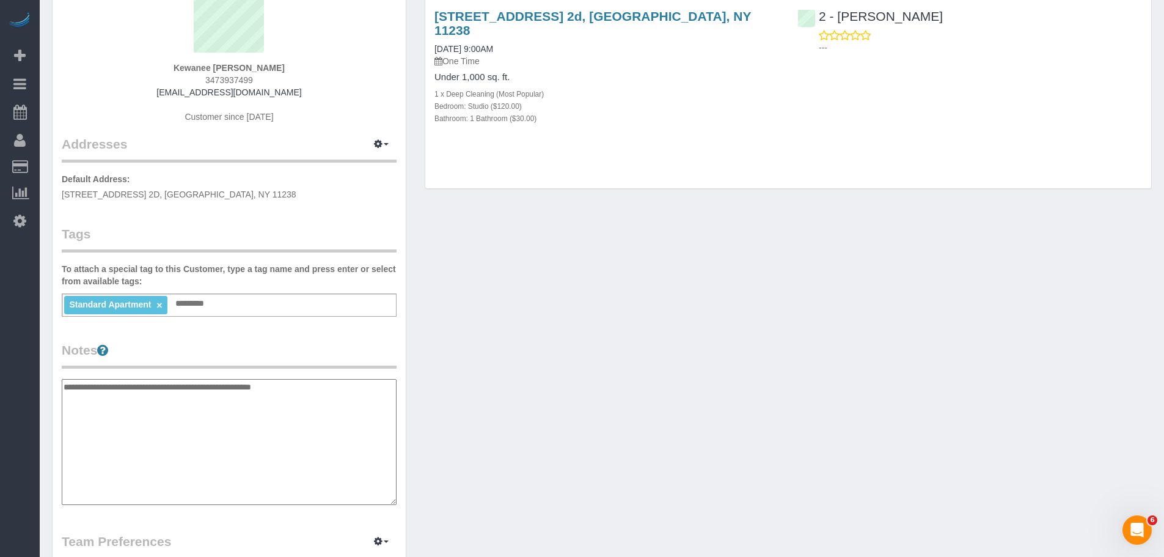
type textarea "**********"
click at [576, 372] on div "Customer Info Edit Contact Info Send Message Email Preferences Special Sales Ta…" at bounding box center [602, 385] width 1118 height 926
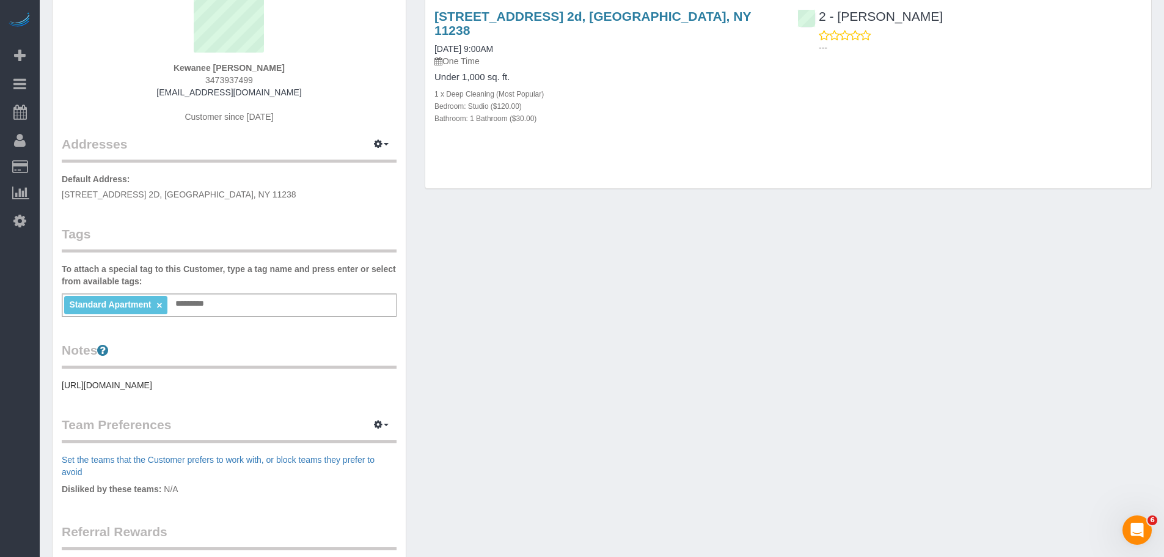
click at [623, 348] on div "Customer Info Edit Contact Info Send Message Email Preferences Special Sales Ta…" at bounding box center [602, 326] width 1118 height 809
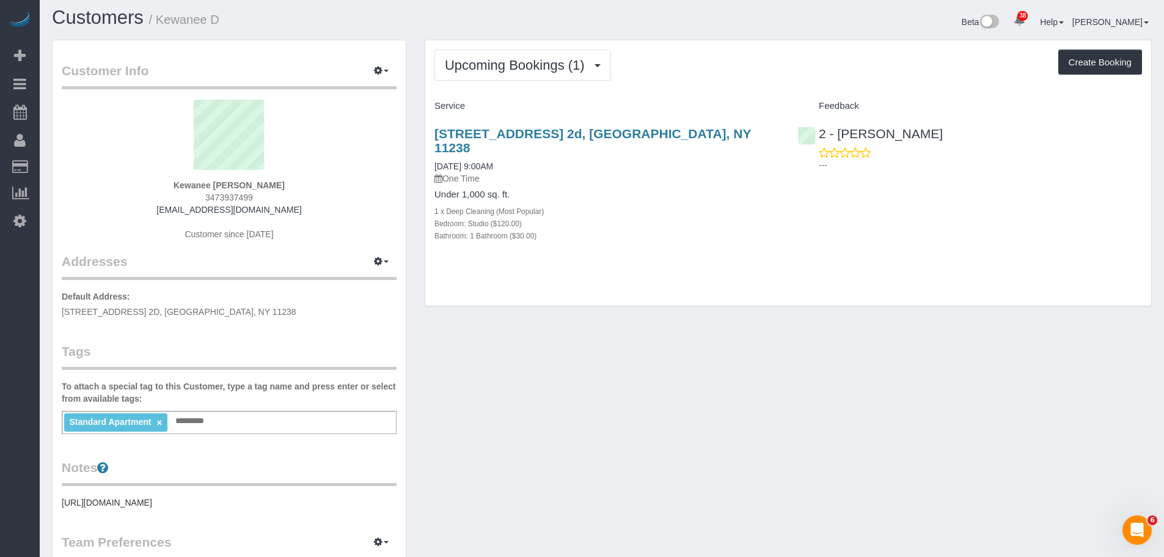
scroll to position [0, 0]
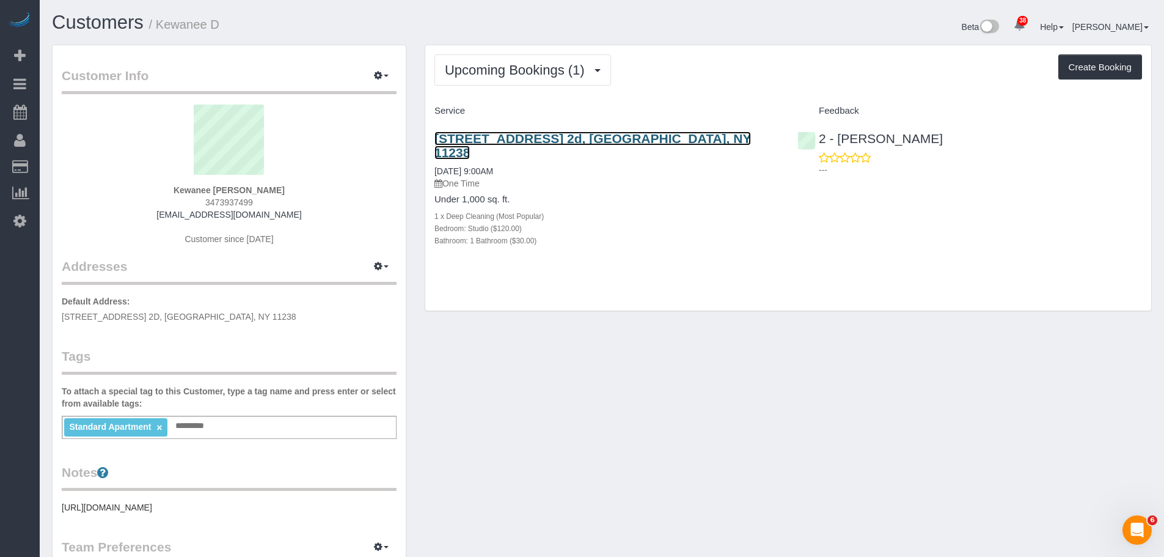
click at [689, 139] on link "451 Clinton Avenue, Apt. 2d, Brooklyn, NY 11238" at bounding box center [592, 145] width 317 height 28
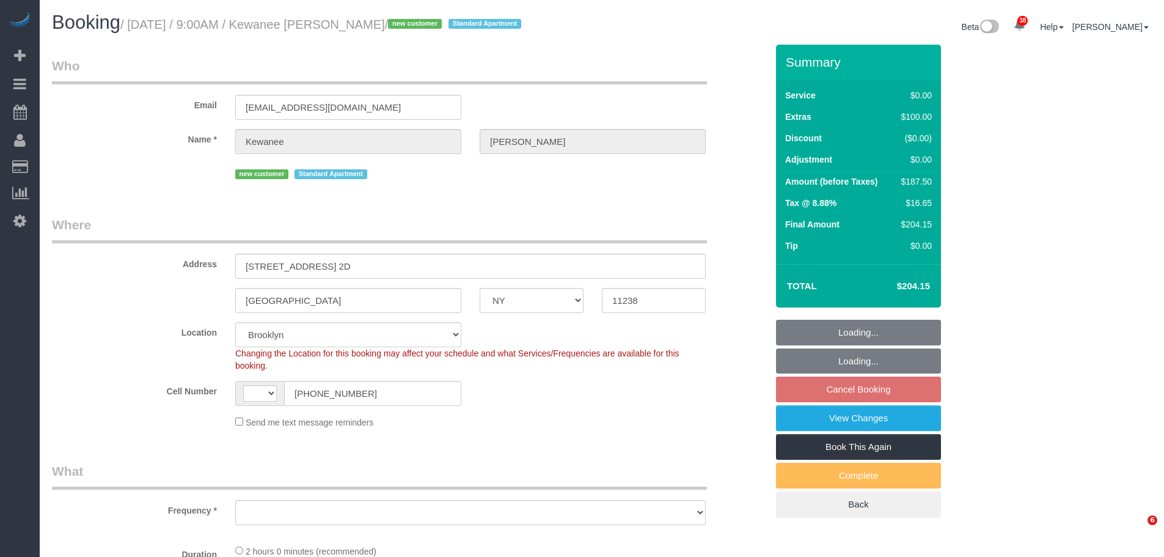
select select "NY"
select select "number:57"
select select "number:70"
select select "number:15"
select select "number:5"
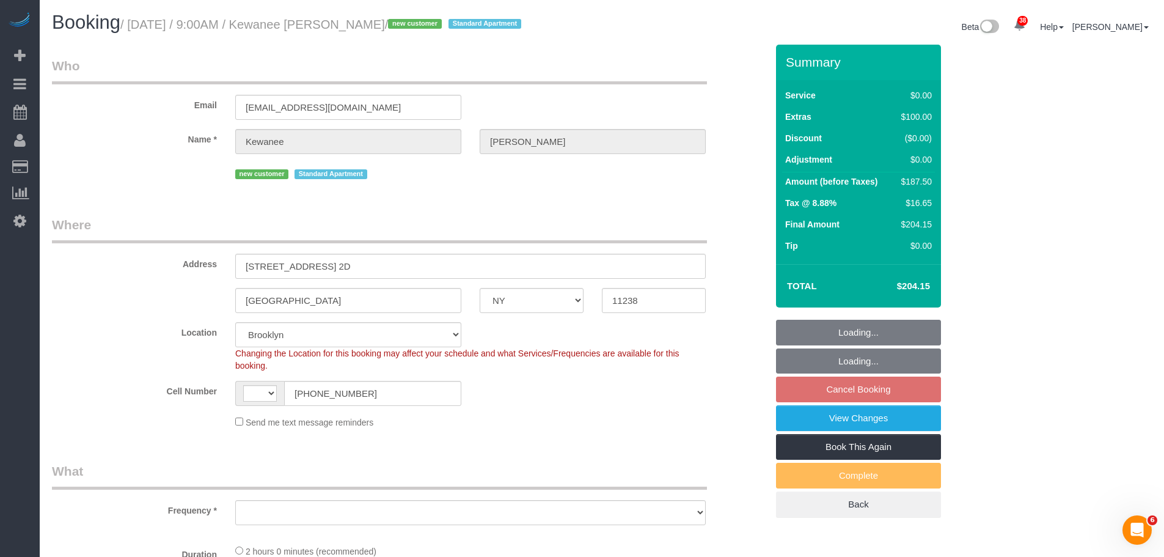
select select "string:[GEOGRAPHIC_DATA]"
select select "spot2"
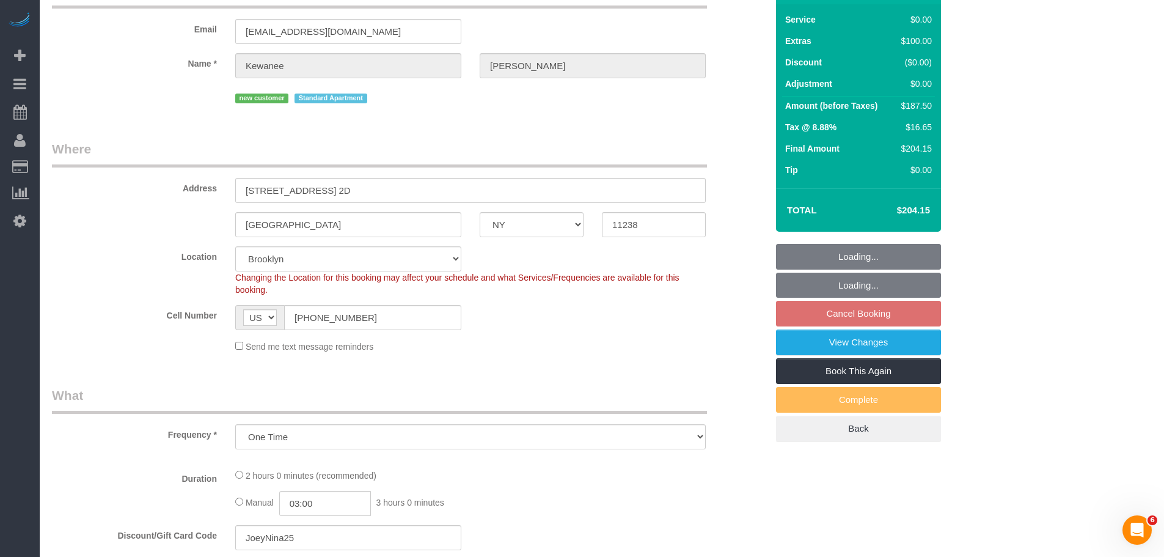
select select "object:1436"
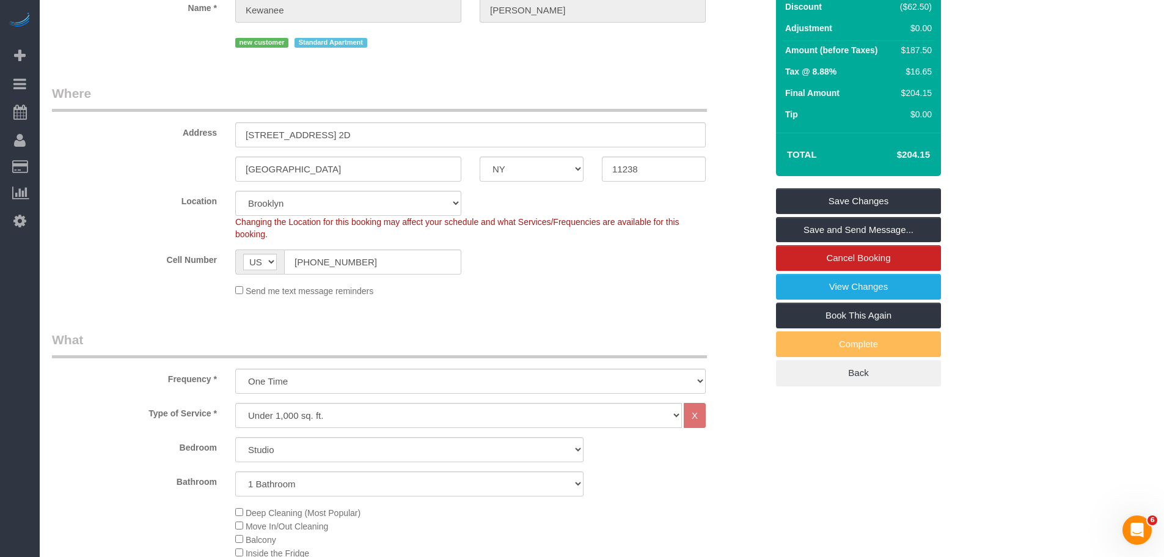
scroll to position [97, 0]
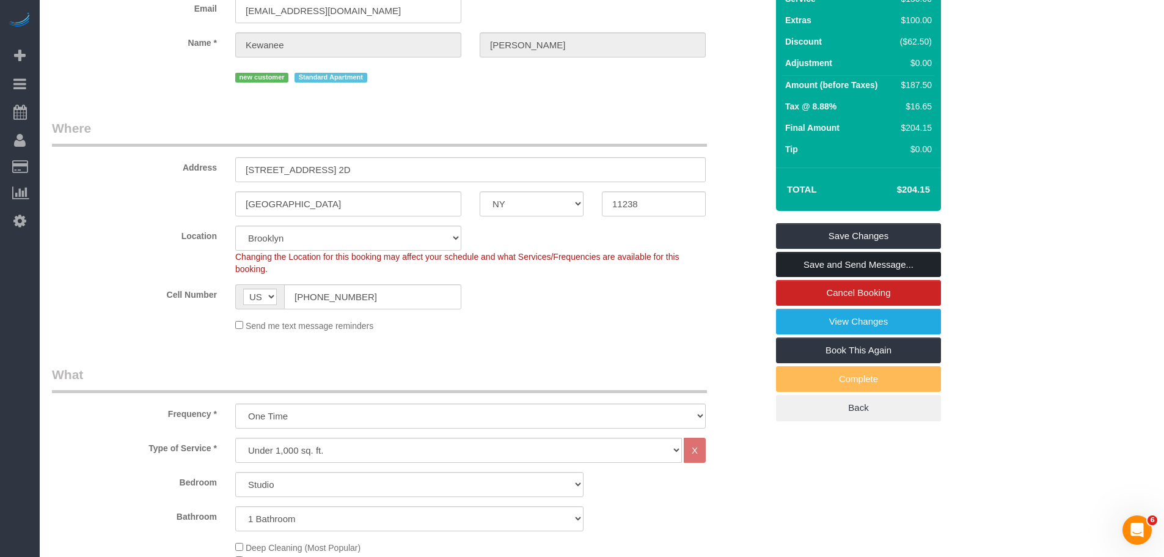
click at [883, 260] on link "Save and Send Message..." at bounding box center [858, 265] width 165 height 26
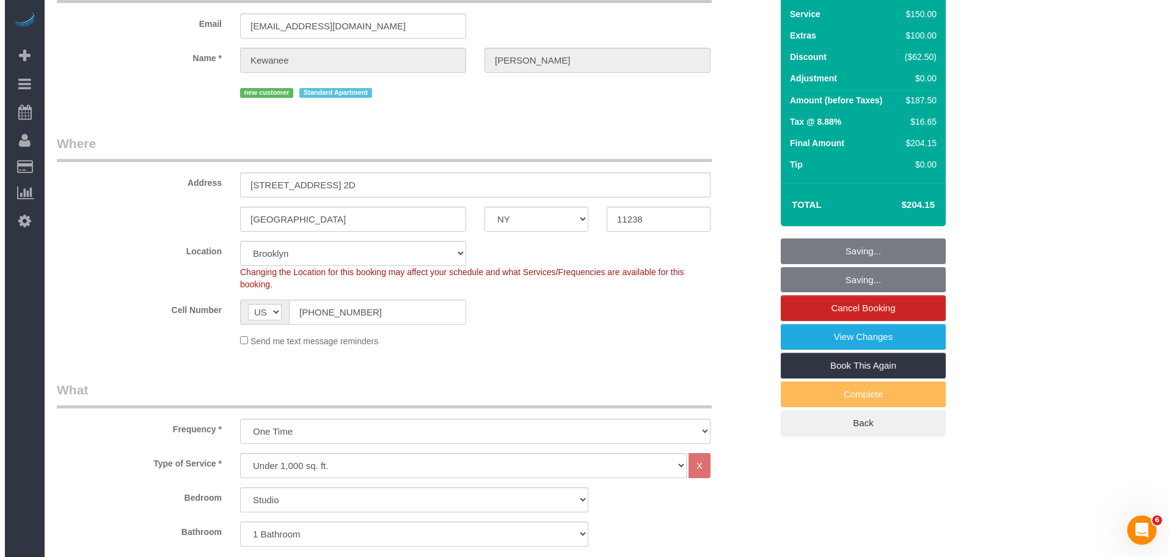
scroll to position [0, 0]
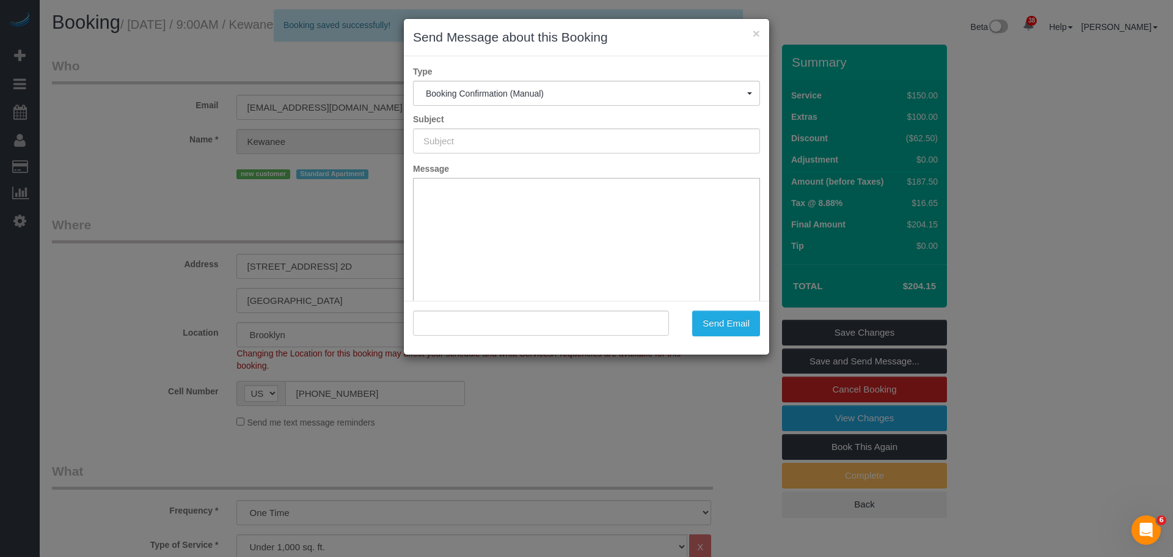
type input "Cleaning Confirmed for [DATE] 9:00am"
type input ""Kewanee [PERSON_NAME]" <[EMAIL_ADDRESS][DOMAIN_NAME]>"
click at [725, 323] on button "Send Email" at bounding box center [726, 323] width 68 height 26
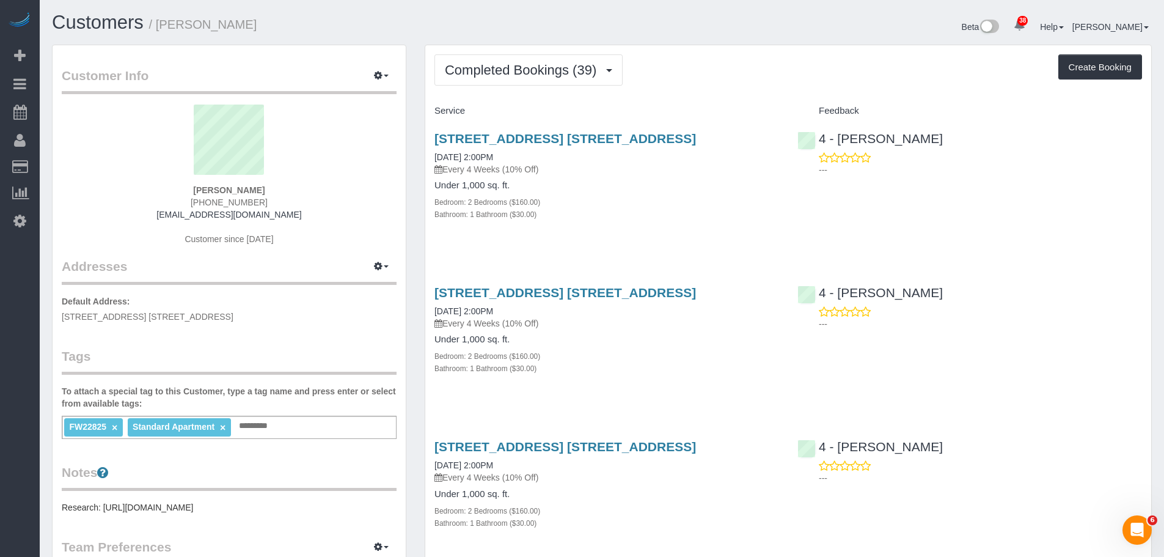
click at [572, 76] on span "Completed Bookings (39)" at bounding box center [524, 69] width 158 height 15
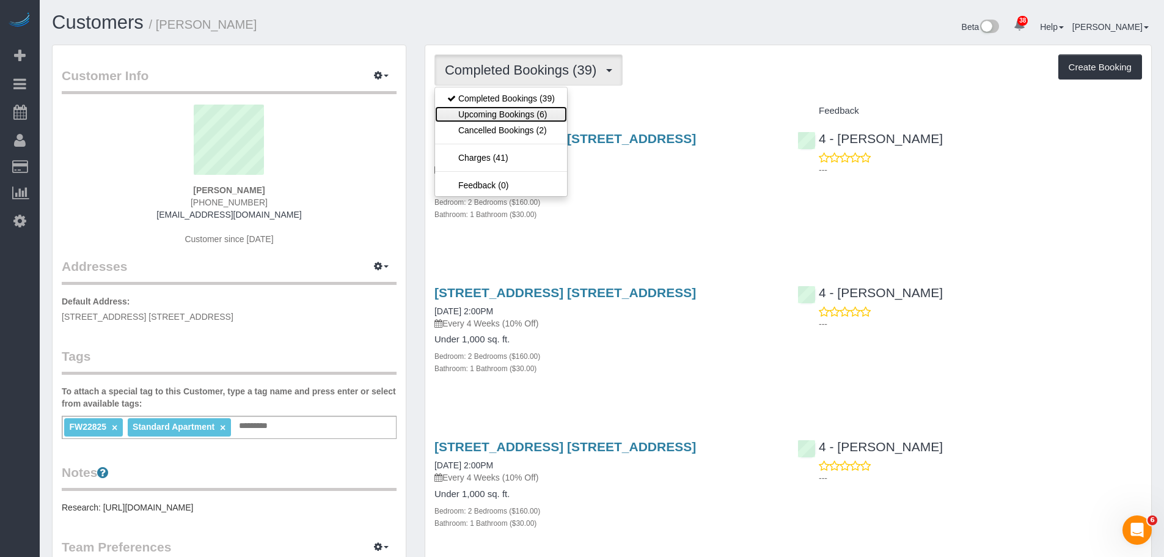
click at [540, 117] on link "Upcoming Bookings (6)" at bounding box center [501, 114] width 132 height 16
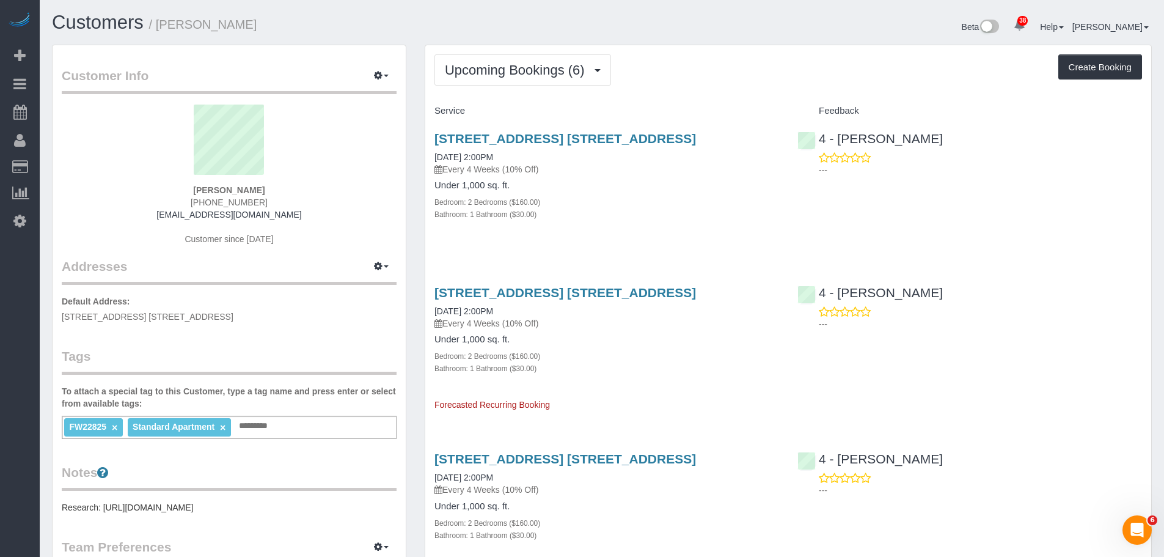
click at [756, 108] on h4 "Service" at bounding box center [606, 111] width 345 height 10
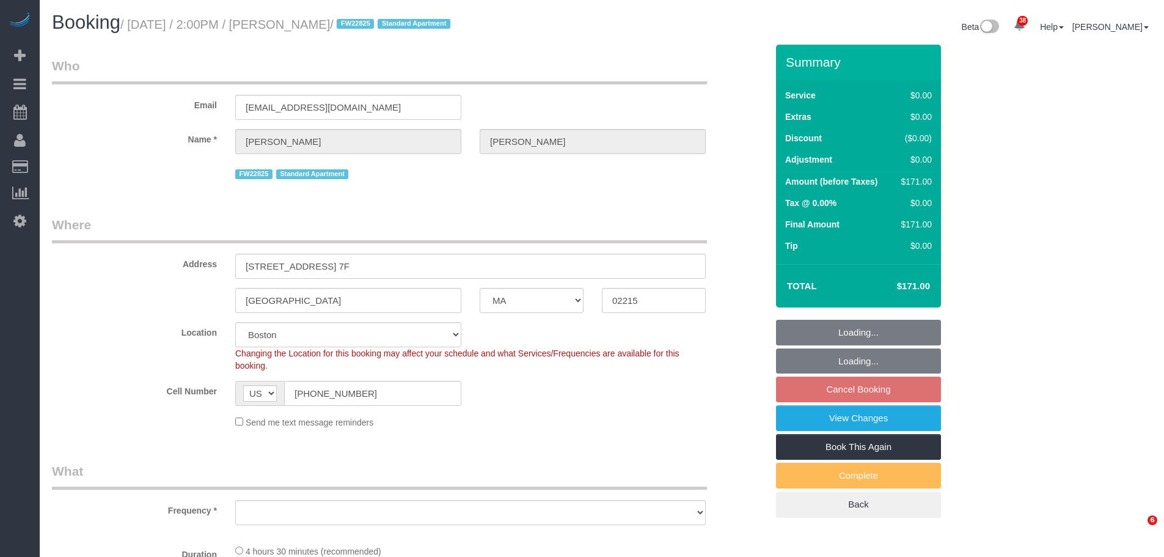
select select "MA"
select select "number:89"
select select "number:90"
select select "number:15"
select select "number:7"
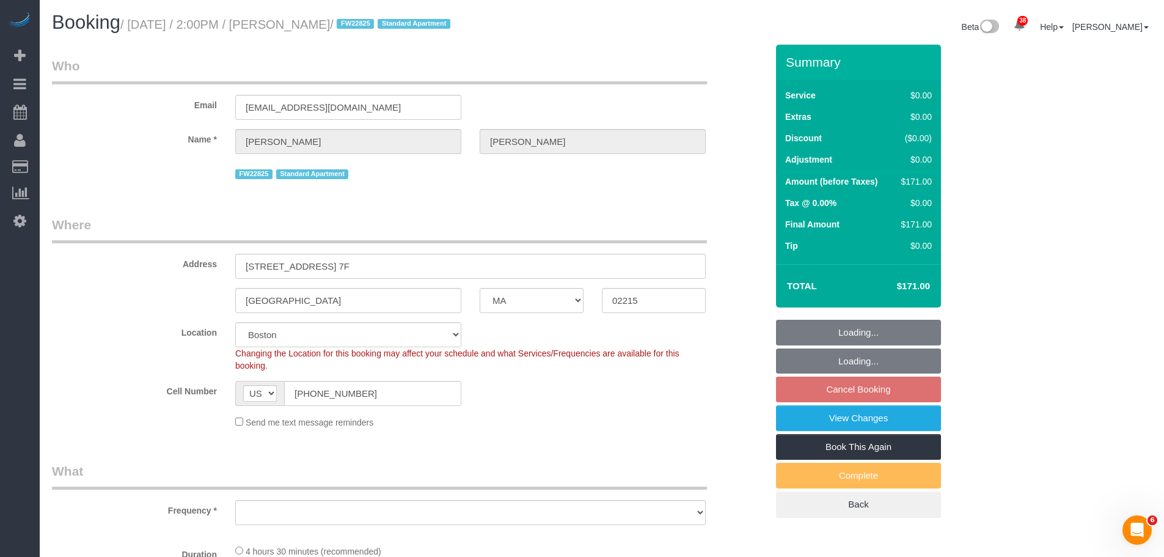
select select "object:1127"
select select "spot7"
select select "2"
select select "object:1167"
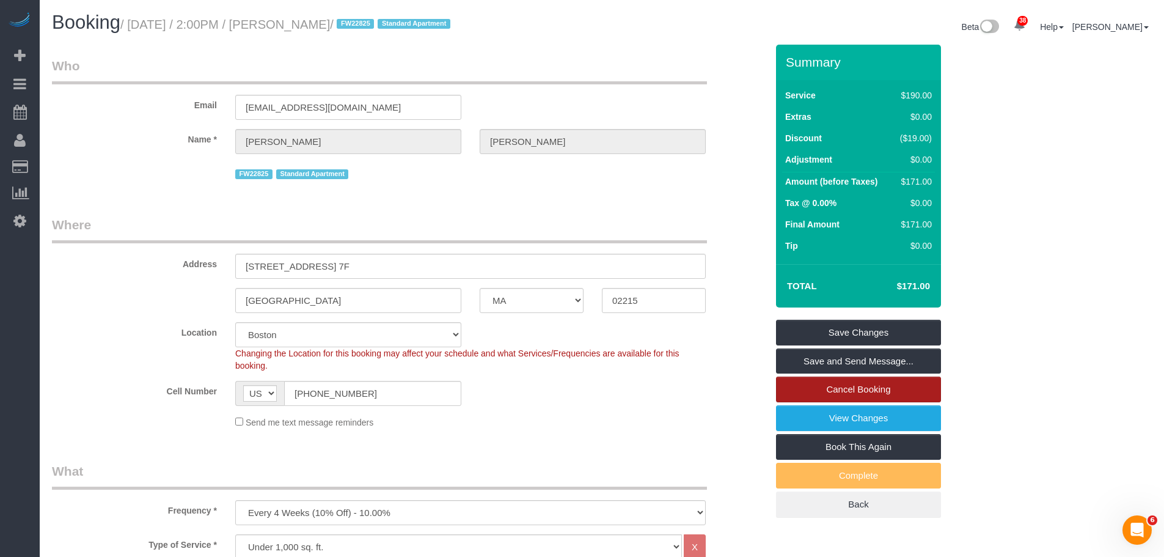
click at [876, 392] on link "Cancel Booking" at bounding box center [858, 389] width 165 height 26
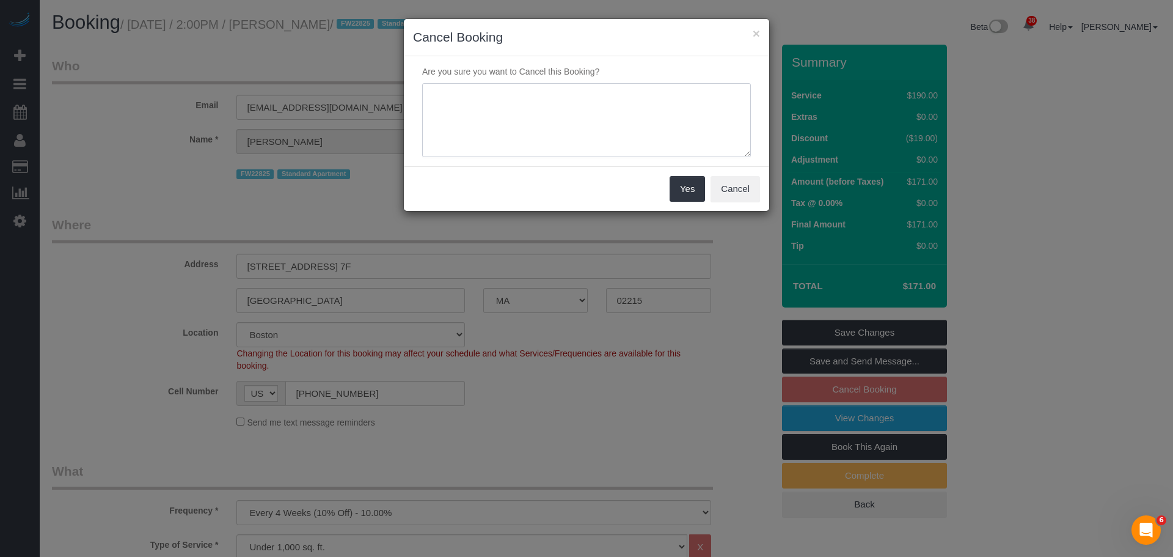
click at [570, 123] on textarea at bounding box center [586, 120] width 329 height 75
type textarea "Cancelled as requested."
click at [703, 180] on button "Yes" at bounding box center [687, 189] width 35 height 26
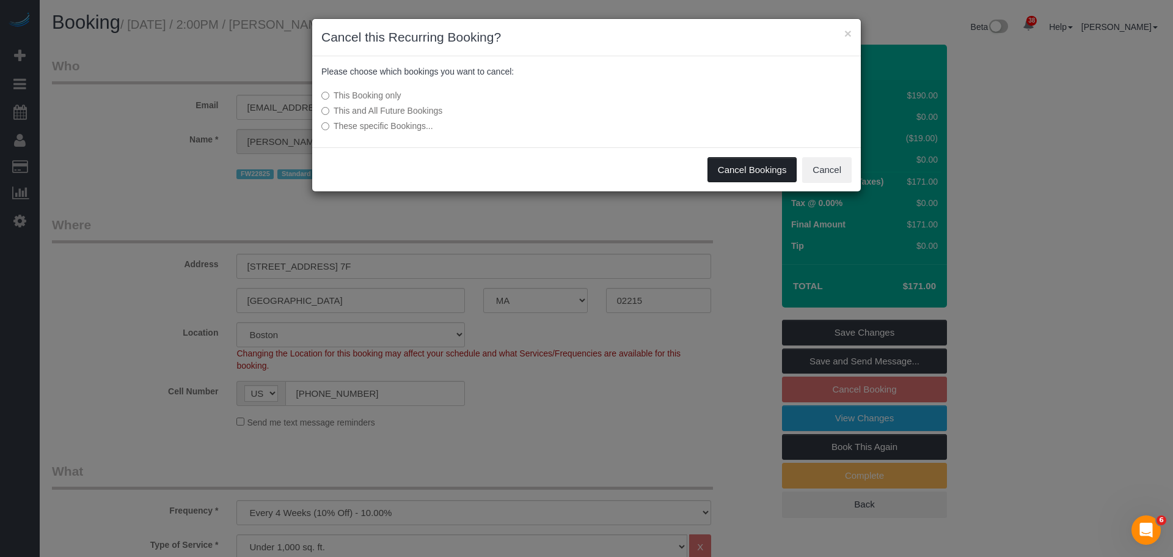
click at [733, 173] on button "Cancel Bookings" at bounding box center [753, 170] width 90 height 26
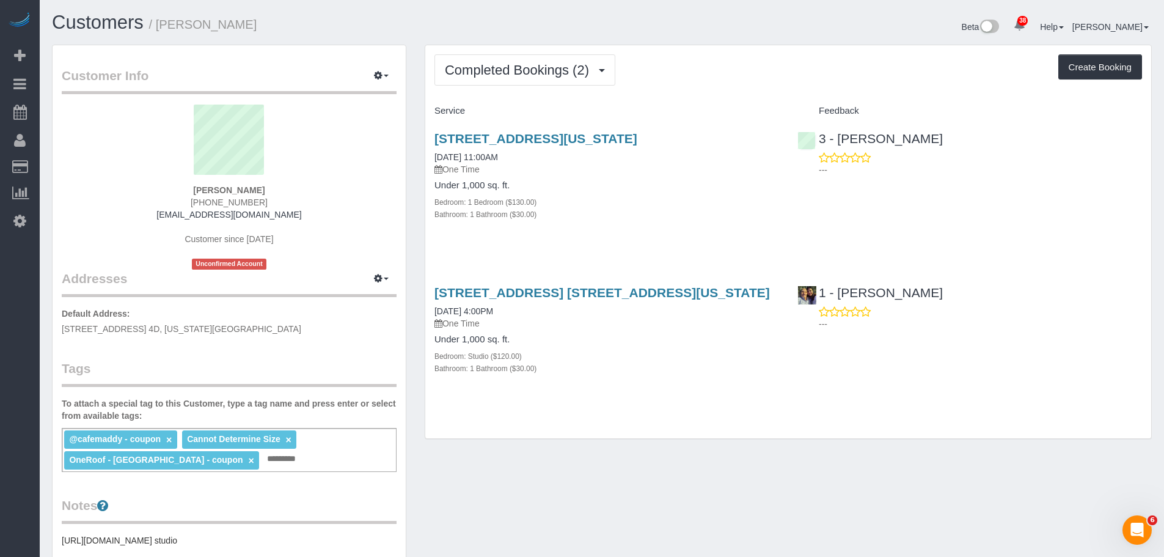
click at [717, 84] on div "Completed Bookings (2) Completed Bookings (2) Upcoming Bookings (1) Cancelled B…" at bounding box center [788, 69] width 708 height 31
click at [750, 81] on div "Completed Bookings (2) Completed Bookings (2) Upcoming Bookings (1) Cancelled B…" at bounding box center [788, 69] width 708 height 31
drag, startPoint x: 762, startPoint y: 135, endPoint x: 436, endPoint y: 141, distance: 325.7
click at [436, 141] on h3 "[STREET_ADDRESS][US_STATE]" at bounding box center [606, 138] width 345 height 14
copy link "[STREET_ADDRESS][US_STATE]"
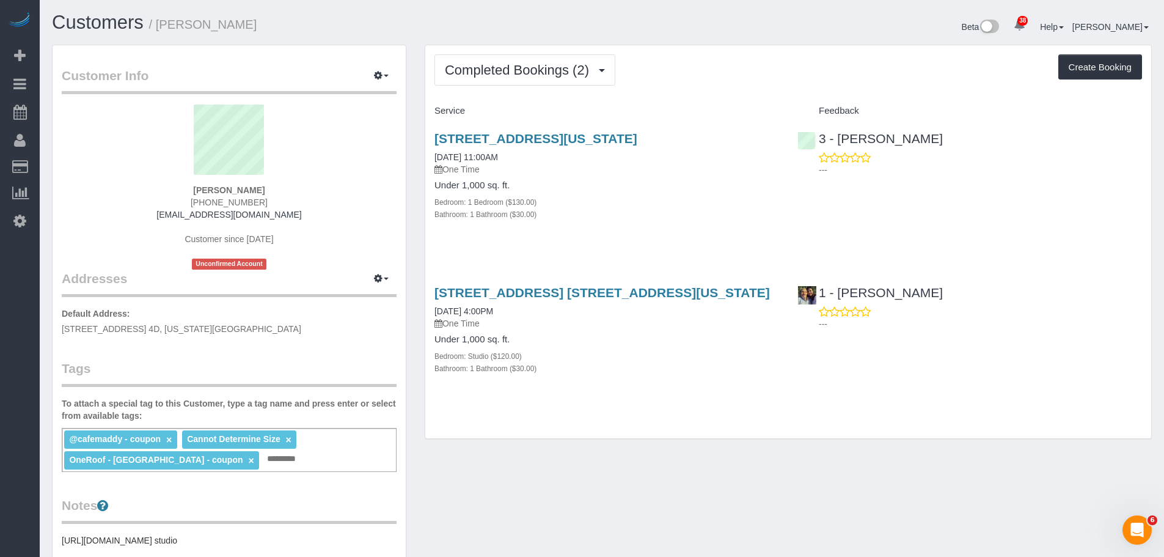
click at [708, 95] on div "Completed Bookings (2) Completed Bookings (2) Upcoming Bookings (1) Cancelled B…" at bounding box center [788, 242] width 726 height 394
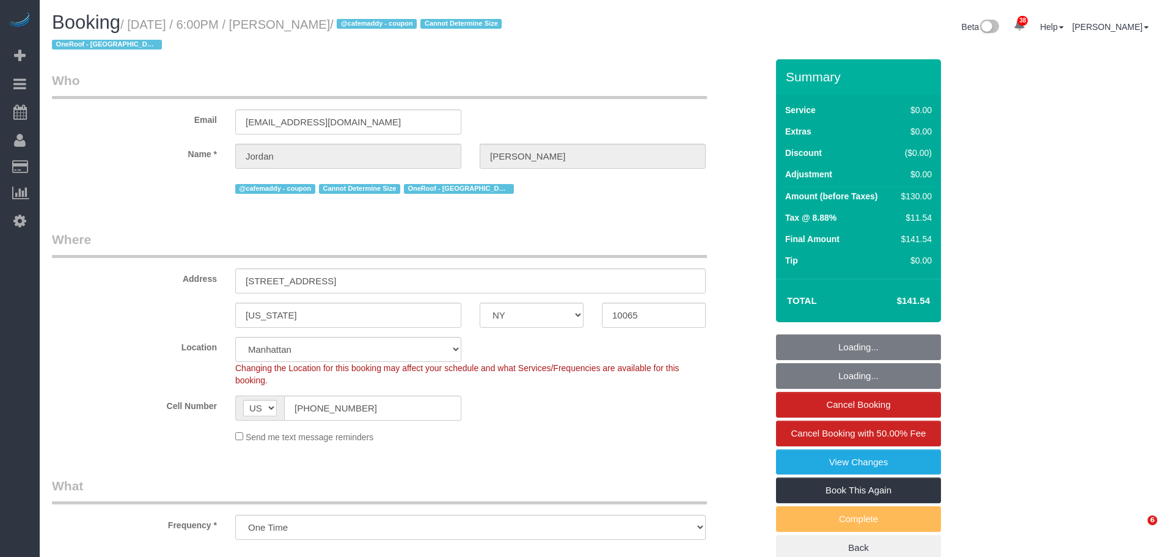
select select "NY"
select select "string:stripe-pm_1SHxS84VGloSiKo7N8NfwcHj"
select select "number:64"
select select "number:79"
select select "number:15"
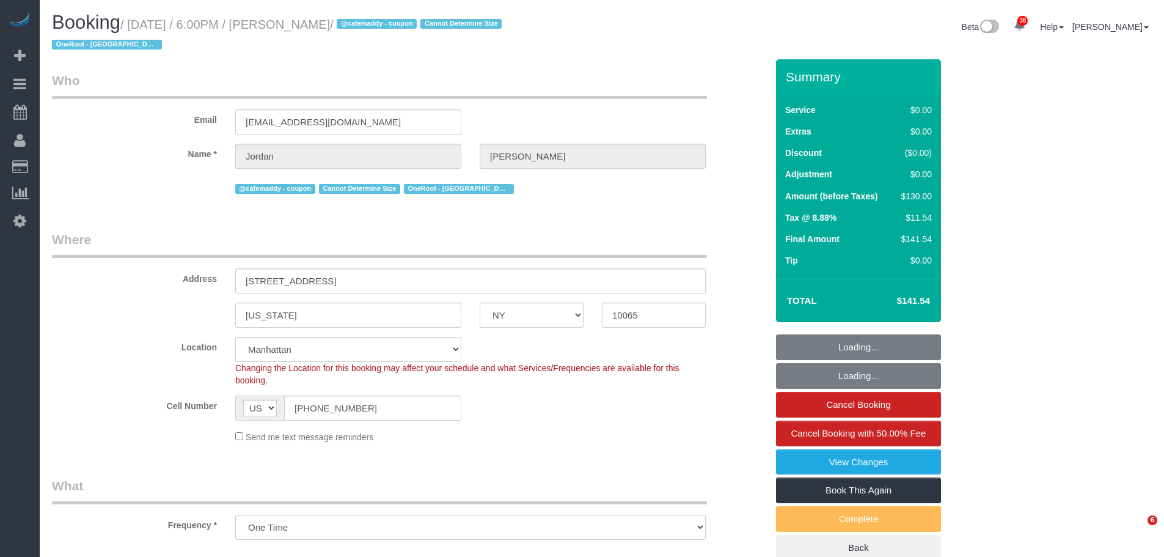
select select "number:5"
select select "object:972"
select select "spot1"
select select "1"
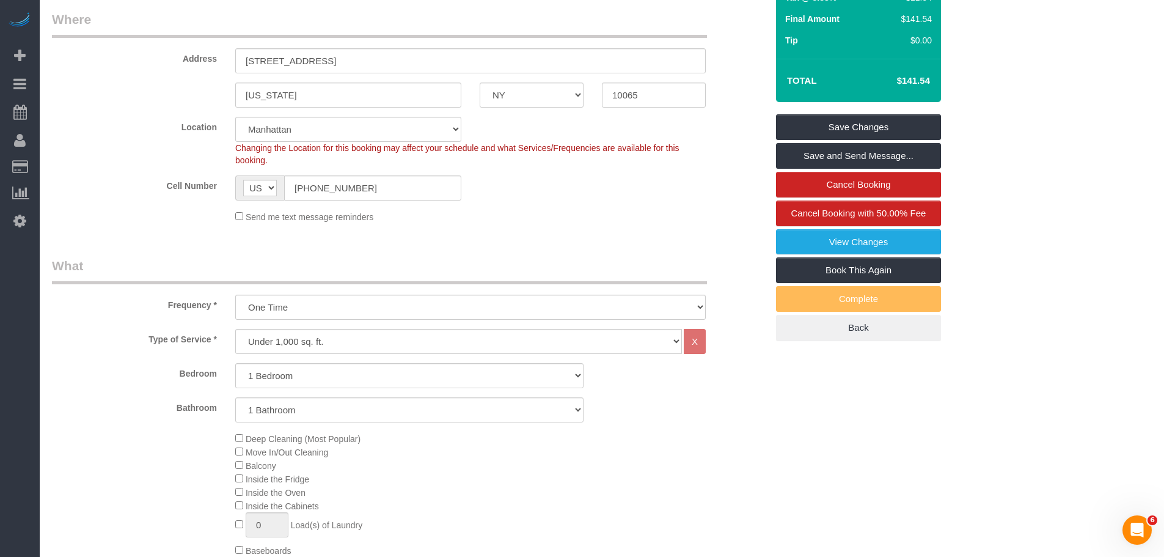
scroll to position [428, 0]
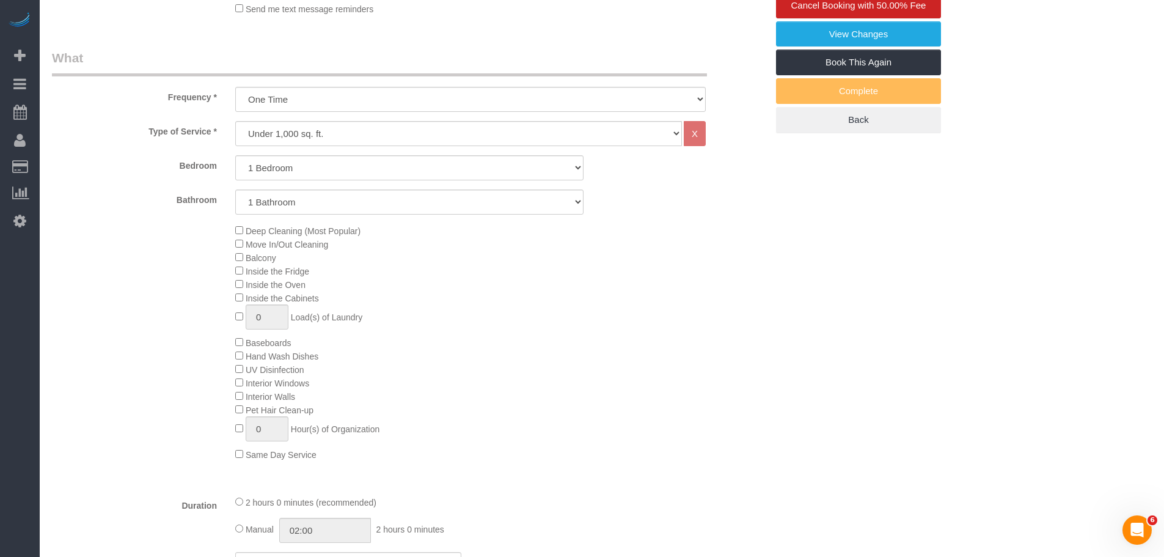
click at [714, 342] on div "Deep Cleaning (Most Popular) Move In/Out Cleaning Balcony Inside the Fridge Ins…" at bounding box center [501, 342] width 550 height 237
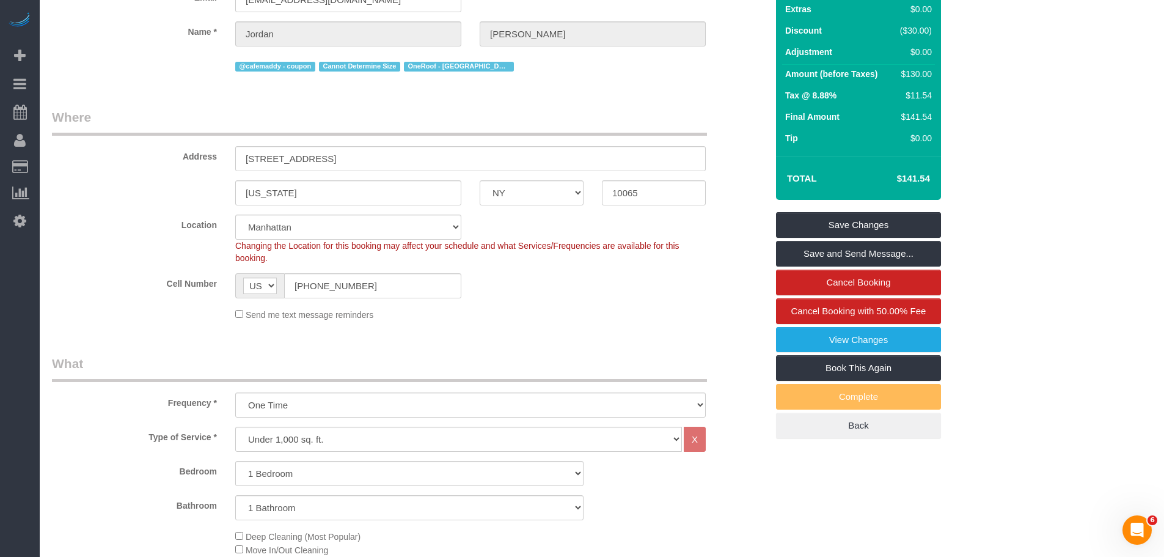
scroll to position [0, 0]
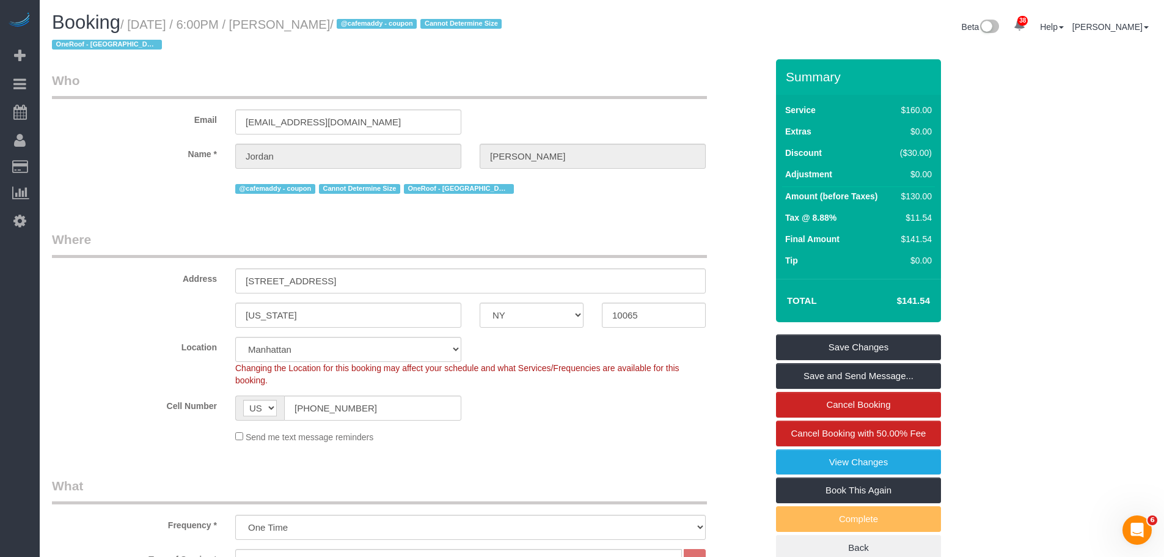
click at [661, 54] on div "Booking / October 14, 2025 / 6:00PM / Jordan Rosenbloom / @cafemaddy - coupon C…" at bounding box center [602, 35] width 1118 height 47
click at [558, 247] on legend "Where" at bounding box center [379, 243] width 655 height 27
click at [268, 279] on input "188 E 64th St, 707" at bounding box center [470, 280] width 471 height 25
type input "[STREET_ADDRESS]"
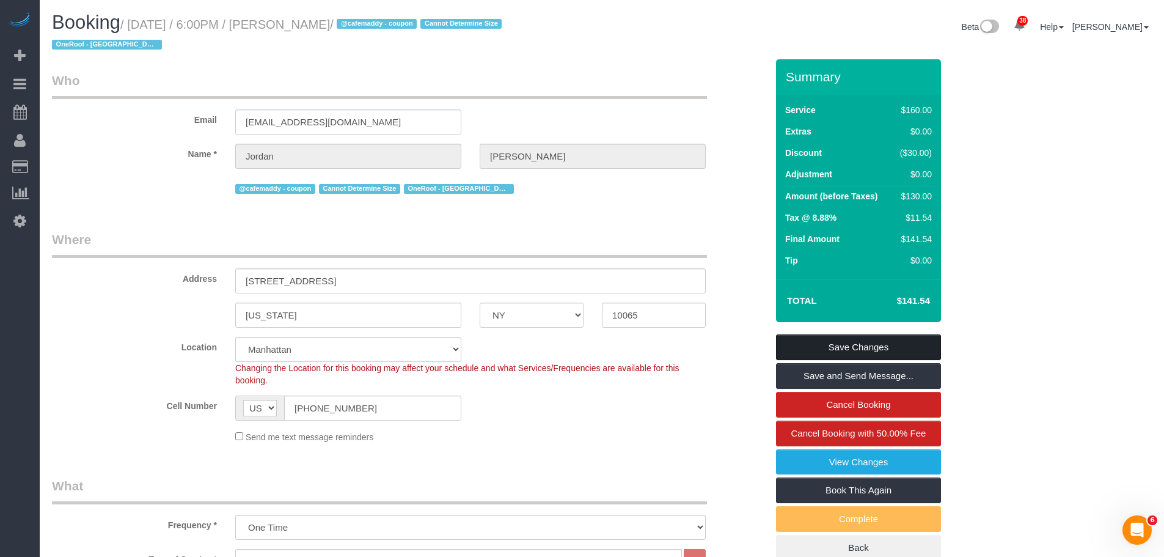
click at [900, 343] on link "Save Changes" at bounding box center [858, 347] width 165 height 26
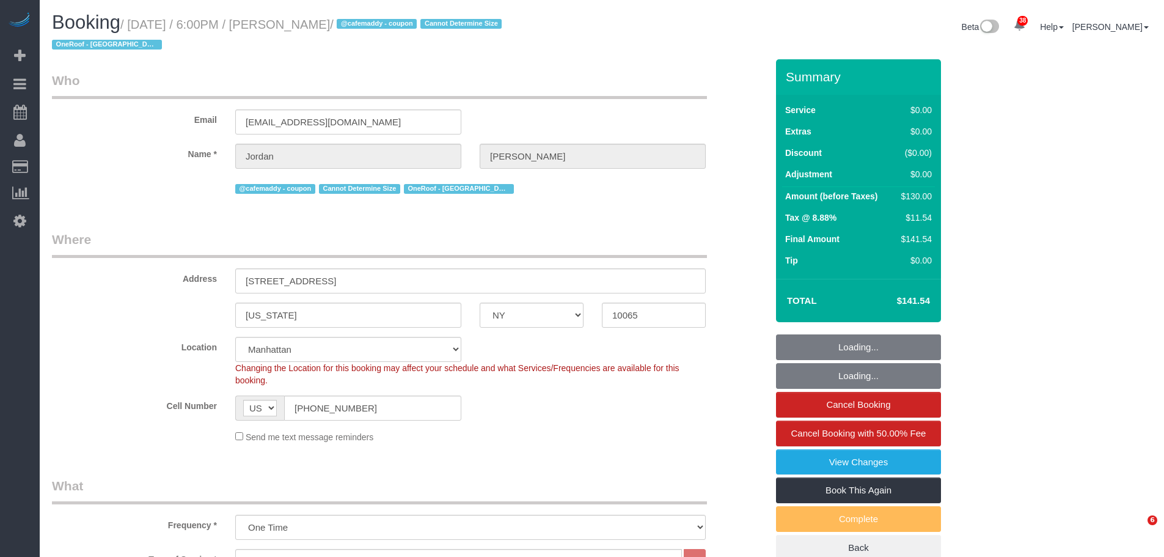
select select "NY"
select select "string:stripe-pm_1SHxS84VGloSiKo7N8NfwcHj"
select select "spot1"
select select "number:64"
select select "number:79"
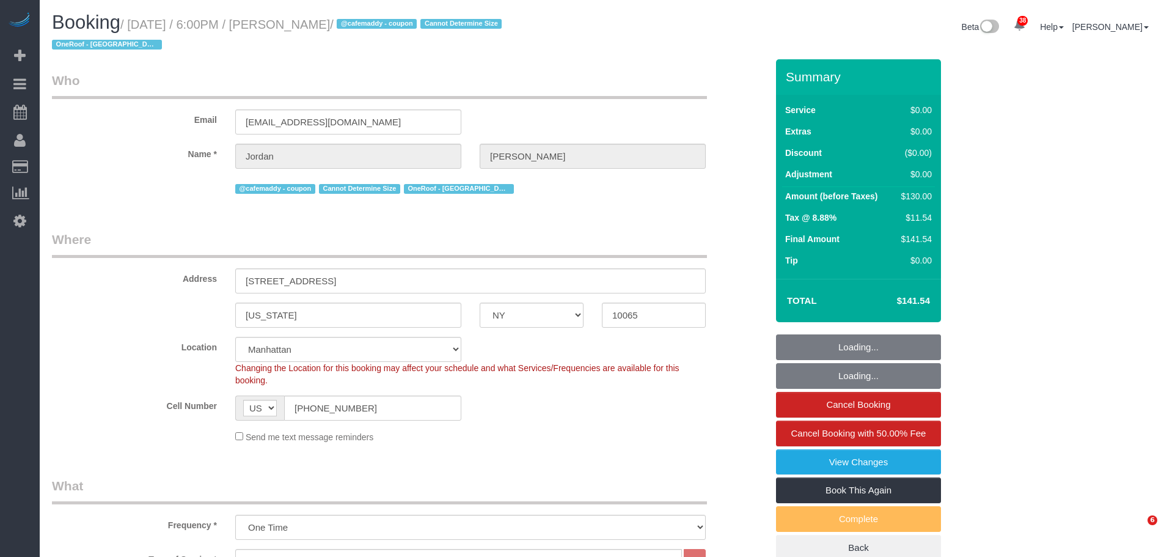
select select "number:15"
select select "number:5"
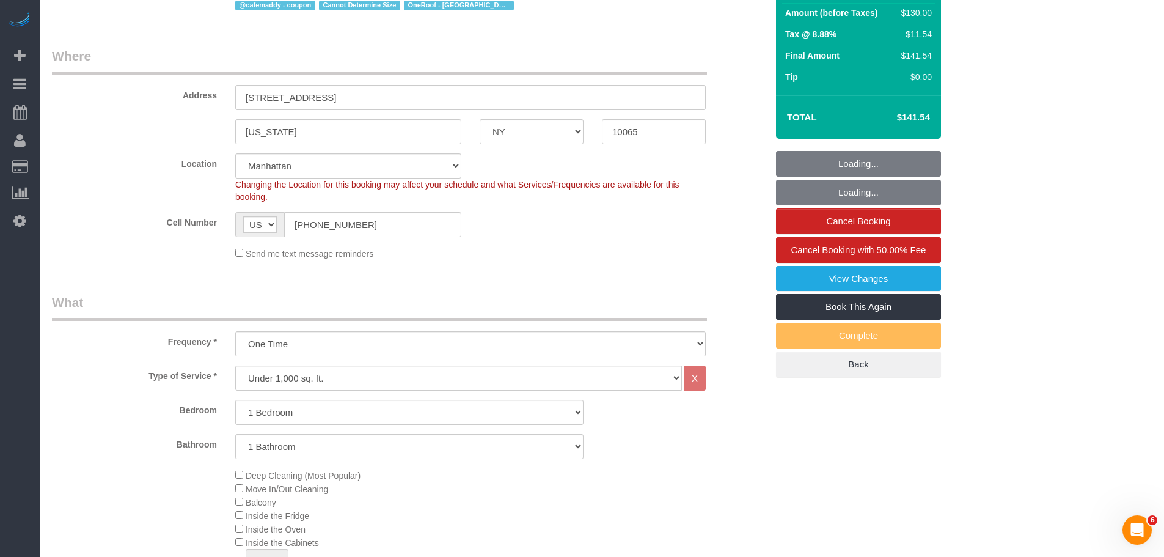
select select "1"
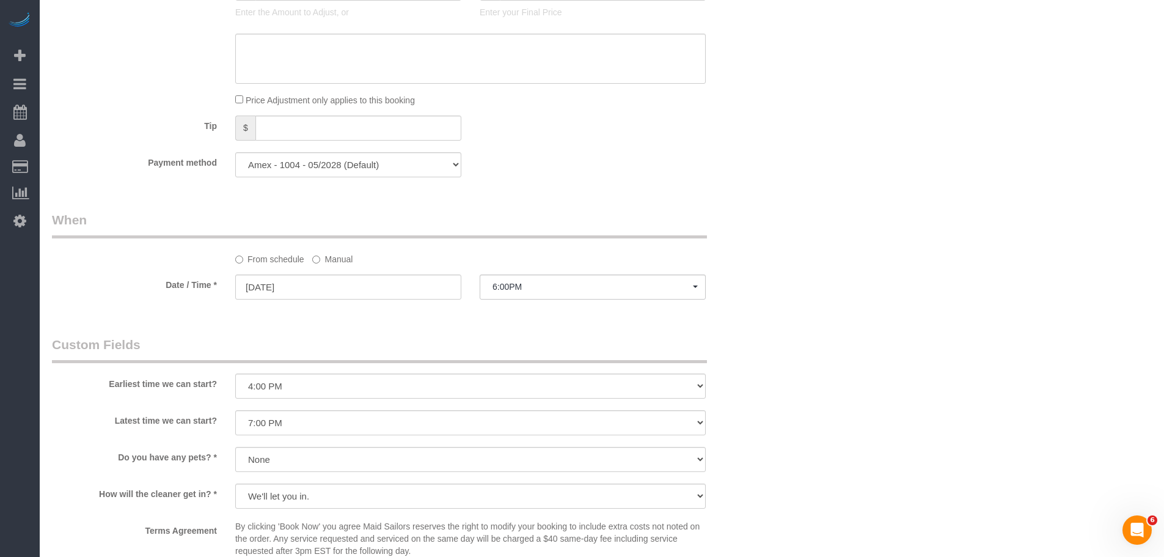
scroll to position [1222, 0]
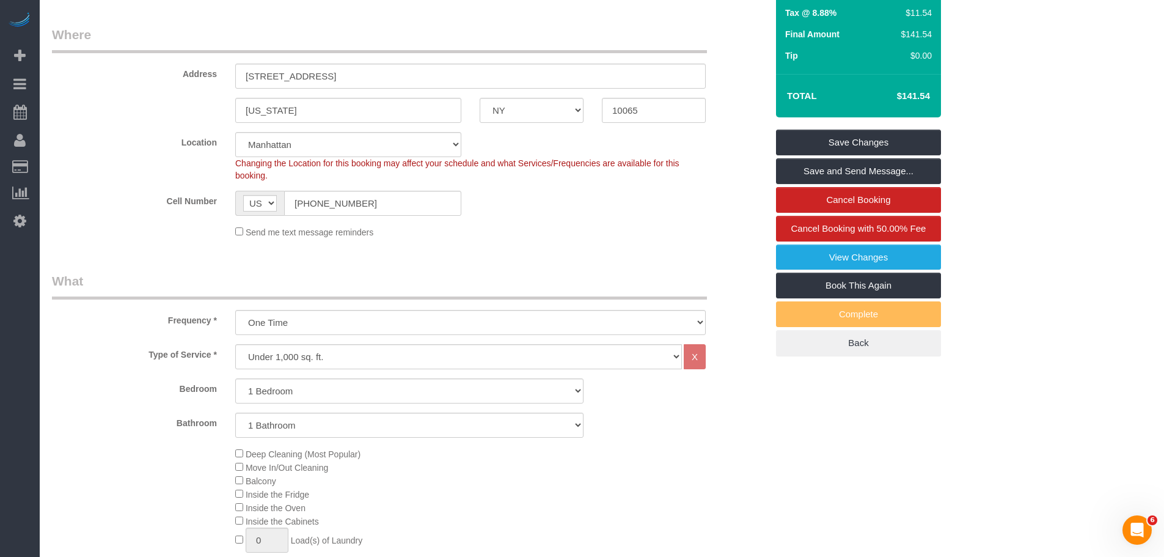
scroll to position [0, 0]
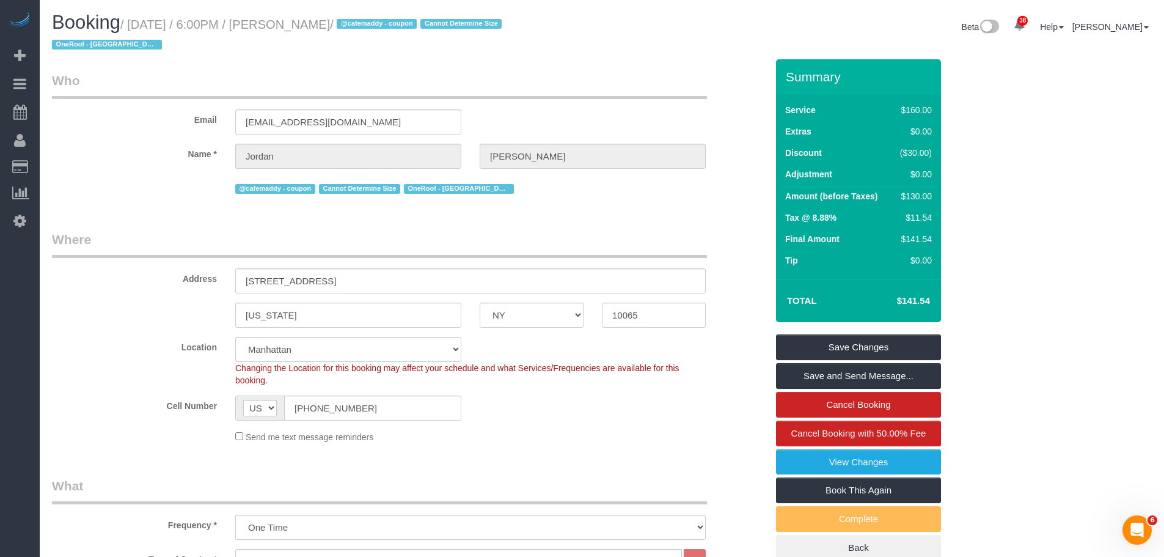
click at [278, 45] on h1 "Booking / October 14, 2025 / 6:00PM / Jordan Rosenbloom / @cafemaddy - coupon C…" at bounding box center [322, 33] width 541 height 42
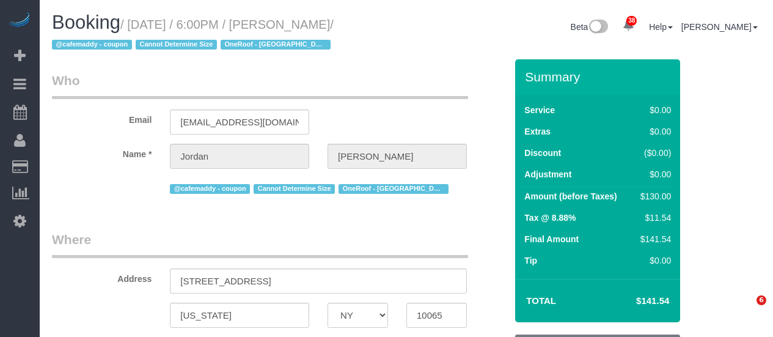
select select "NY"
select select "string:stripe-pm_1SHxS84VGloSiKo7N8NfwcHj"
select select "spot1"
select select "number:64"
select select "number:79"
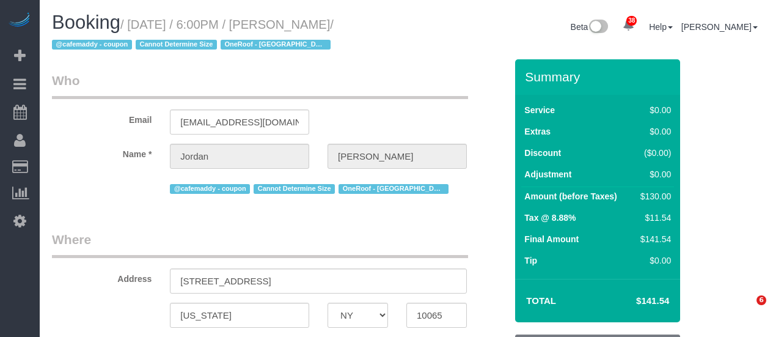
select select "number:15"
select select "number:5"
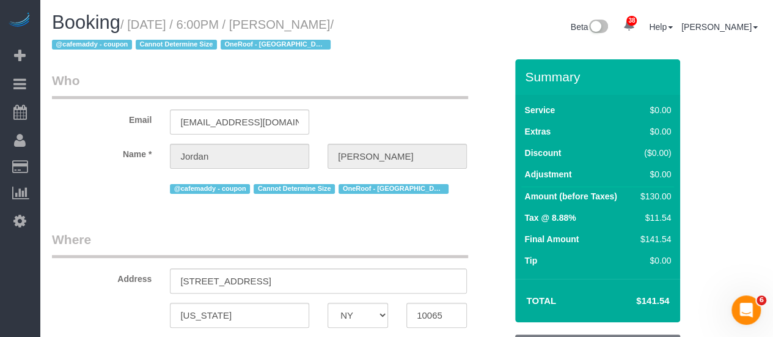
select select "1"
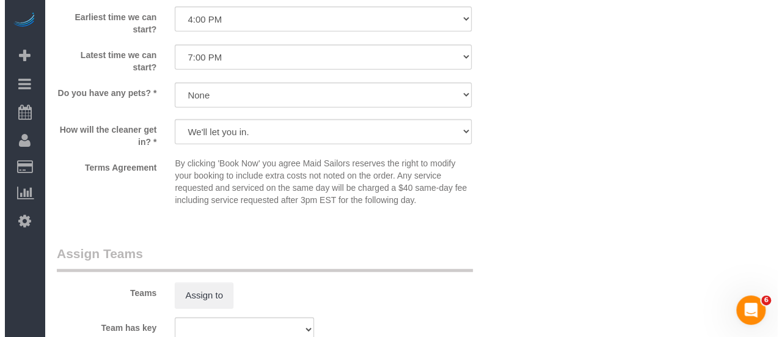
scroll to position [1589, 0]
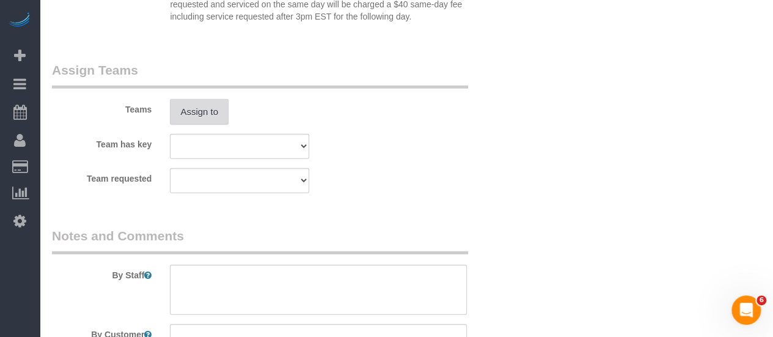
click at [198, 108] on button "Assign to" at bounding box center [199, 112] width 59 height 26
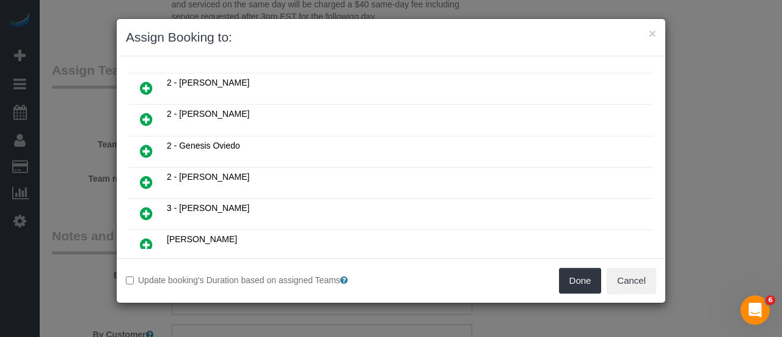
scroll to position [183, 0]
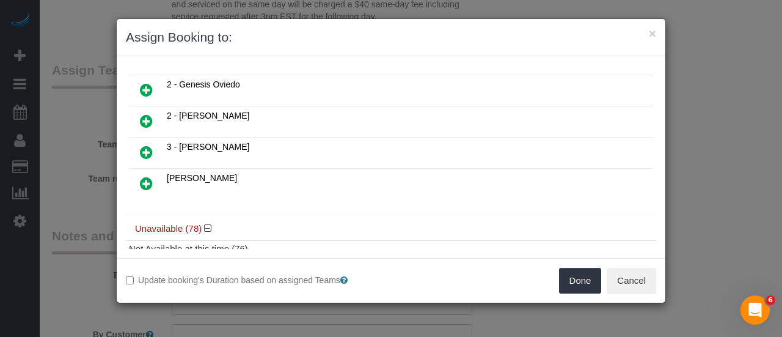
drag, startPoint x: 139, startPoint y: 142, endPoint x: 178, endPoint y: 143, distance: 38.5
click at [140, 145] on icon at bounding box center [146, 152] width 13 height 15
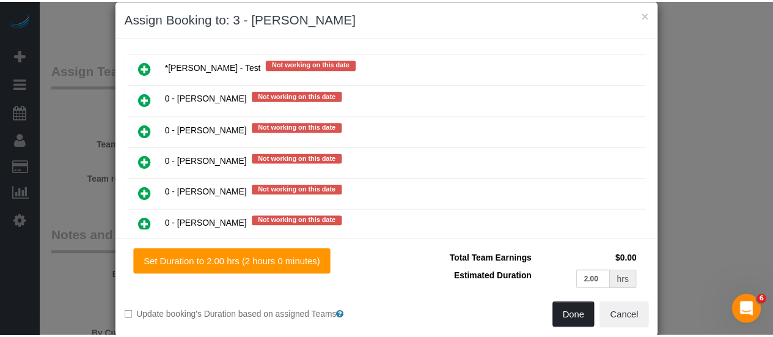
scroll to position [37, 0]
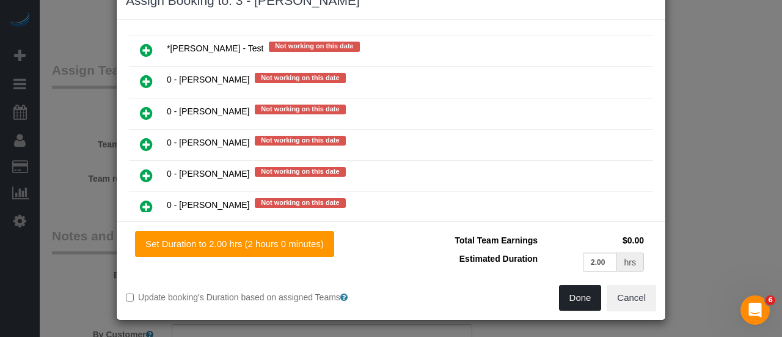
click at [577, 300] on button "Done" at bounding box center [580, 298] width 43 height 26
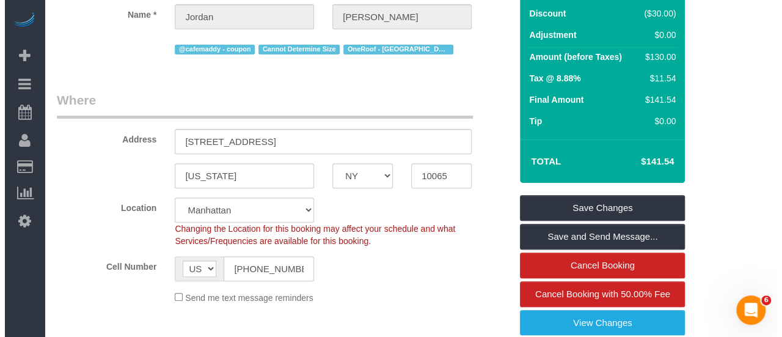
scroll to position [183, 0]
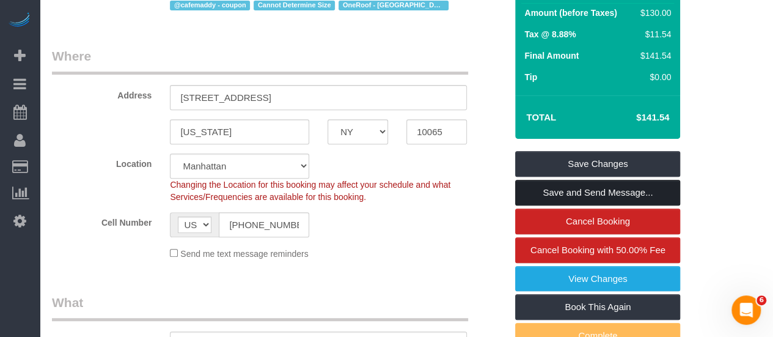
click at [582, 189] on link "Save and Send Message..." at bounding box center [597, 193] width 165 height 26
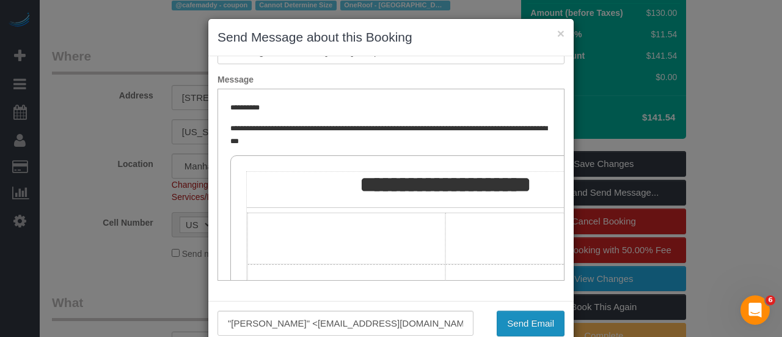
scroll to position [0, 0]
click at [528, 317] on button "Send Email" at bounding box center [531, 323] width 68 height 26
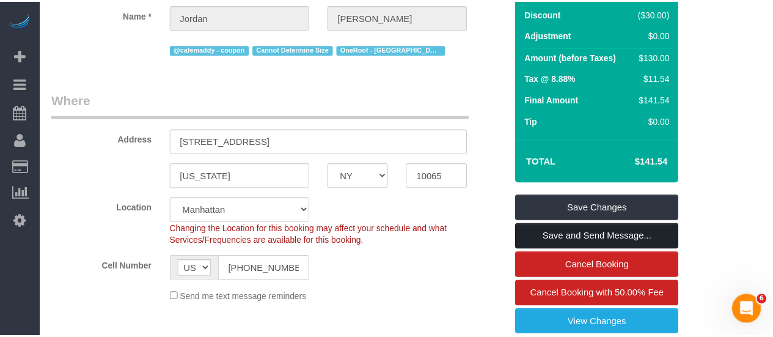
scroll to position [227, 0]
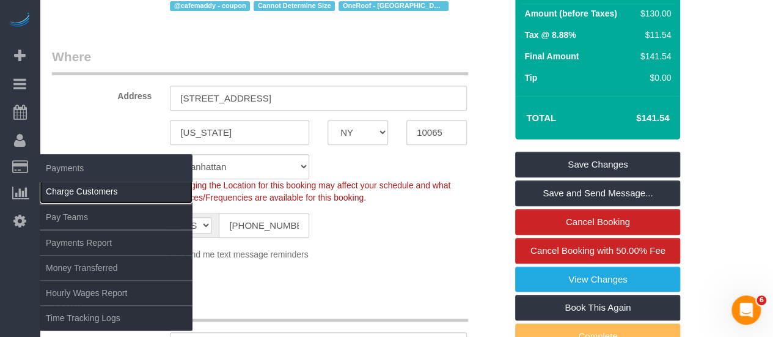
click at [65, 182] on link "Charge Customers" at bounding box center [116, 191] width 153 height 24
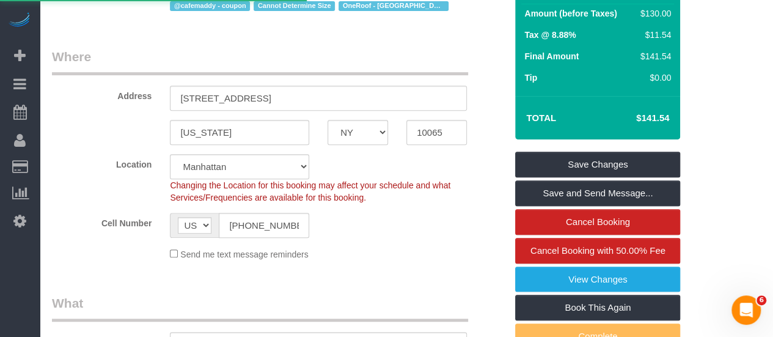
select select
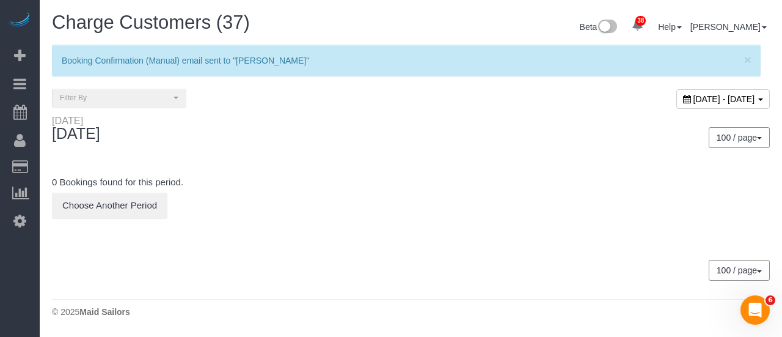
click at [694, 100] on span "[DATE] - [DATE]" at bounding box center [725, 99] width 62 height 10
type input "**********"
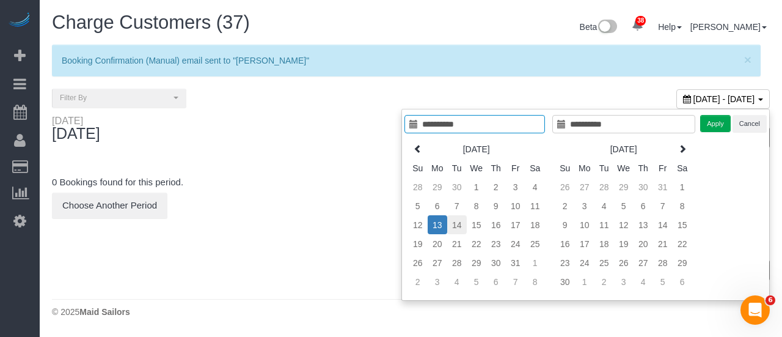
type input "**********"
click at [455, 229] on td "14" at bounding box center [457, 224] width 20 height 19
type input "**********"
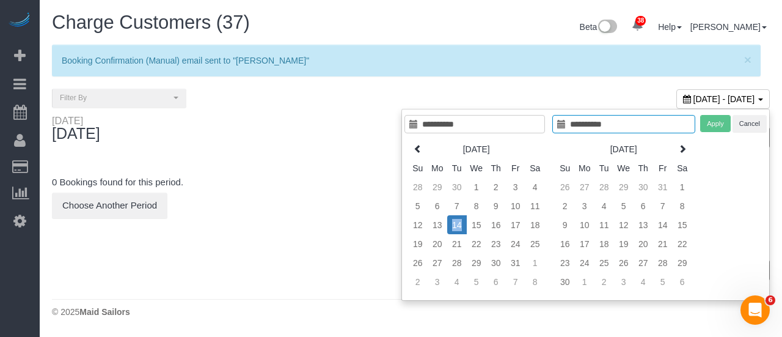
click at [455, 229] on td "14" at bounding box center [457, 224] width 20 height 19
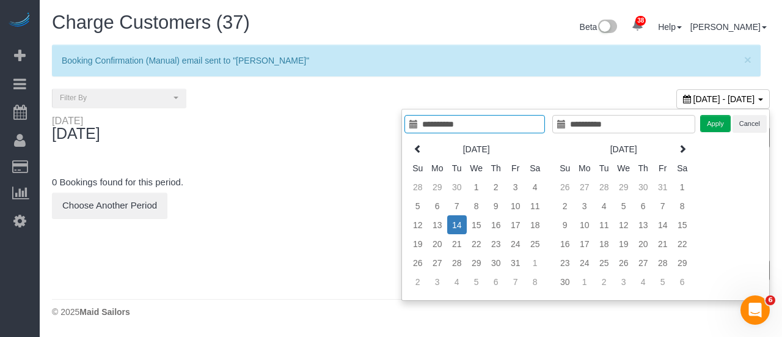
type input "**********"
click at [702, 128] on button "Apply" at bounding box center [715, 124] width 31 height 18
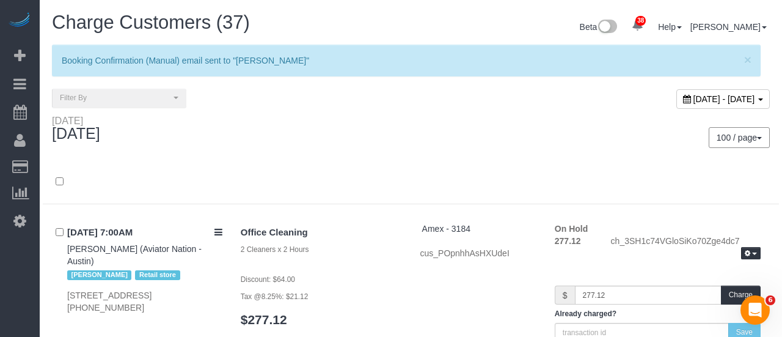
click at [724, 118] on div "100 / page 10 / page 20 / page 30 / page 40 / page 50 / page 100 / page" at bounding box center [595, 137] width 368 height 45
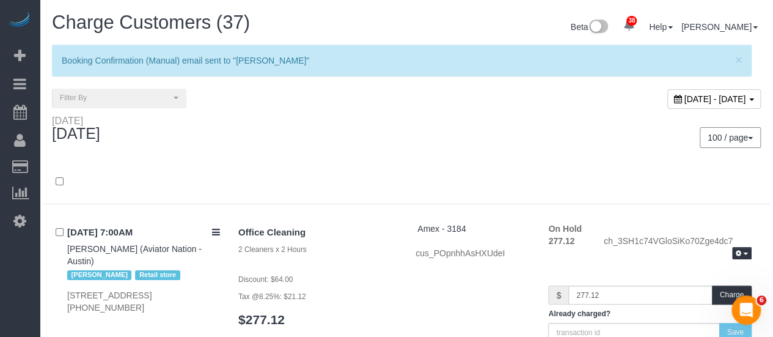
click at [343, 146] on div "[DATE]" at bounding box center [225, 131] width 364 height 32
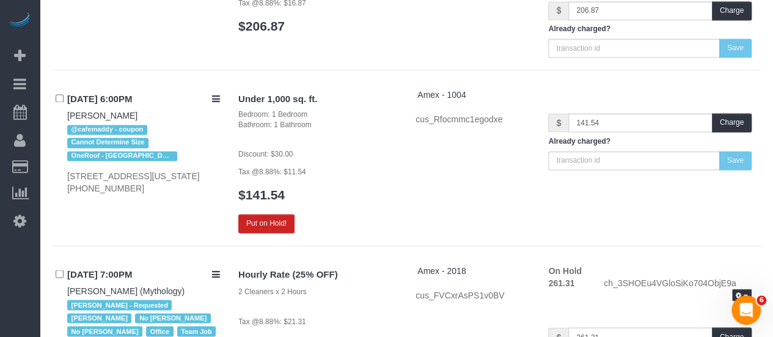
scroll to position [7812, 0]
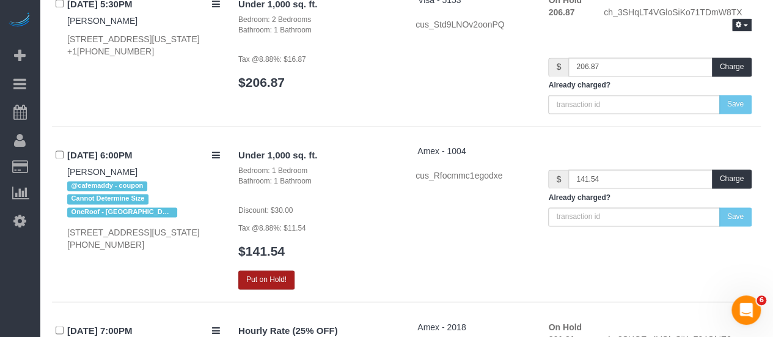
click at [269, 270] on button "Put on Hold!" at bounding box center [266, 279] width 56 height 19
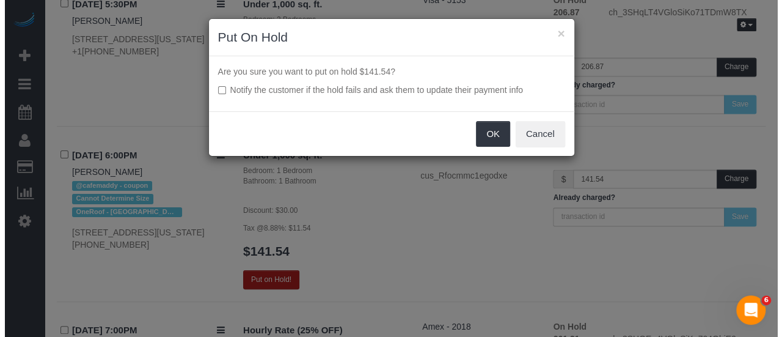
scroll to position [7774, 0]
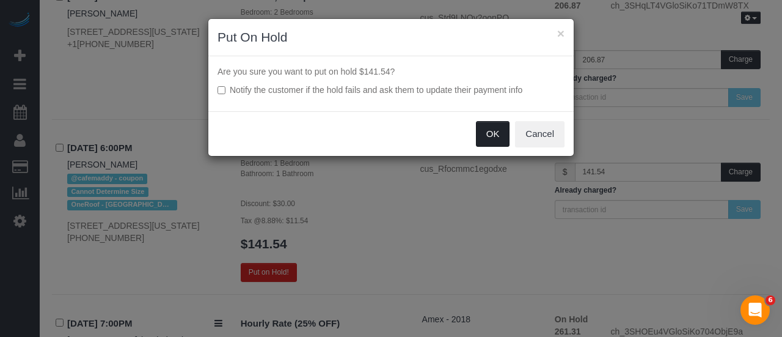
drag, startPoint x: 490, startPoint y: 135, endPoint x: 373, endPoint y: 179, distance: 125.3
click at [491, 135] on button "OK" at bounding box center [493, 134] width 34 height 26
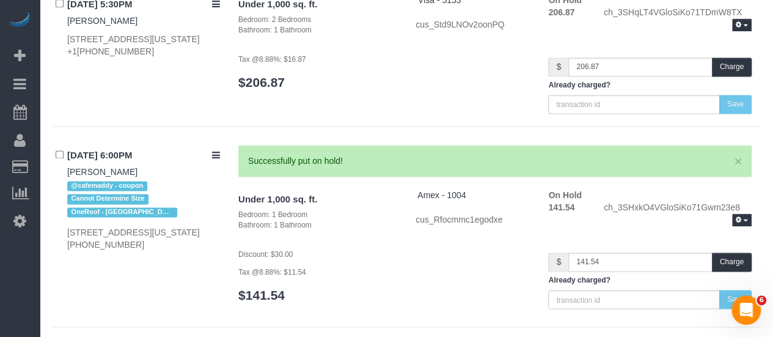
scroll to position [7959, 0]
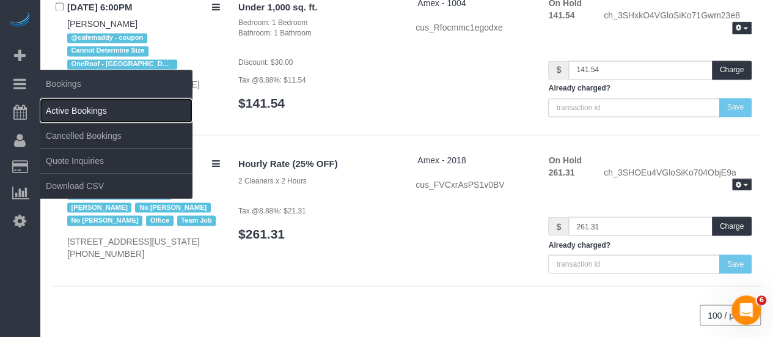
click at [83, 112] on link "Active Bookings" at bounding box center [116, 110] width 153 height 24
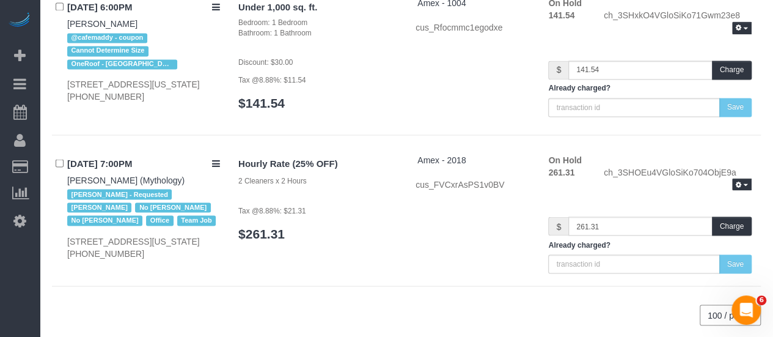
scroll to position [7915, 0]
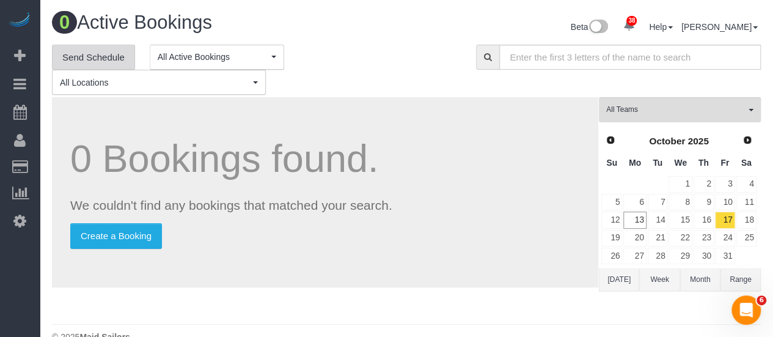
click at [60, 56] on link "Send Schedule" at bounding box center [93, 58] width 83 height 26
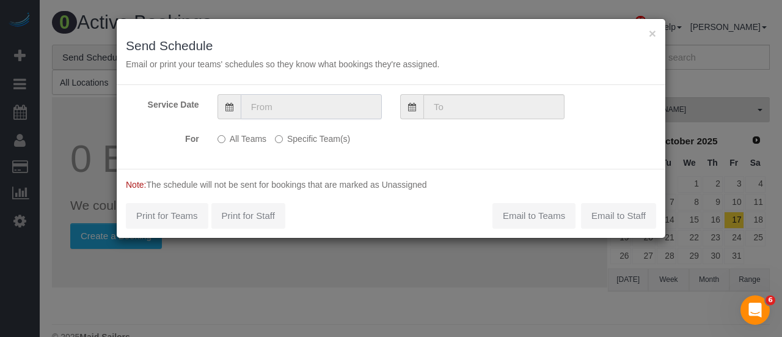
click at [343, 108] on input "text" at bounding box center [311, 106] width 141 height 25
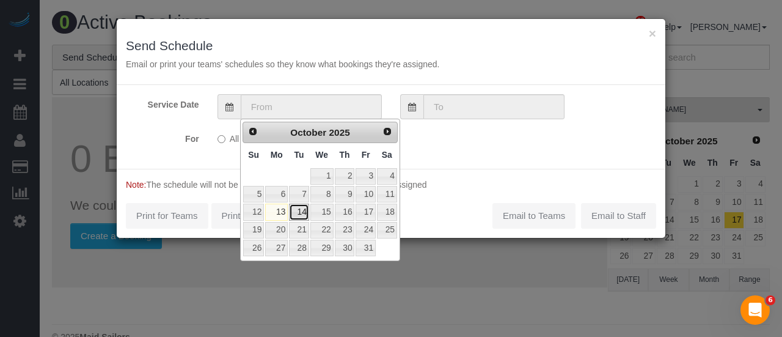
click at [299, 212] on link "14" at bounding box center [299, 211] width 20 height 16
type input "[DATE]"
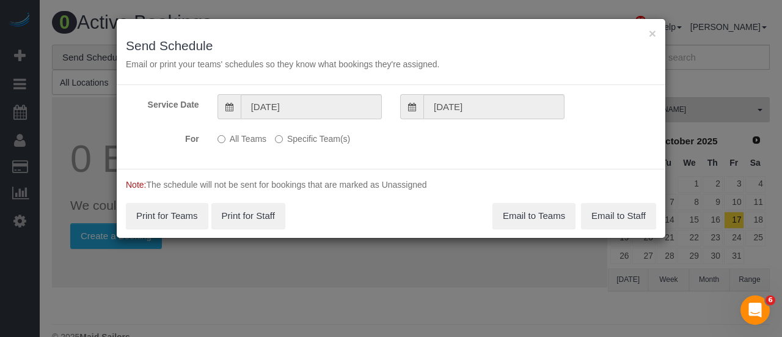
click at [319, 135] on label "Specific Team(s)" at bounding box center [312, 136] width 75 height 16
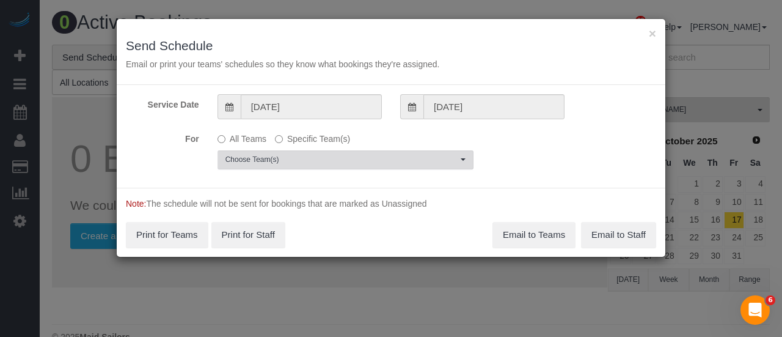
click at [321, 159] on span "Choose Team(s)" at bounding box center [341, 160] width 232 height 10
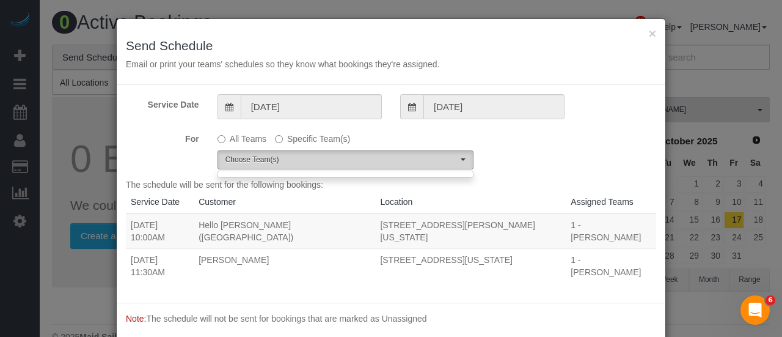
scroll to position [27, 0]
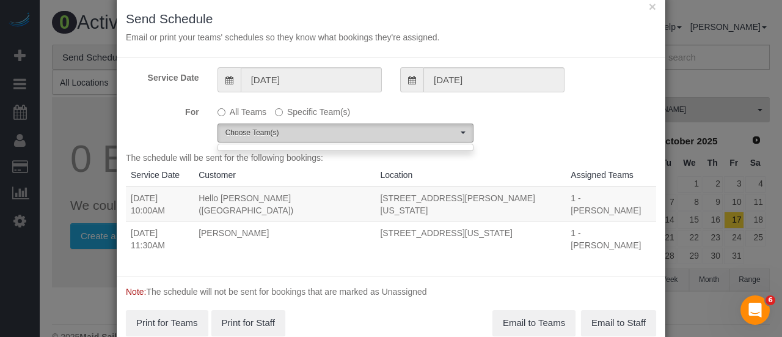
click at [343, 128] on span "Choose Team(s)" at bounding box center [341, 133] width 232 height 10
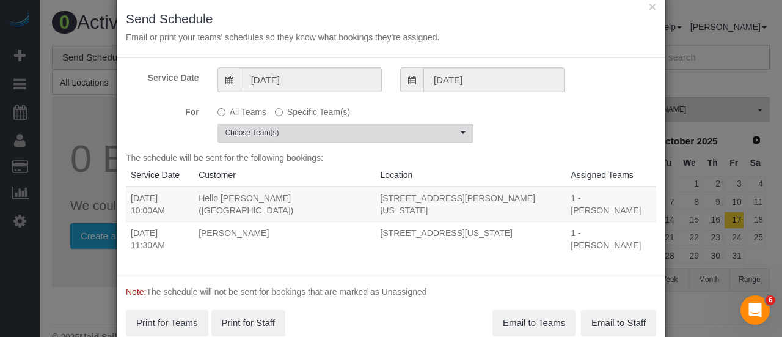
click at [343, 128] on span "Choose Team(s)" at bounding box center [341, 133] width 232 height 10
click at [514, 118] on div "For All Teams Specific Team(s) Choose Team(s)" at bounding box center [391, 121] width 549 height 41
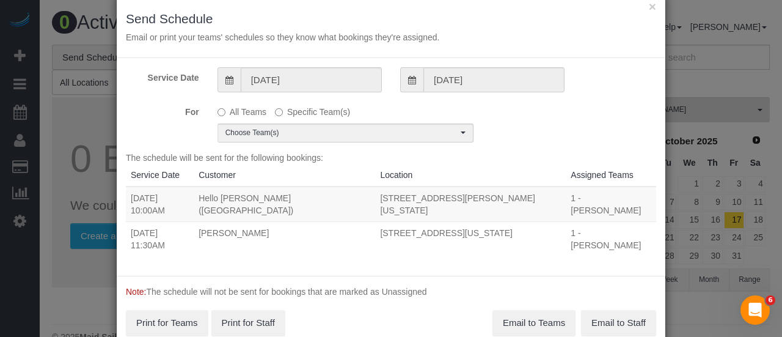
click at [223, 109] on label "All Teams" at bounding box center [242, 109] width 49 height 16
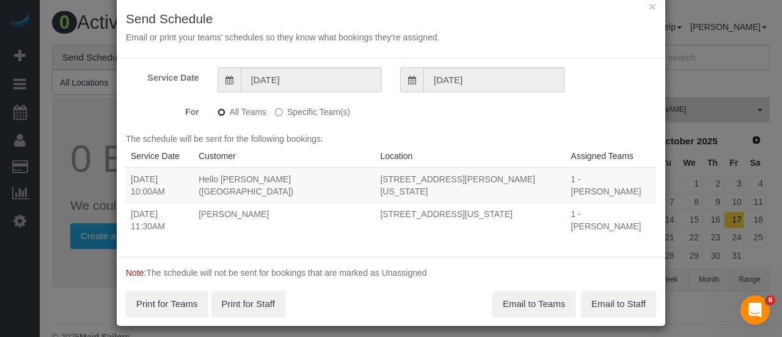
scroll to position [9, 0]
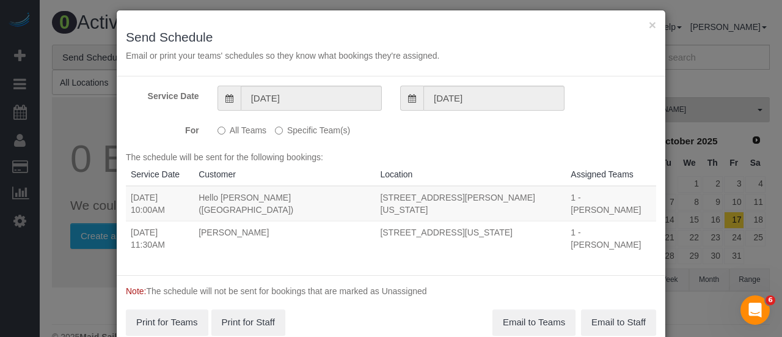
drag, startPoint x: 269, startPoint y: 128, endPoint x: 289, endPoint y: 129, distance: 19.6
click at [269, 128] on p "All Teams Specific Team(s)" at bounding box center [346, 128] width 256 height 16
click at [288, 130] on label "Specific Team(s)" at bounding box center [312, 128] width 75 height 16
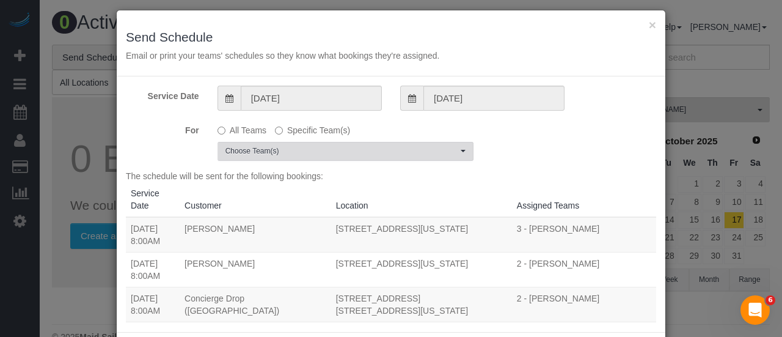
click at [335, 146] on span "Choose Team(s)" at bounding box center [341, 151] width 232 height 10
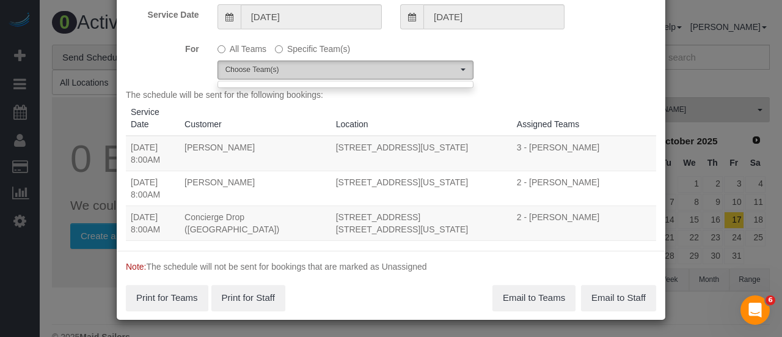
scroll to position [27, 0]
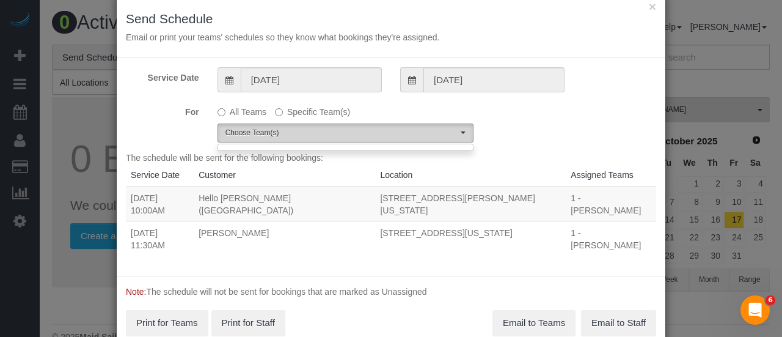
click at [438, 130] on span "Choose Team(s)" at bounding box center [341, 133] width 232 height 10
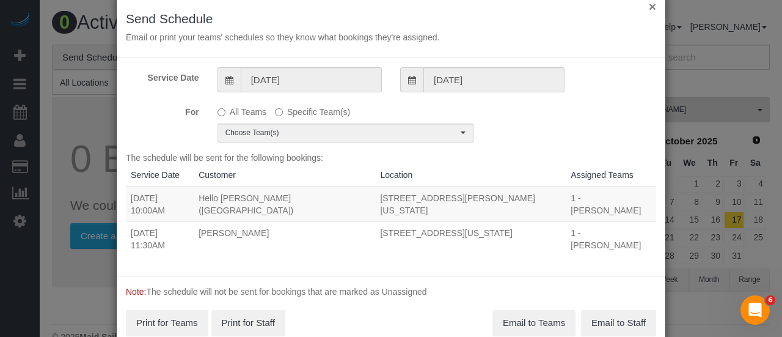
click at [649, 7] on button "×" at bounding box center [652, 6] width 7 height 13
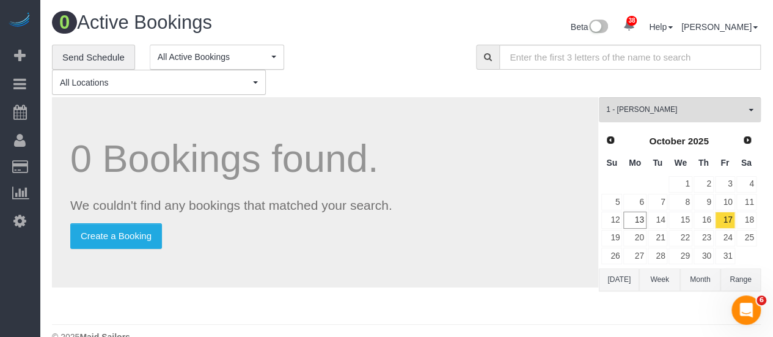
click at [356, 47] on div "**********" at bounding box center [255, 70] width 406 height 51
click at [97, 53] on link "Send Schedule" at bounding box center [93, 58] width 83 height 26
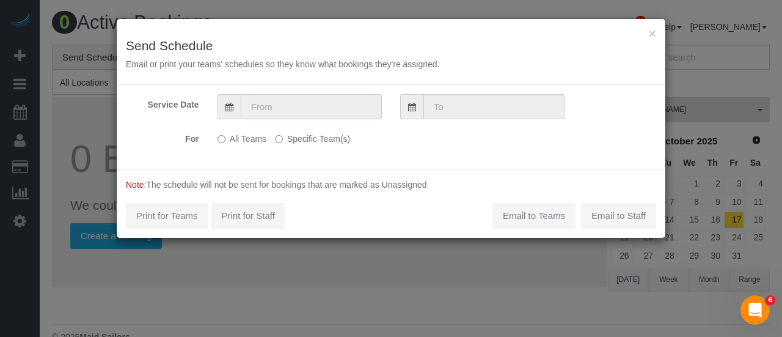
click at [320, 108] on input "text" at bounding box center [311, 106] width 141 height 25
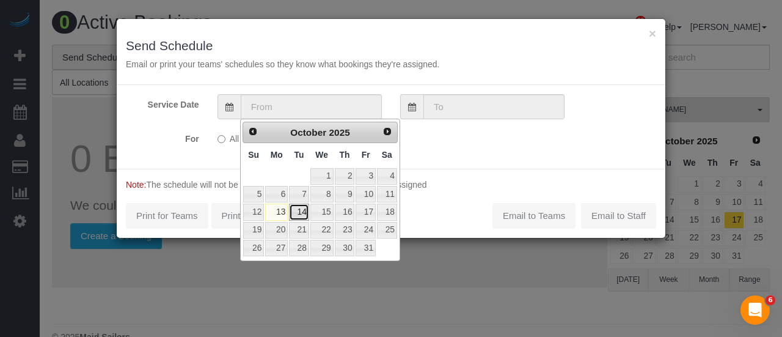
drag, startPoint x: 301, startPoint y: 211, endPoint x: 309, endPoint y: 185, distance: 27.4
click at [301, 211] on link "14" at bounding box center [299, 211] width 20 height 16
type input "[DATE]"
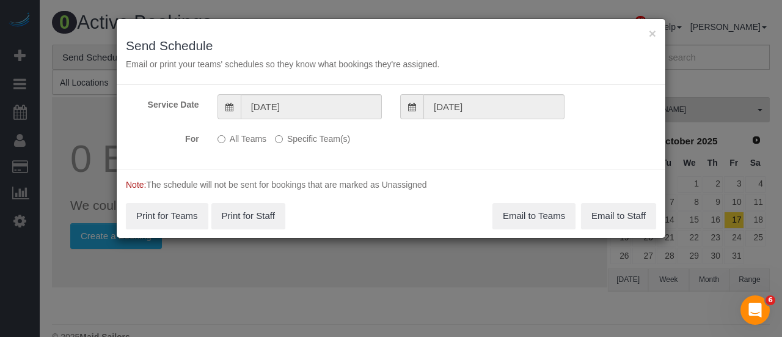
click at [312, 137] on label "Specific Team(s)" at bounding box center [312, 136] width 75 height 16
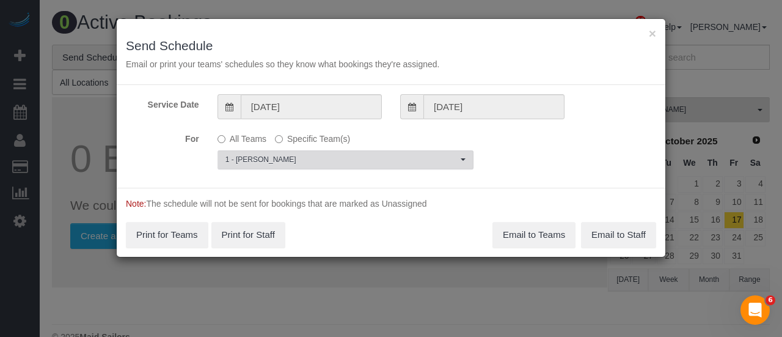
click at [311, 155] on span "1 - [PERSON_NAME]" at bounding box center [341, 160] width 232 height 10
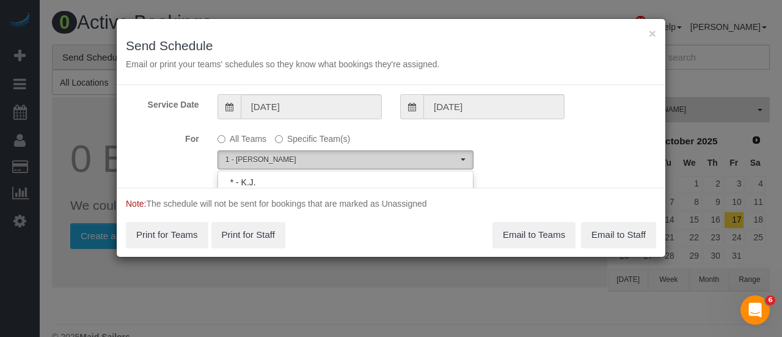
scroll to position [728, 0]
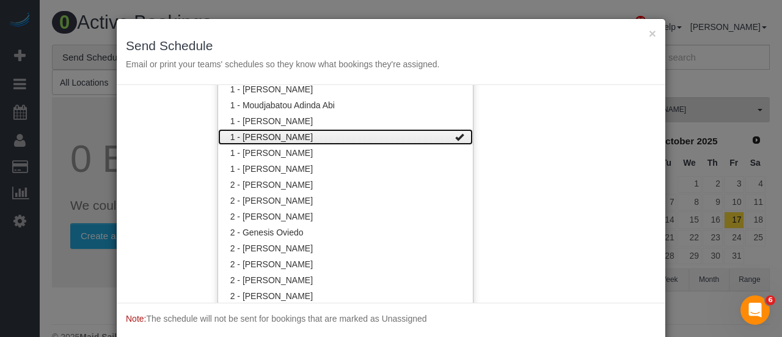
click at [370, 134] on link "1 - [PERSON_NAME]" at bounding box center [345, 137] width 255 height 16
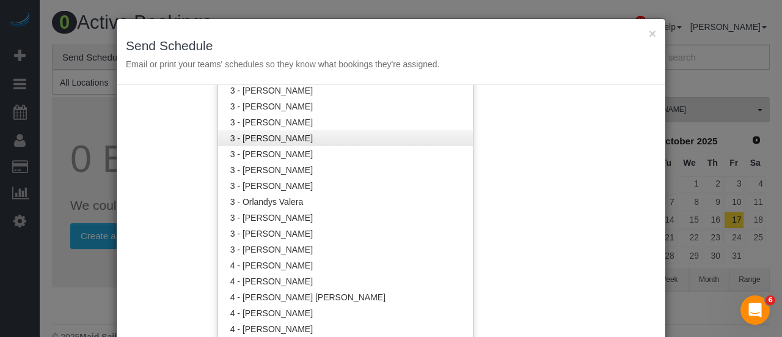
scroll to position [1095, 0]
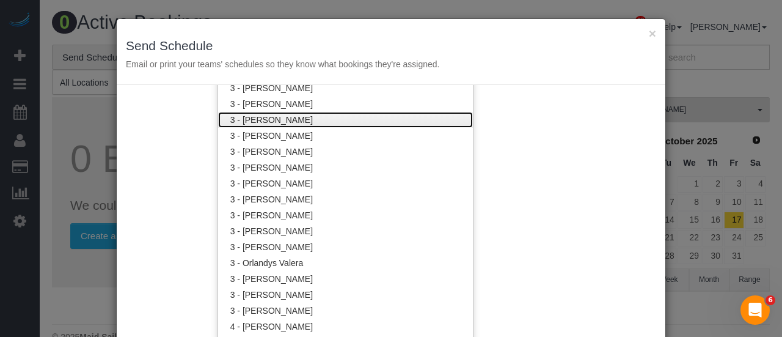
drag, startPoint x: 336, startPoint y: 119, endPoint x: 473, endPoint y: 112, distance: 137.0
click at [336, 119] on link "3 - [PERSON_NAME]" at bounding box center [345, 120] width 255 height 16
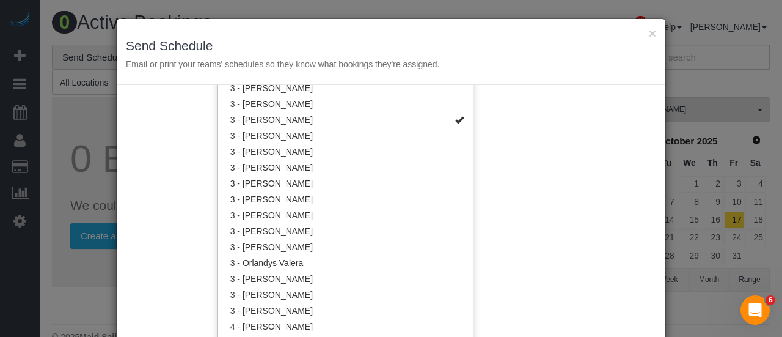
click at [509, 113] on div "Service Date [DATE] [DATE] For All Teams Specific Team(s) 3 - [PERSON_NAME] Cho…" at bounding box center [391, 212] width 549 height 255
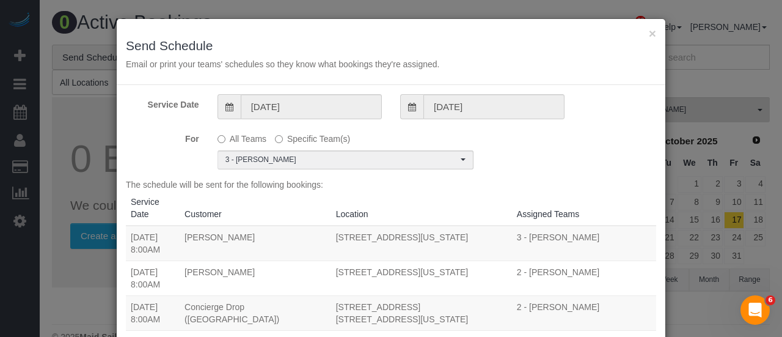
scroll to position [0, 0]
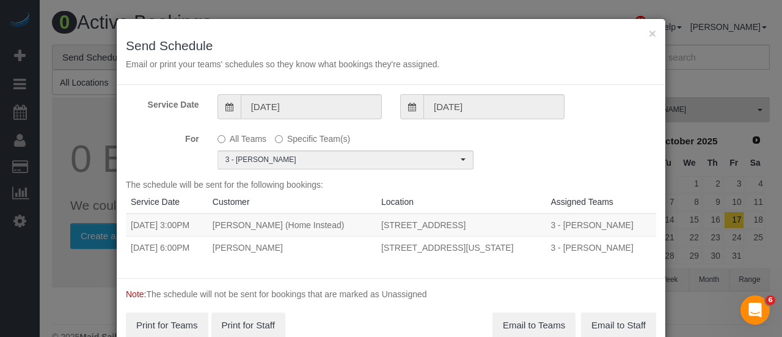
drag, startPoint x: 137, startPoint y: 262, endPoint x: 532, endPoint y: 264, distance: 394.1
click at [532, 258] on tr "[DATE] 6:00PM [PERSON_NAME] [STREET_ADDRESS][US_STATE] 3 - [PERSON_NAME] Unassi…" at bounding box center [391, 247] width 530 height 23
copy tr "[DATE] 6:00PM [PERSON_NAME] [STREET_ADDRESS][US_STATE]"
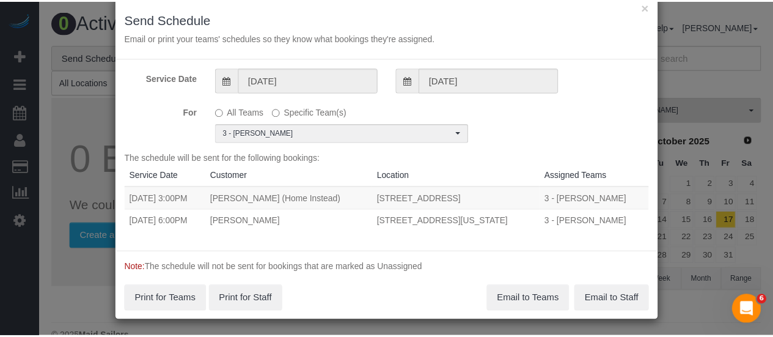
scroll to position [51, 0]
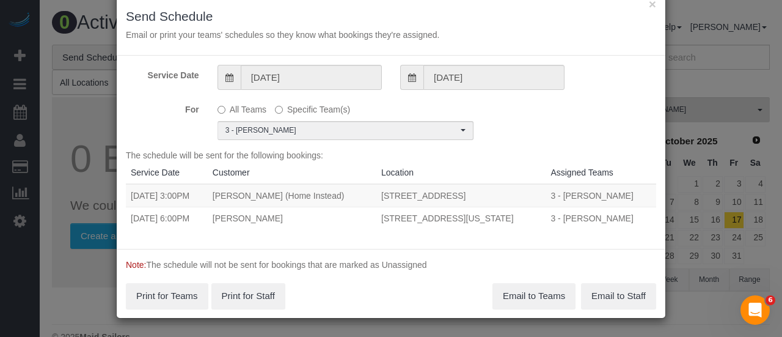
copy tr "[DATE] 6:00PM [PERSON_NAME] [STREET_ADDRESS][US_STATE]"
click at [523, 295] on button "Email to Teams" at bounding box center [533, 296] width 83 height 26
